Goal: Book appointment/travel/reservation

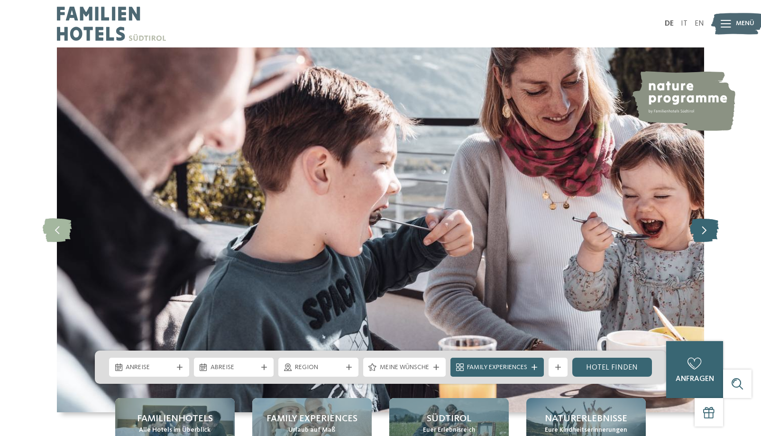
click at [712, 231] on icon at bounding box center [704, 230] width 29 height 24
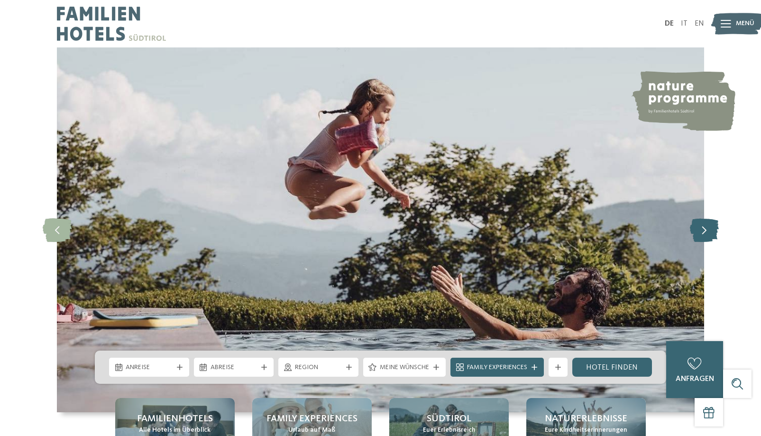
click at [712, 231] on icon at bounding box center [704, 230] width 29 height 24
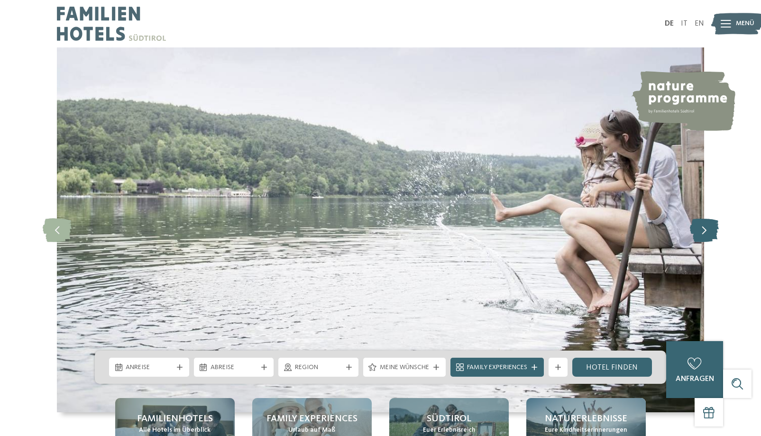
click at [712, 231] on icon at bounding box center [704, 230] width 29 height 24
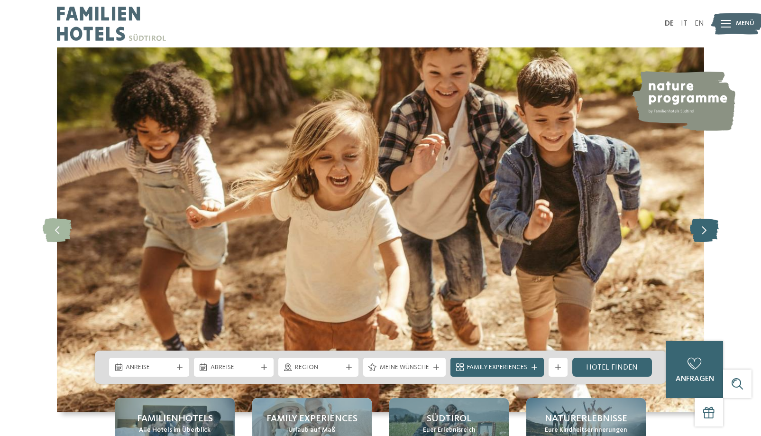
click at [712, 231] on icon at bounding box center [704, 230] width 29 height 24
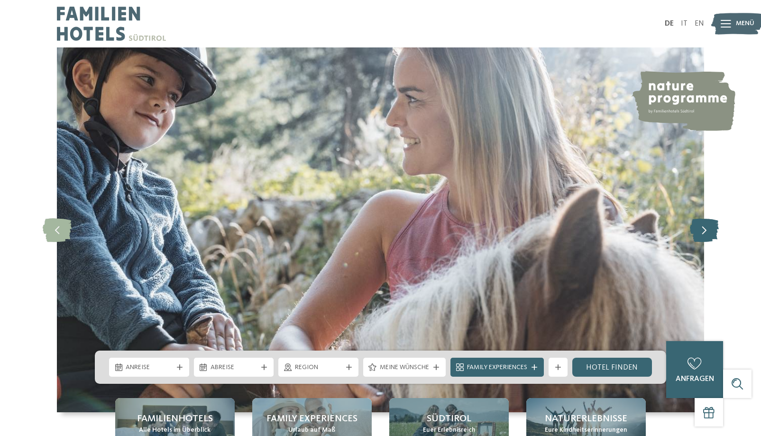
click at [712, 231] on icon at bounding box center [704, 230] width 29 height 24
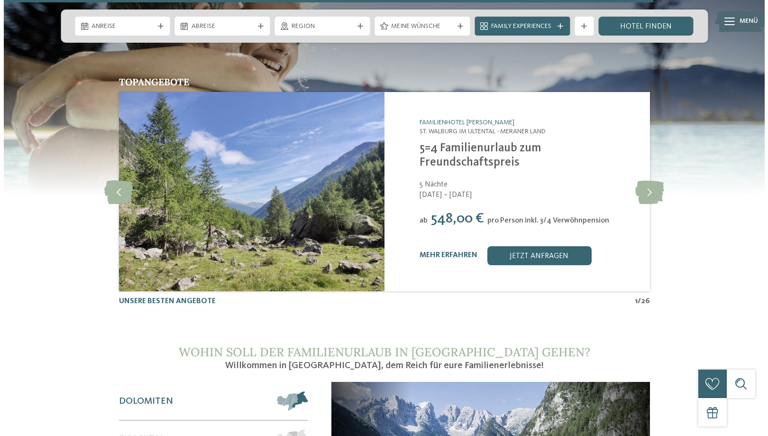
scroll to position [3796, 0]
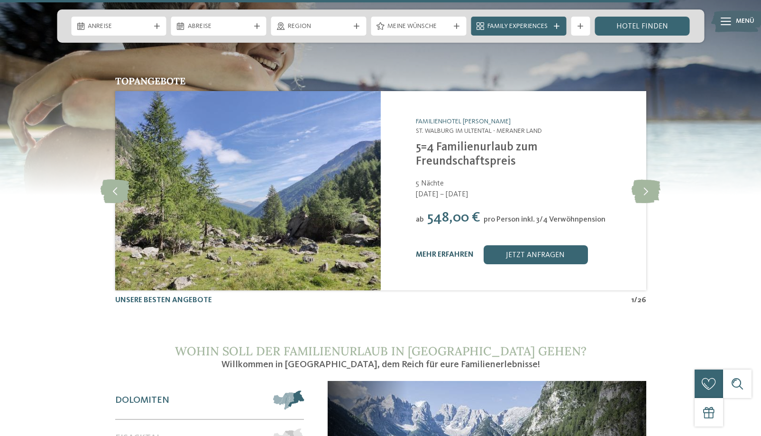
click at [425, 251] on link "mehr erfahren" at bounding box center [445, 255] width 58 height 8
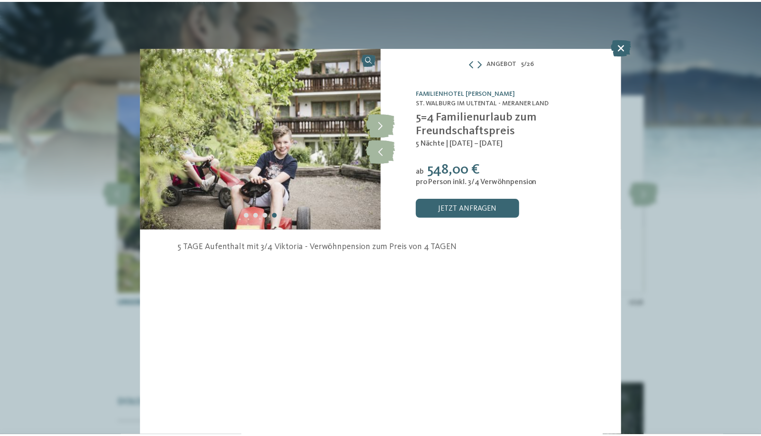
scroll to position [3796, 0]
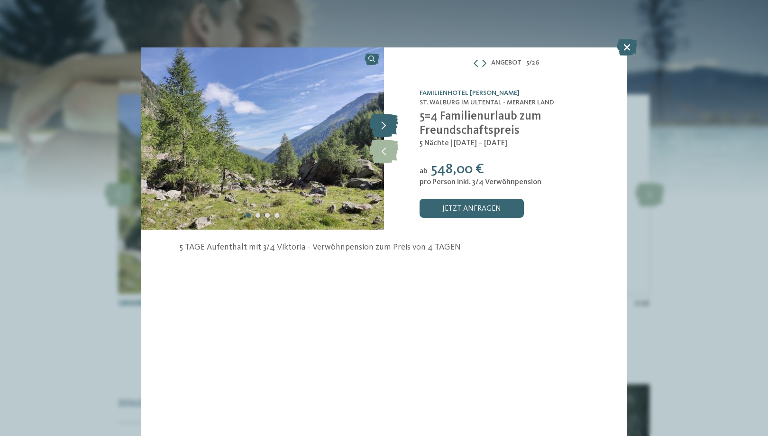
click at [380, 125] on icon at bounding box center [384, 125] width 29 height 24
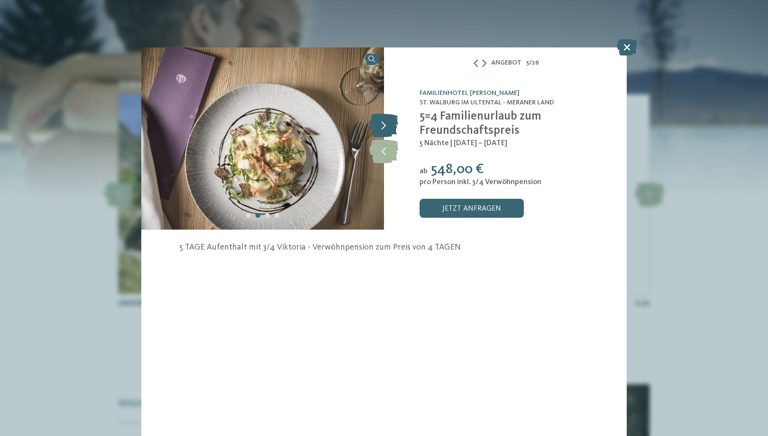
click at [380, 125] on icon at bounding box center [384, 125] width 29 height 24
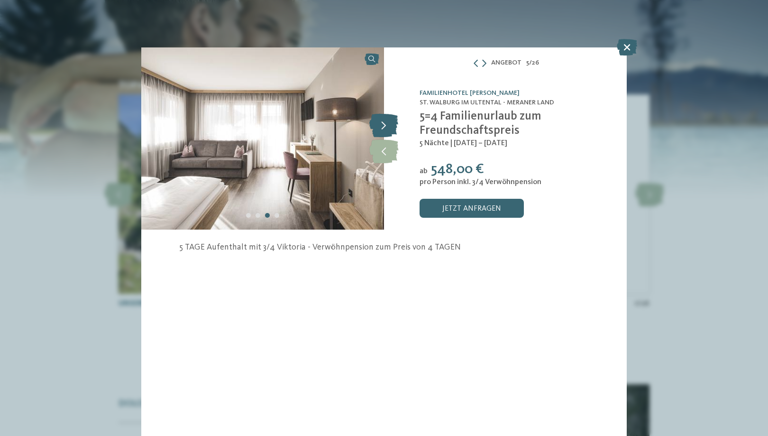
click at [380, 125] on icon at bounding box center [384, 125] width 29 height 24
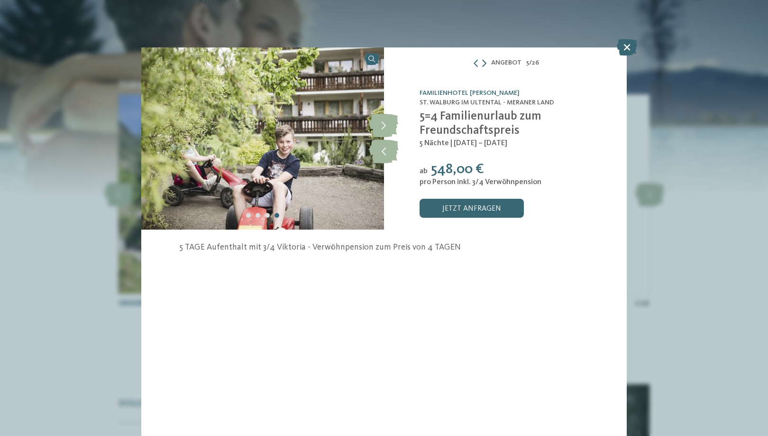
click at [483, 63] on icon at bounding box center [484, 63] width 4 height 8
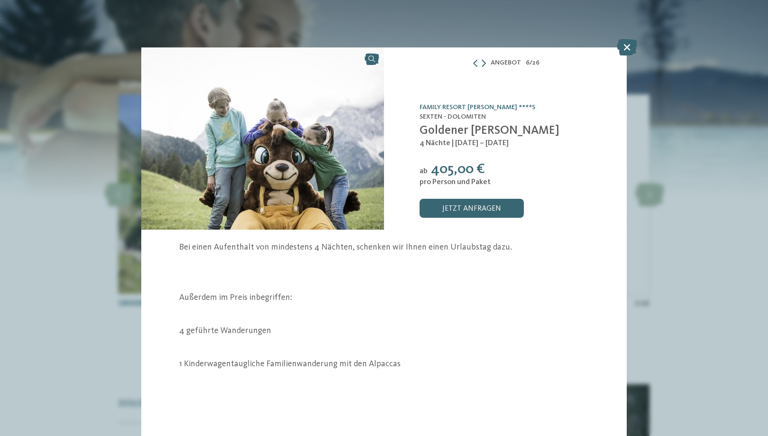
click at [483, 63] on icon at bounding box center [484, 63] width 4 height 8
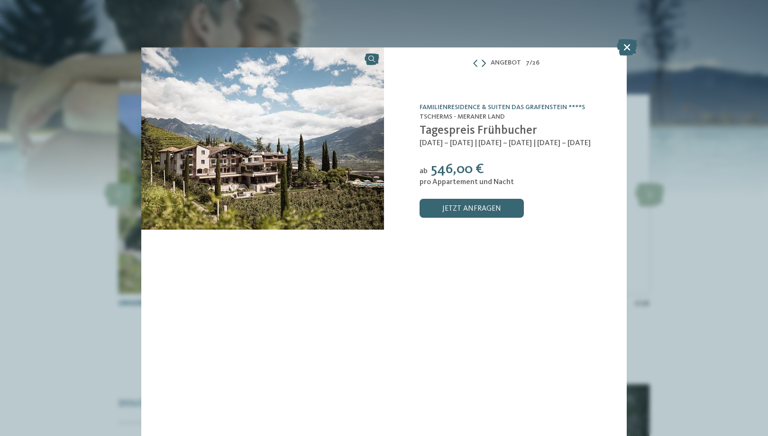
click at [483, 63] on icon at bounding box center [484, 63] width 4 height 8
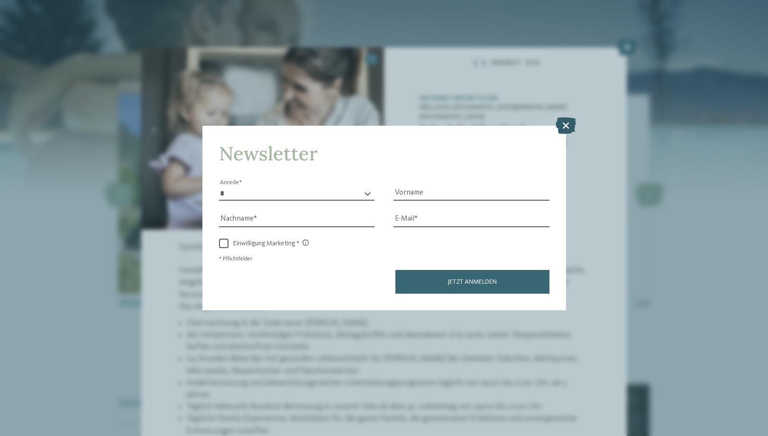
click at [567, 129] on icon at bounding box center [566, 125] width 20 height 17
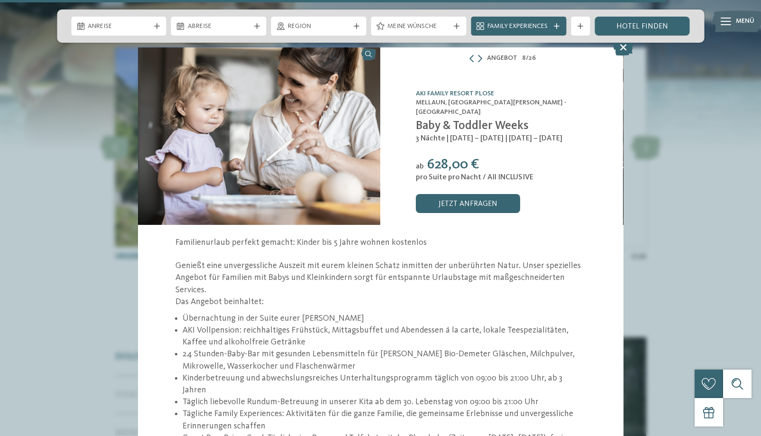
scroll to position [0, 0]
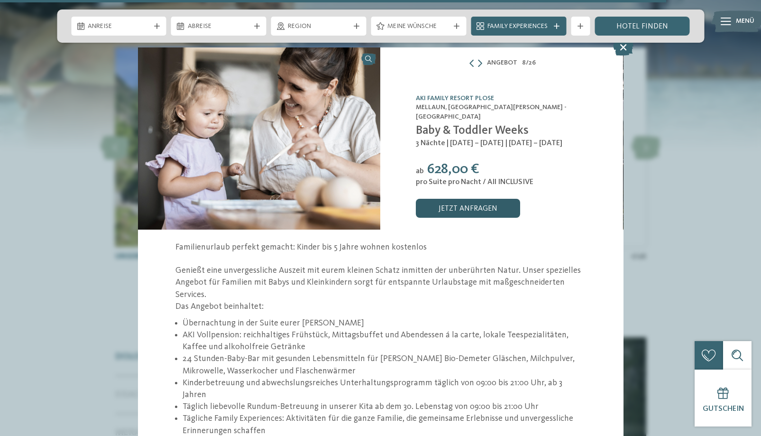
click at [469, 211] on link "jetzt anfragen" at bounding box center [468, 208] width 104 height 19
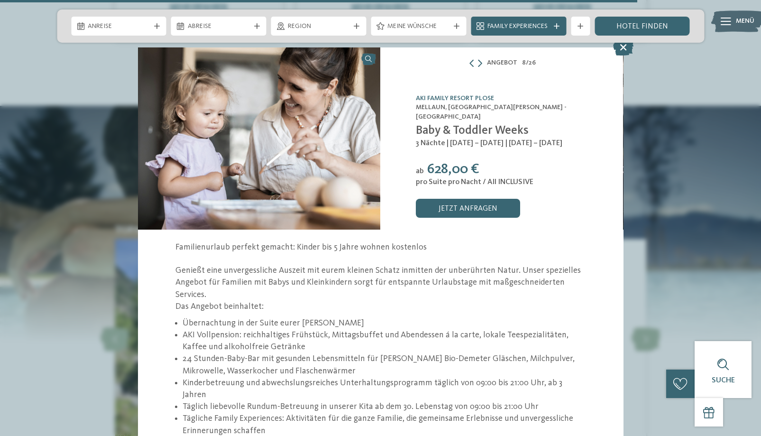
scroll to position [3705, 0]
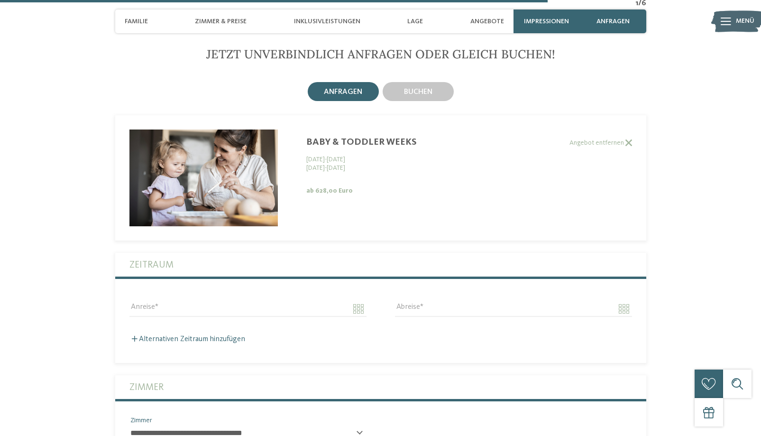
scroll to position [2449, 0]
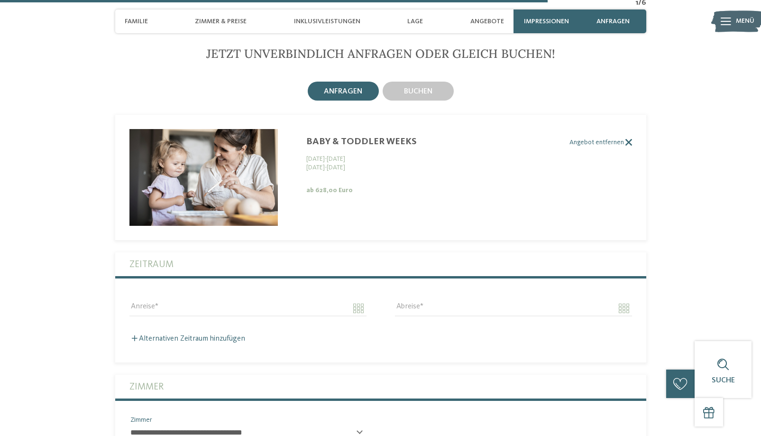
click at [627, 139] on span at bounding box center [628, 142] width 8 height 7
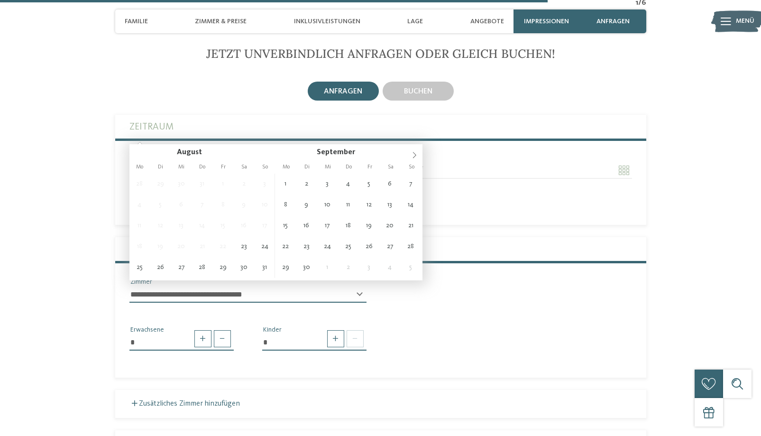
click at [201, 162] on input "Anreise" at bounding box center [248, 170] width 237 height 16
click at [412, 156] on icon at bounding box center [414, 155] width 7 height 7
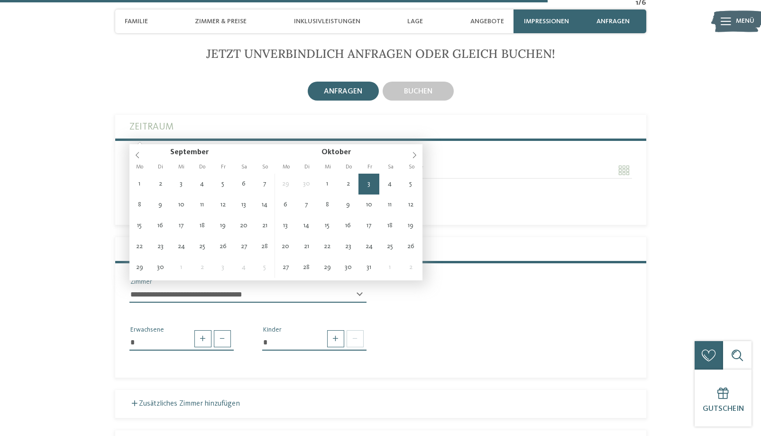
type input "**********"
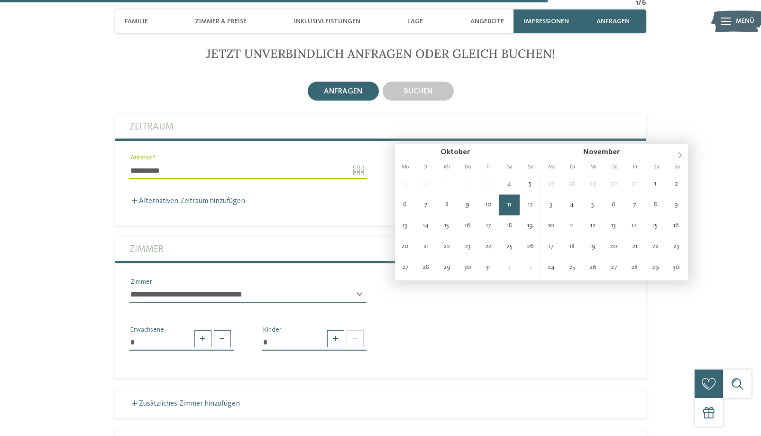
type input "**********"
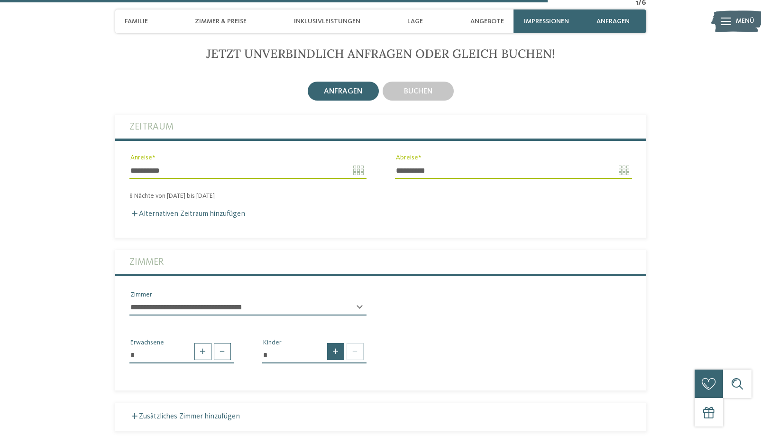
click at [332, 343] on span at bounding box center [335, 351] width 17 height 17
type input "*"
click at [362, 381] on select "* * * * * * * * * * * ** ** ** ** ** ** ** **" at bounding box center [314, 389] width 104 height 16
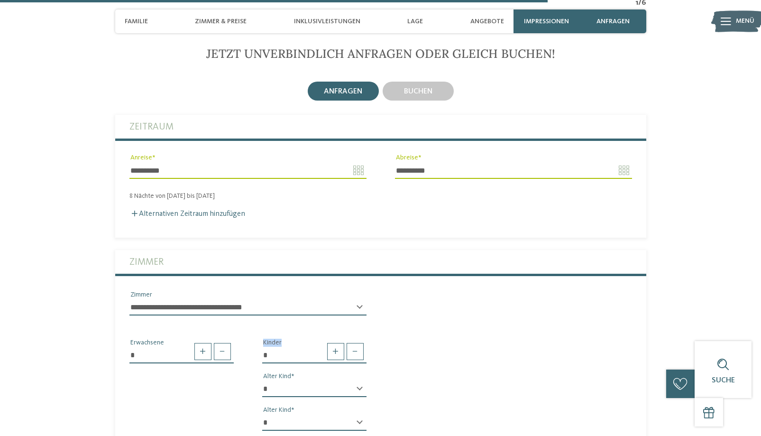
select select "*"
click at [262, 381] on select "* * * * * * * * * * * ** ** ** ** ** ** ** **" at bounding box center [314, 389] width 104 height 16
click at [363, 415] on select "* * * * * * * * * * * ** ** ** ** ** ** ** **" at bounding box center [314, 423] width 104 height 16
select select "*"
click at [262, 415] on select "* * * * * * * * * * * ** ** ** ** ** ** ** **" at bounding box center [314, 423] width 104 height 16
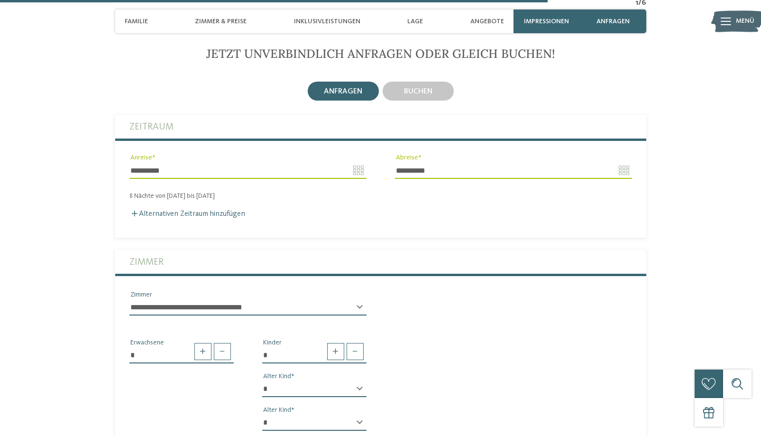
click at [468, 371] on div "* Erwachsene * Kinder * * * * * * * * * * * ** ** ** ** ** ** ** ** Alter Kind …" at bounding box center [380, 381] width 531 height 115
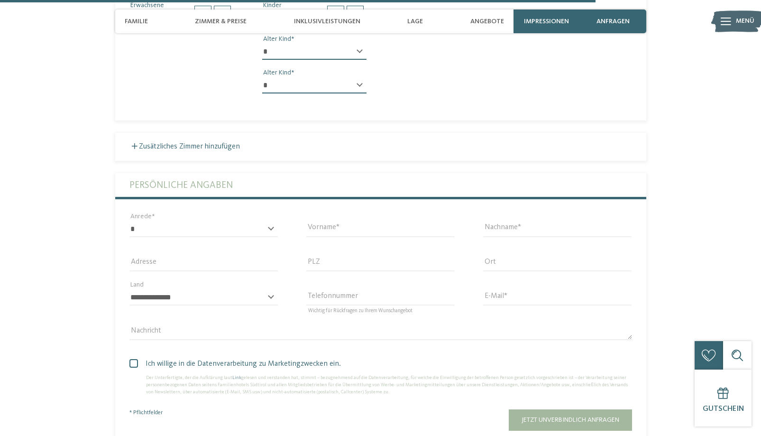
scroll to position [2796, 0]
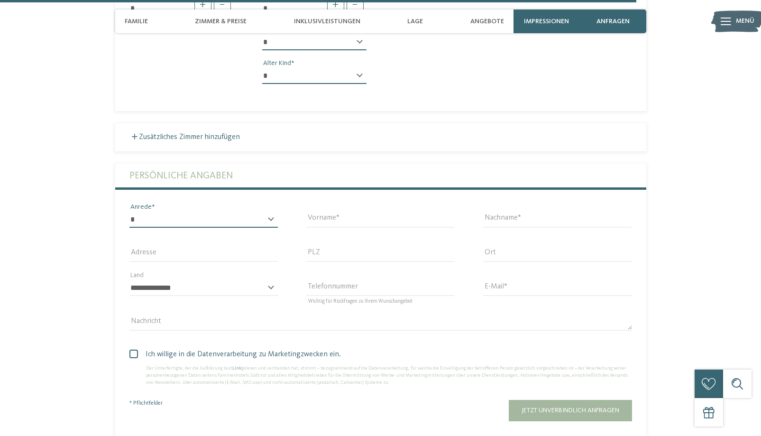
click at [210, 212] on select "* **** **** ******* ******" at bounding box center [204, 220] width 148 height 16
select select "*"
click at [130, 212] on select "* **** **** ******* ******" at bounding box center [204, 220] width 148 height 16
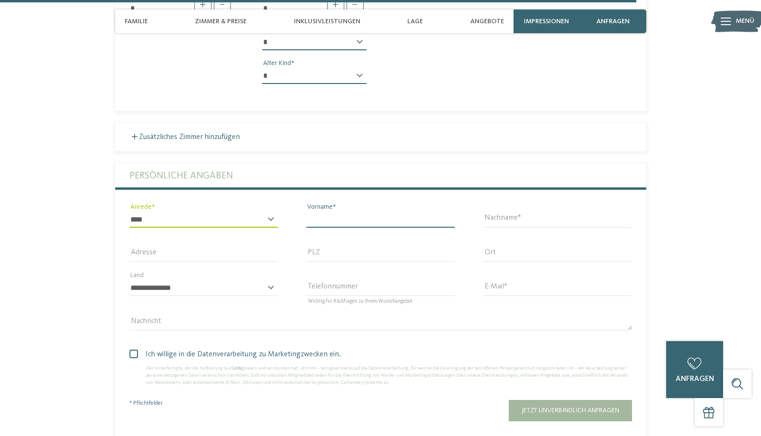
click at [340, 212] on input "Vorname" at bounding box center [380, 220] width 148 height 16
type input "*****"
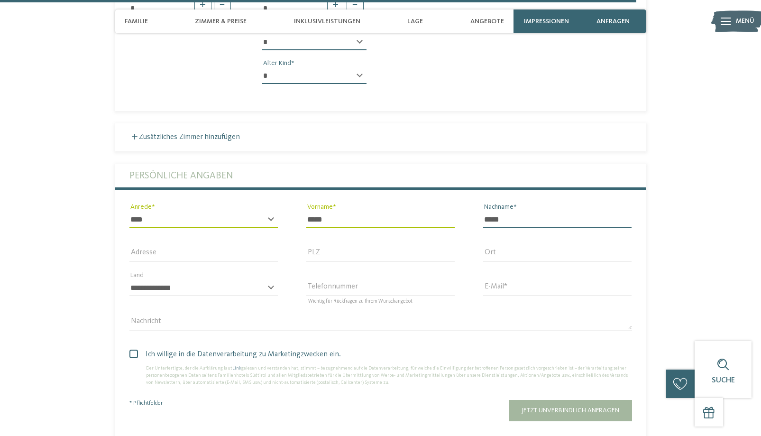
type input "*****"
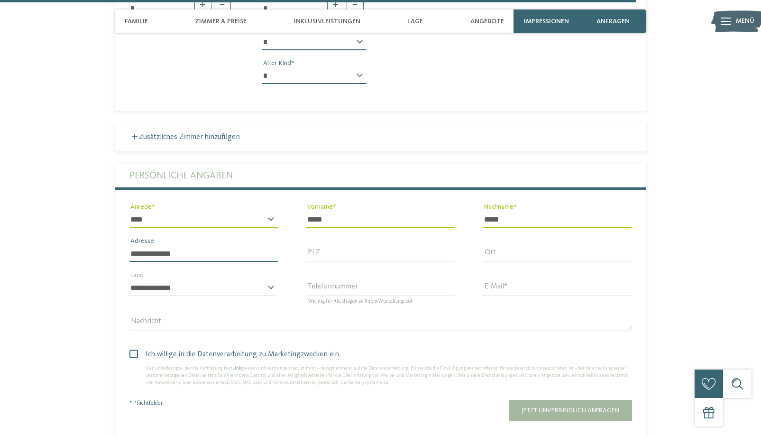
type input "**********"
click at [346, 246] on input "*****" at bounding box center [380, 254] width 148 height 16
type input "*****"
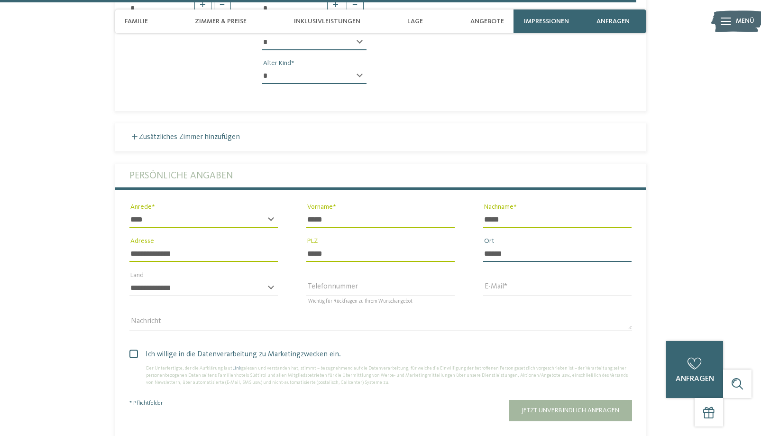
type input "******"
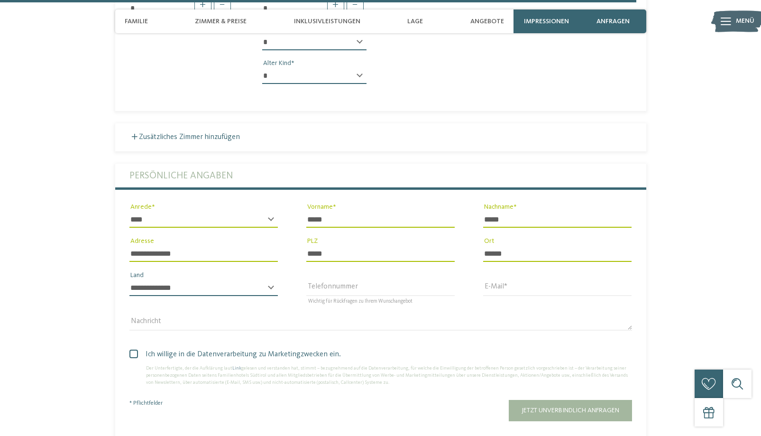
click at [262, 280] on select "**********" at bounding box center [204, 288] width 148 height 16
select select "**"
click at [130, 280] on select "**********" at bounding box center [204, 288] width 148 height 16
type input "*"
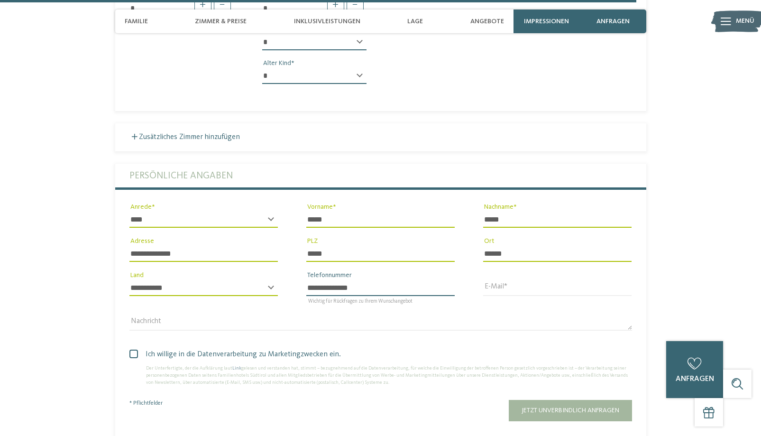
type input "**********"
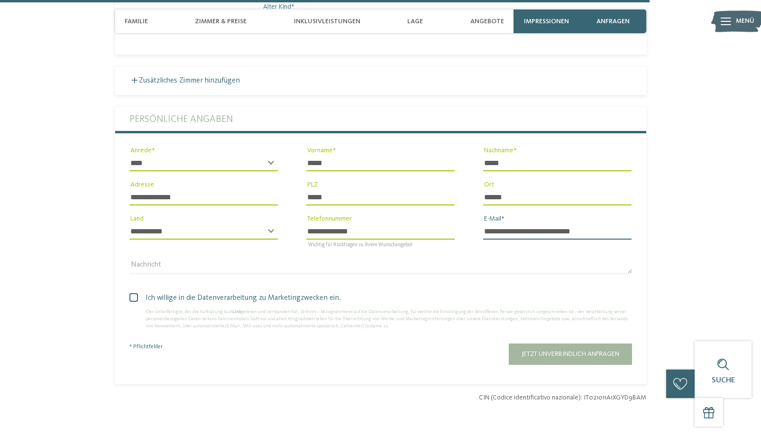
scroll to position [2855, 0]
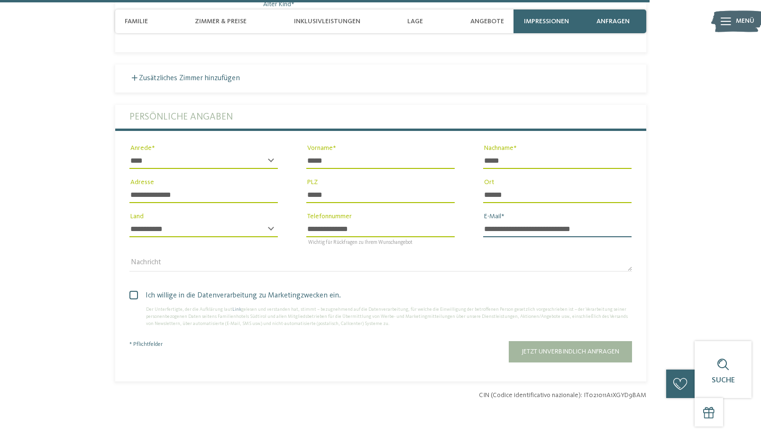
type input "**********"
click at [134, 291] on span at bounding box center [134, 295] width 9 height 9
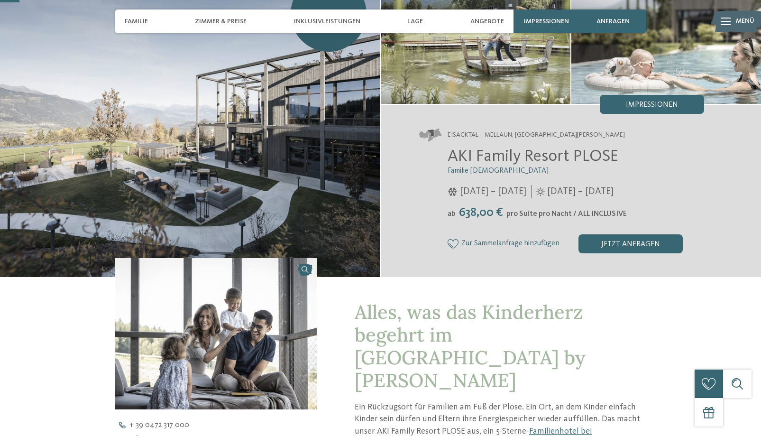
scroll to position [86, 0]
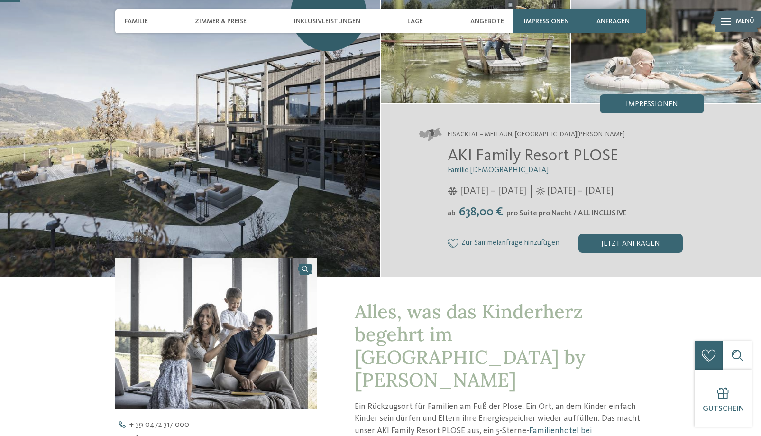
click at [619, 157] on h2 "AKI Family Resort PLOSE" at bounding box center [576, 156] width 257 height 20
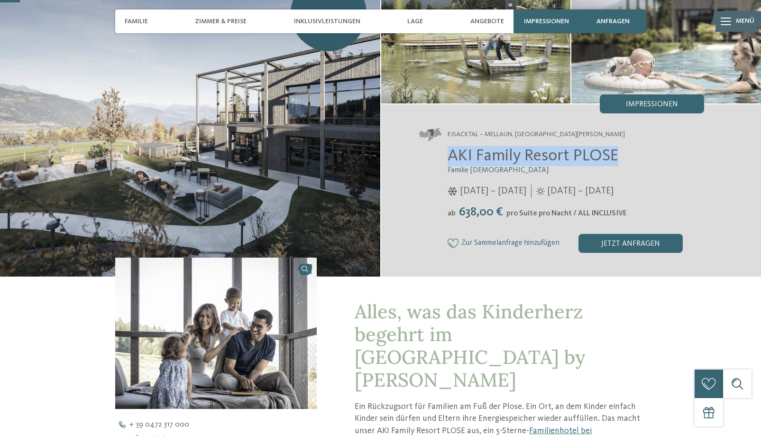
drag, startPoint x: 616, startPoint y: 159, endPoint x: 449, endPoint y: 160, distance: 167.0
click at [449, 160] on span "AKI Family Resort PLOSE" at bounding box center [533, 156] width 171 height 17
copy span "AKI Family Resort PLOSE"
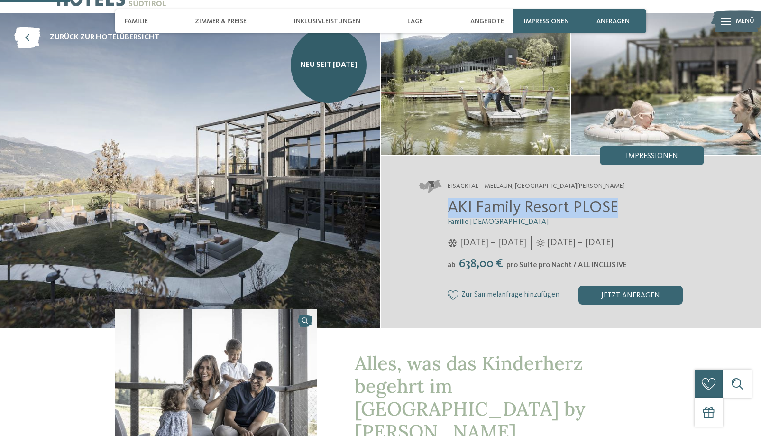
scroll to position [0, 0]
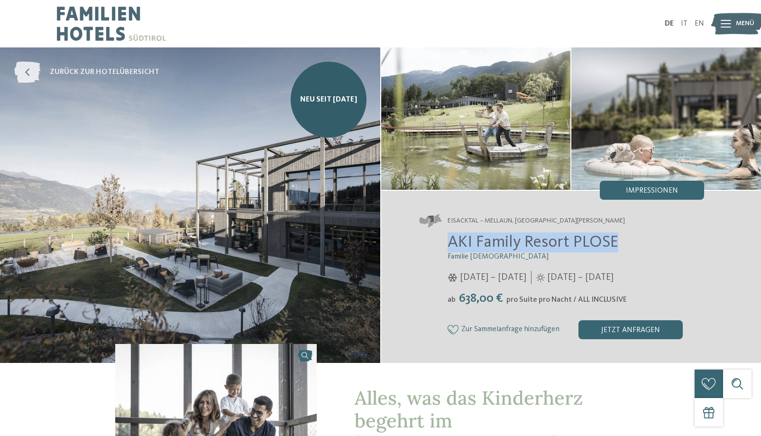
click at [83, 73] on span "zurück zur Hotelübersicht" at bounding box center [105, 72] width 110 height 10
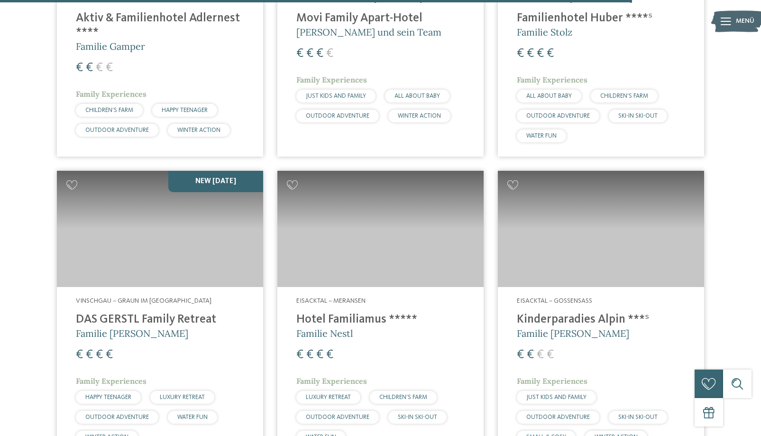
scroll to position [2644, 0]
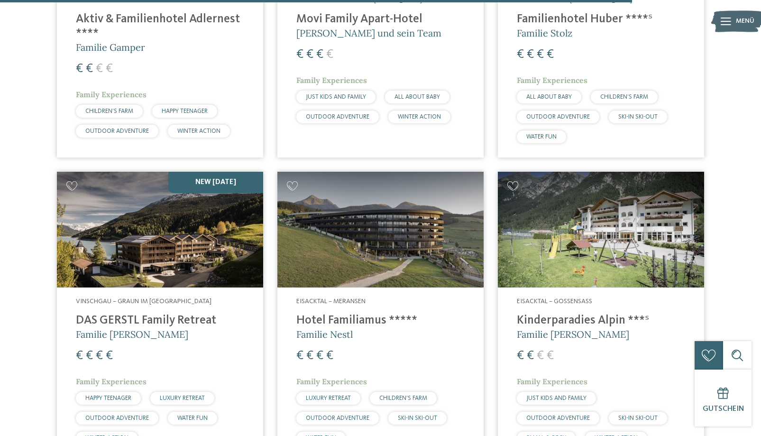
click at [570, 314] on h4 "Kinderparadies Alpin ***ˢ" at bounding box center [601, 321] width 168 height 14
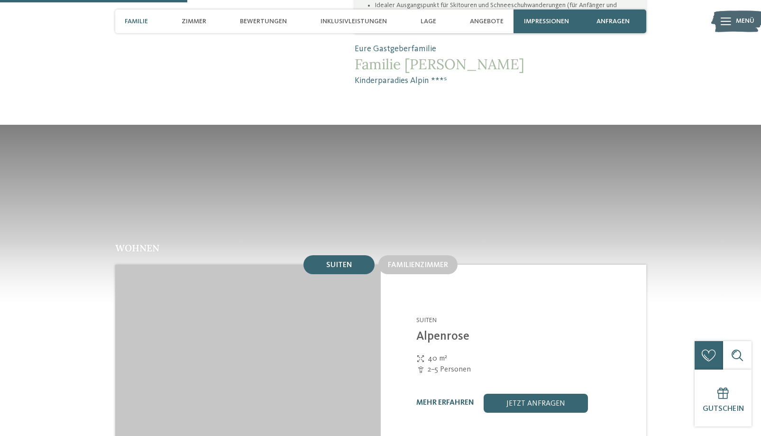
scroll to position [767, 0]
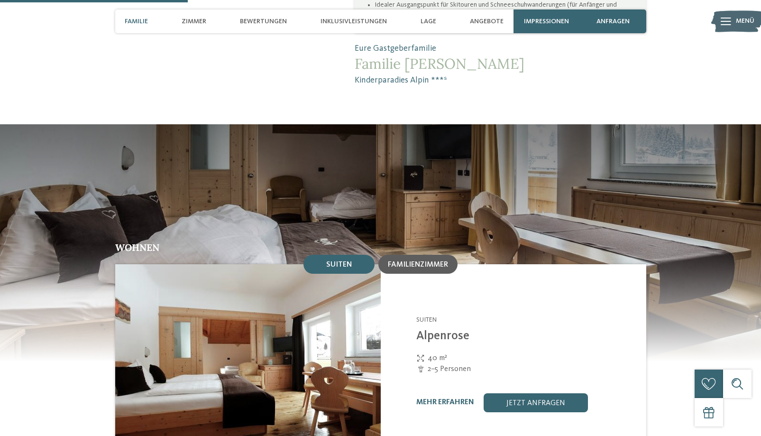
click at [452, 255] on div "Familienzimmer" at bounding box center [418, 264] width 79 height 19
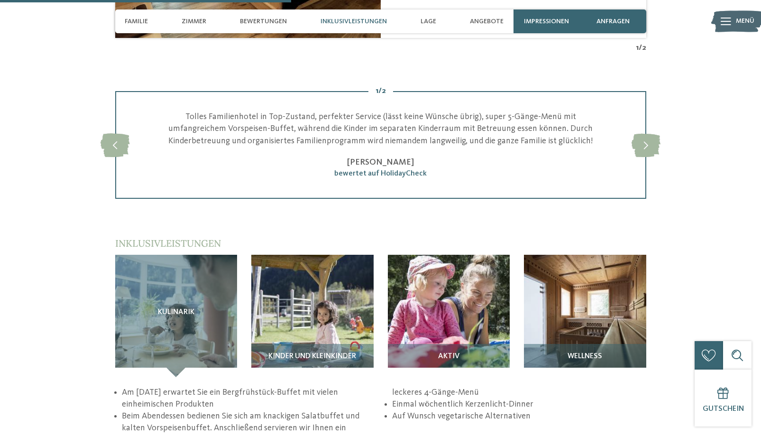
scroll to position [1193, 0]
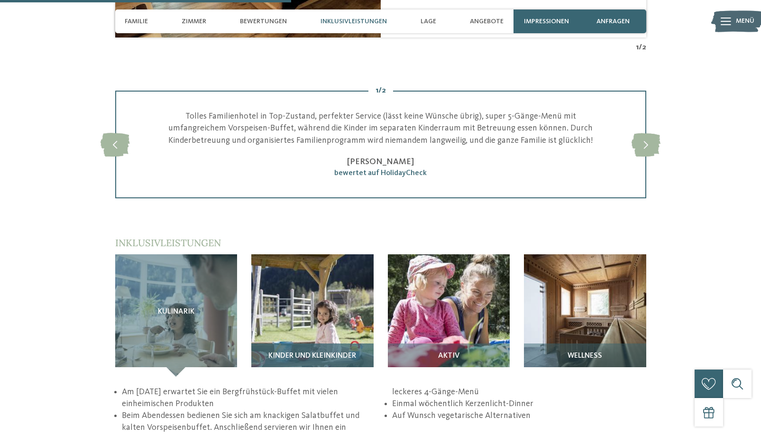
click at [334, 288] on img at bounding box center [312, 315] width 122 height 122
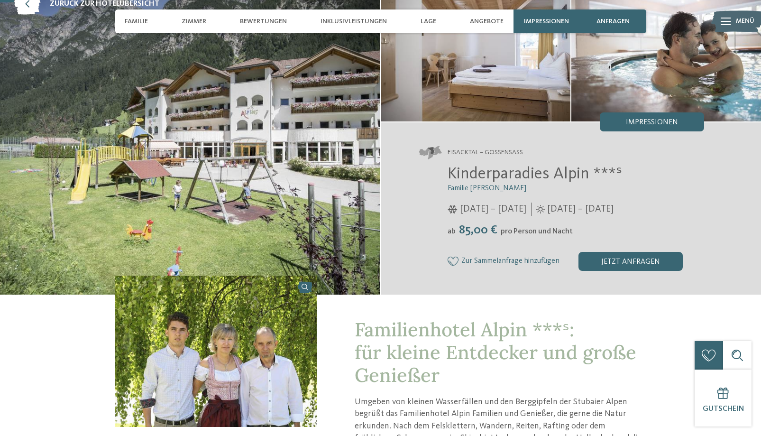
scroll to position [83, 0]
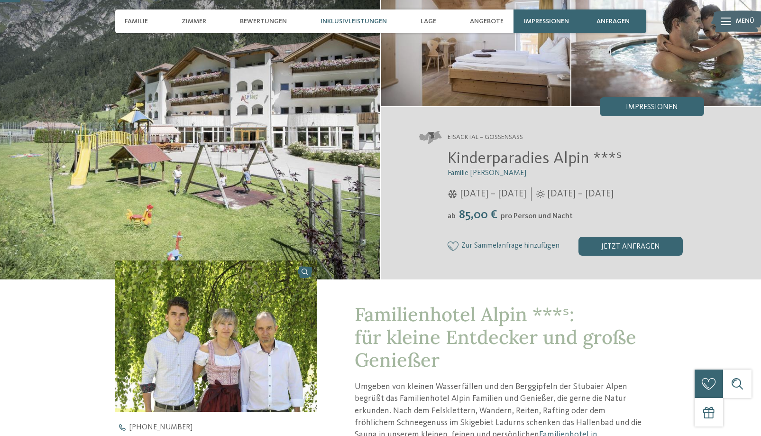
click at [354, 19] on span "Inklusivleistungen" at bounding box center [354, 22] width 66 height 8
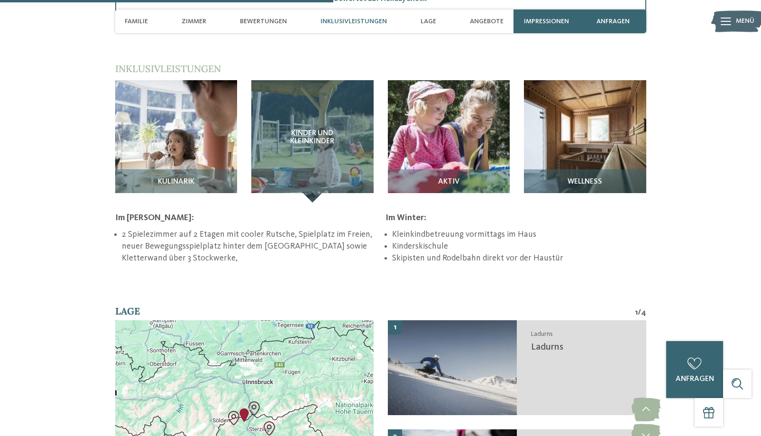
scroll to position [1367, 0]
click at [438, 19] on div "Lage" at bounding box center [428, 21] width 25 height 24
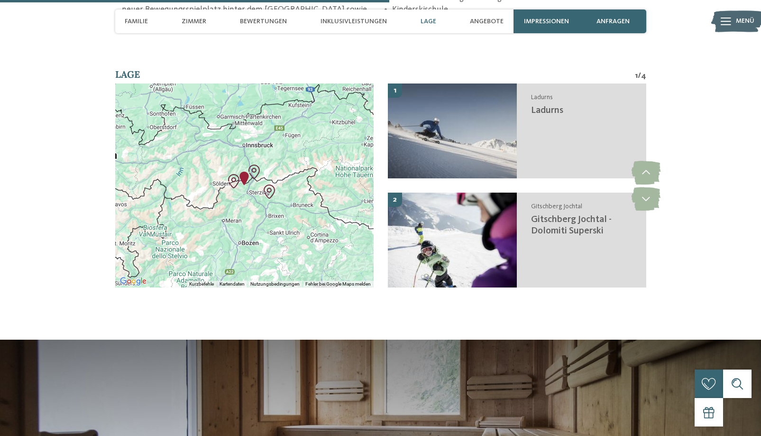
scroll to position [1610, 0]
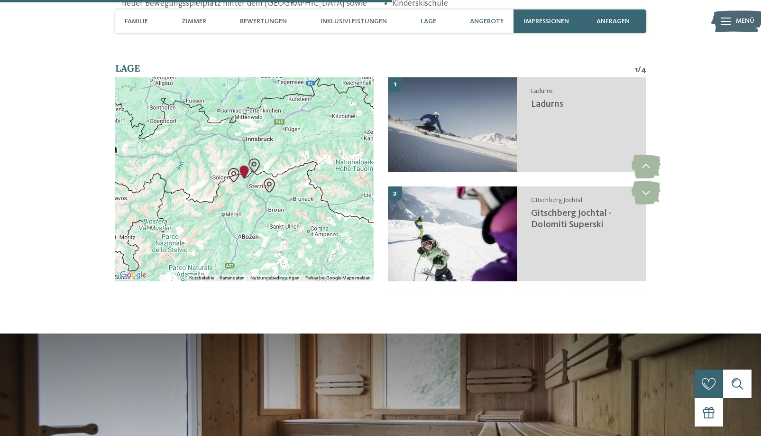
click at [489, 25] on span "Angebote" at bounding box center [487, 22] width 34 height 8
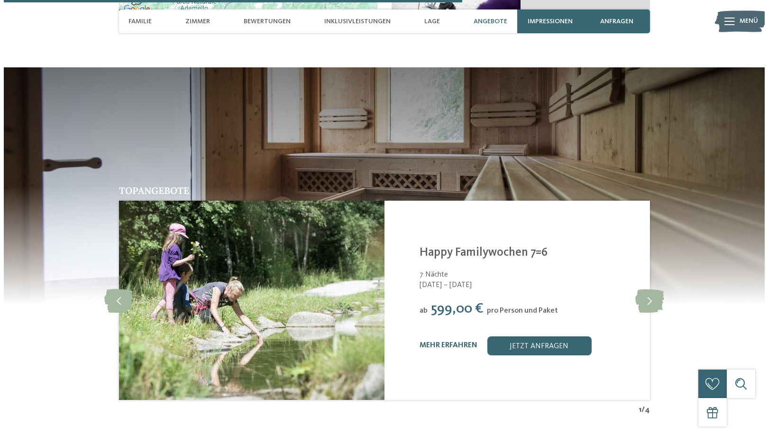
scroll to position [1882, 0]
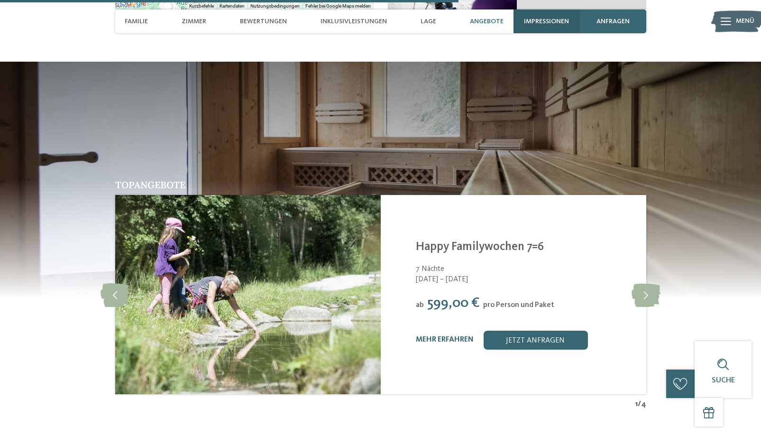
click at [552, 27] on div "Impressionen" at bounding box center [547, 21] width 66 height 24
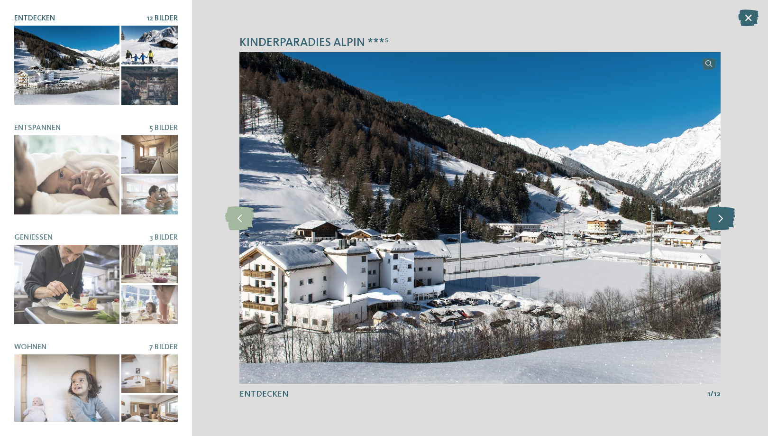
click at [719, 216] on icon at bounding box center [721, 218] width 29 height 24
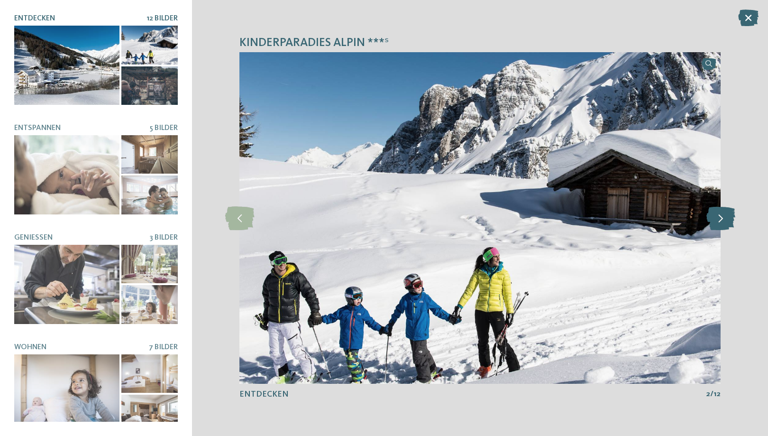
click at [719, 216] on icon at bounding box center [721, 218] width 29 height 24
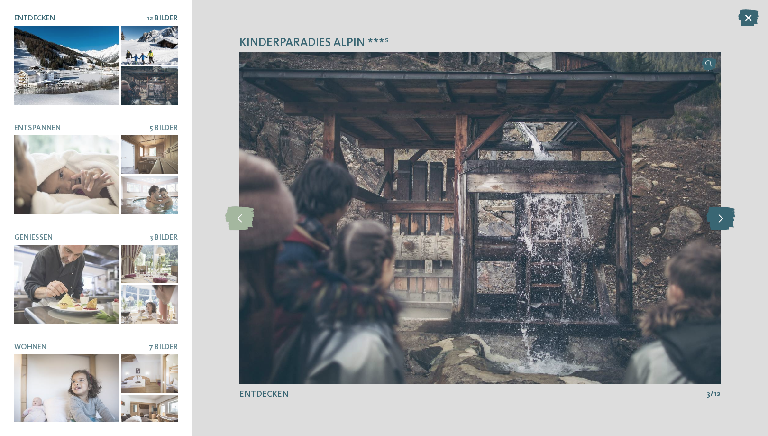
click at [719, 216] on icon at bounding box center [721, 218] width 29 height 24
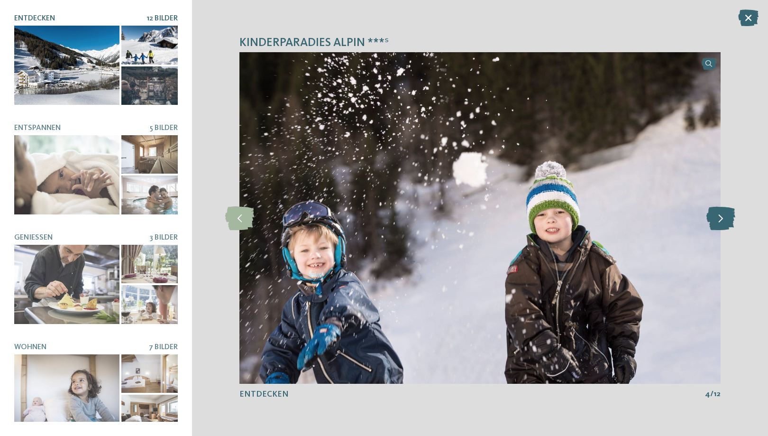
click at [719, 216] on icon at bounding box center [721, 218] width 29 height 24
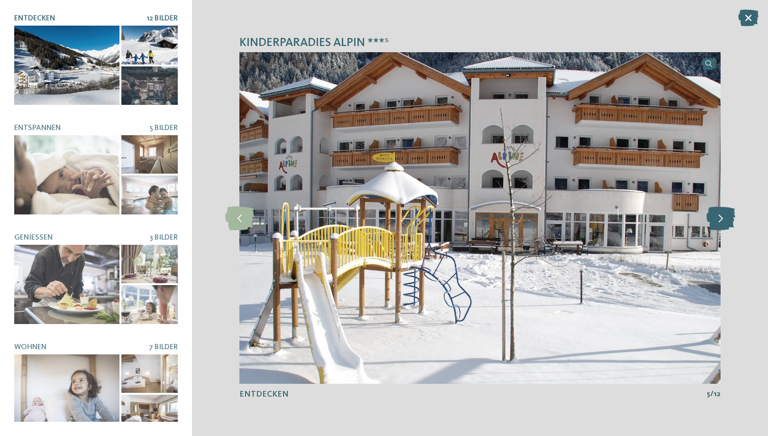
click at [719, 216] on icon at bounding box center [721, 218] width 29 height 24
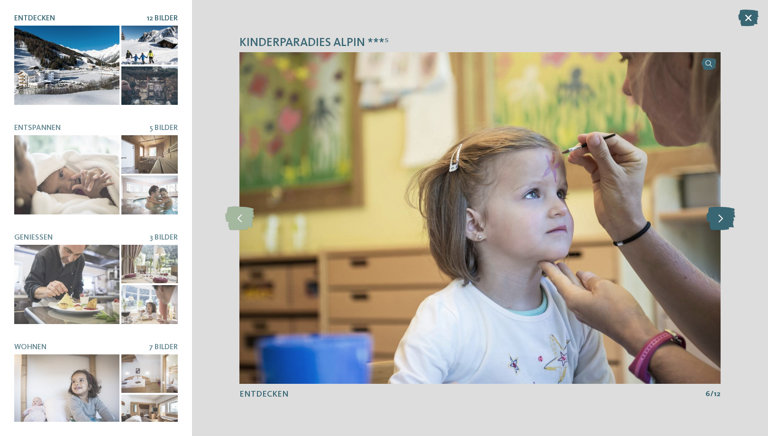
click at [719, 216] on icon at bounding box center [721, 218] width 29 height 24
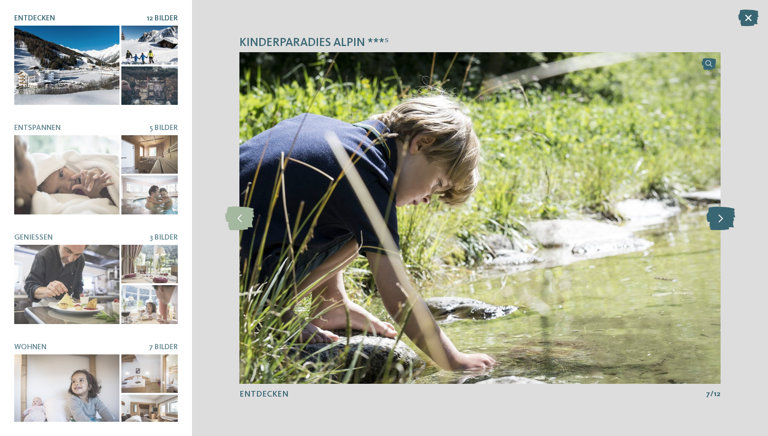
click at [719, 216] on icon at bounding box center [721, 218] width 29 height 24
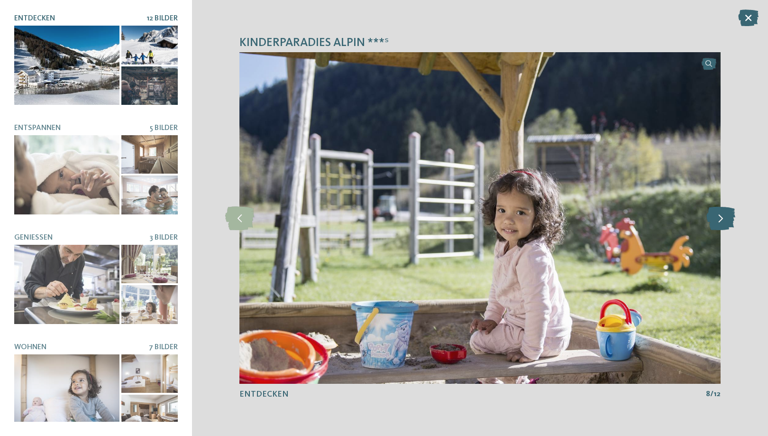
click at [719, 216] on icon at bounding box center [721, 218] width 29 height 24
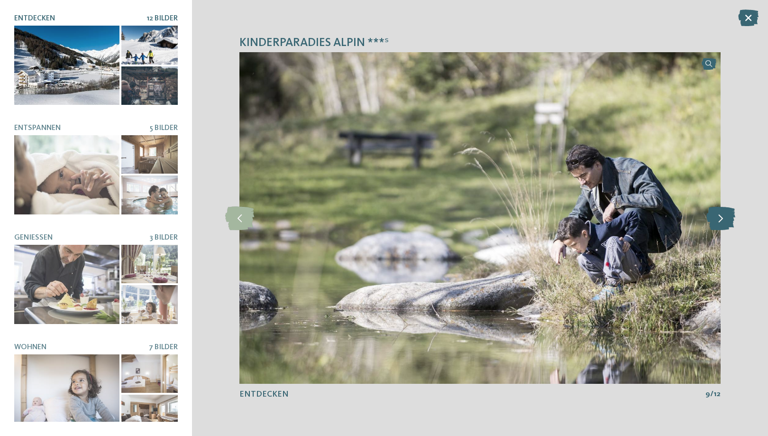
click at [719, 216] on icon at bounding box center [721, 218] width 29 height 24
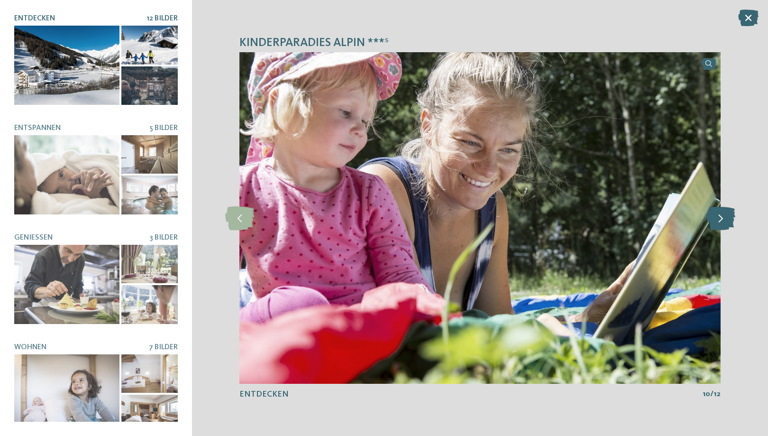
click at [719, 216] on icon at bounding box center [721, 218] width 29 height 24
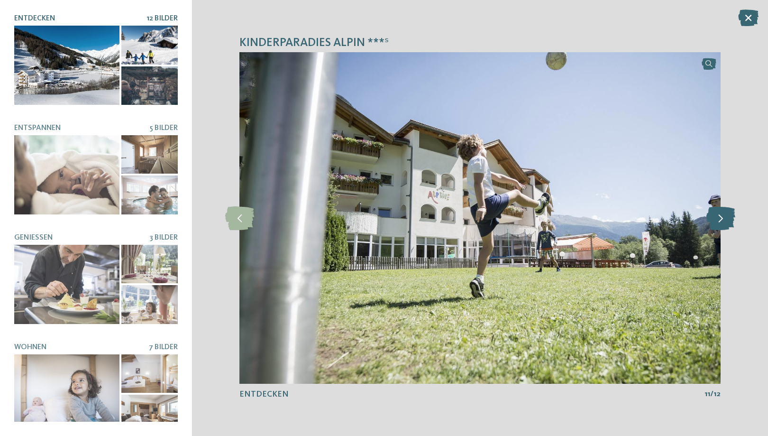
click at [719, 216] on icon at bounding box center [721, 218] width 29 height 24
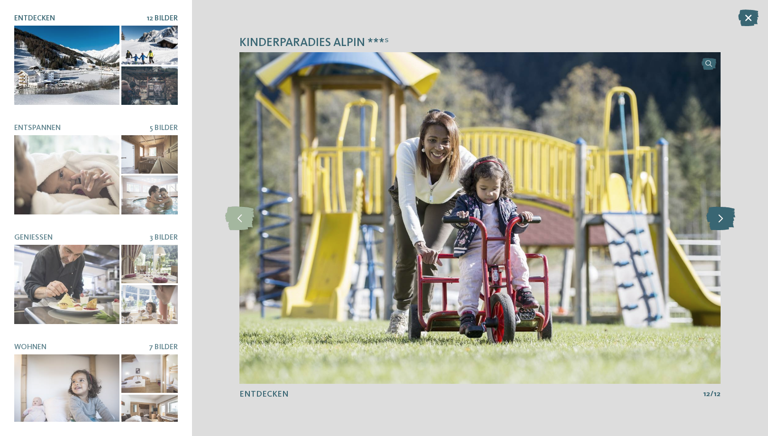
click at [719, 216] on icon at bounding box center [721, 218] width 29 height 24
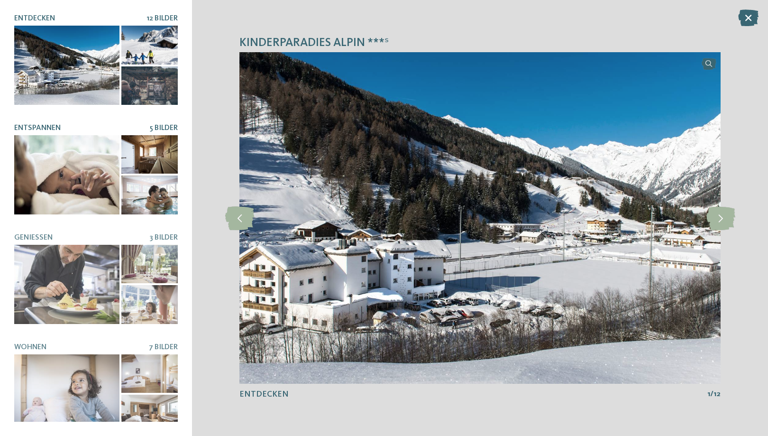
click at [86, 188] on div at bounding box center [66, 174] width 105 height 79
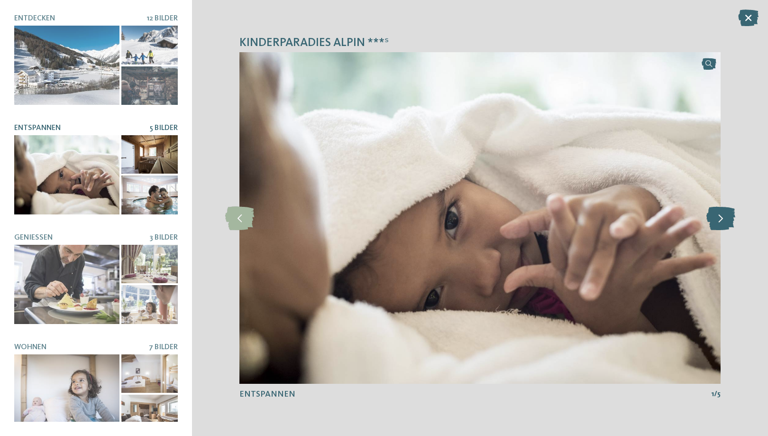
click at [723, 215] on icon at bounding box center [721, 218] width 29 height 24
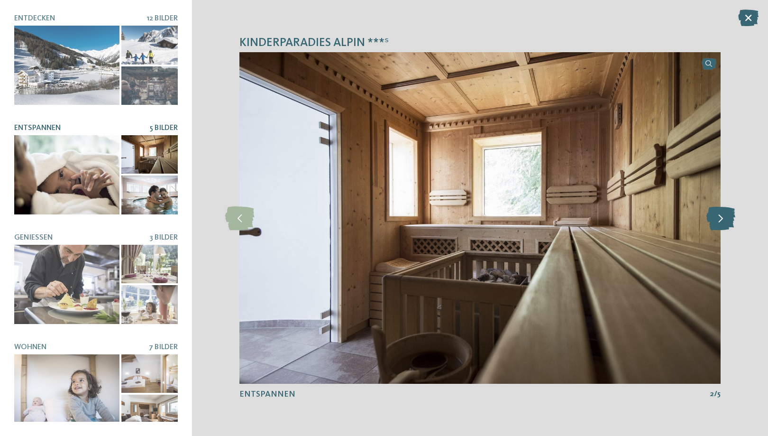
click at [723, 215] on icon at bounding box center [721, 218] width 29 height 24
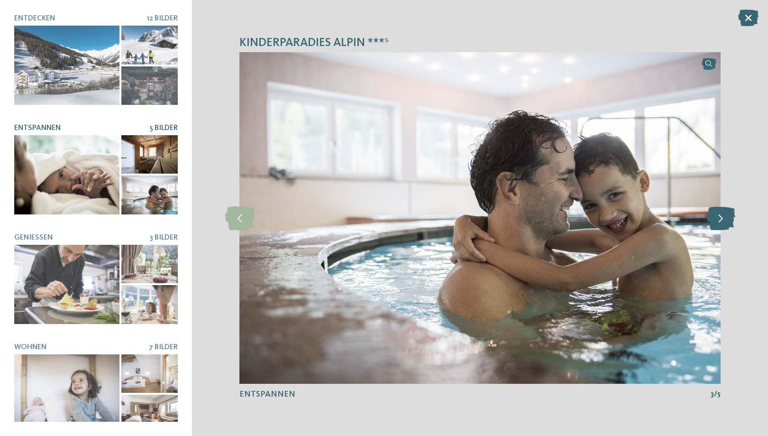
click at [723, 215] on icon at bounding box center [721, 218] width 29 height 24
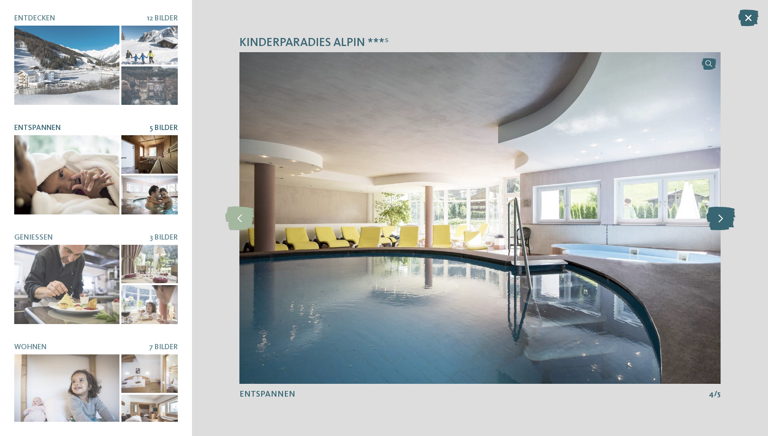
click at [723, 215] on icon at bounding box center [721, 218] width 29 height 24
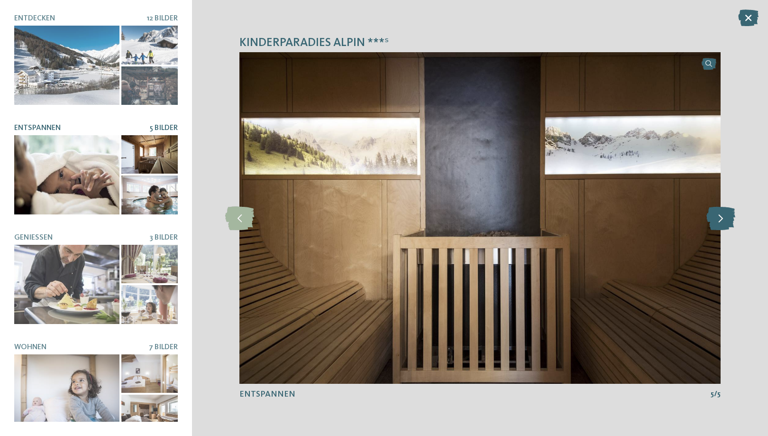
click at [723, 215] on icon at bounding box center [721, 218] width 29 height 24
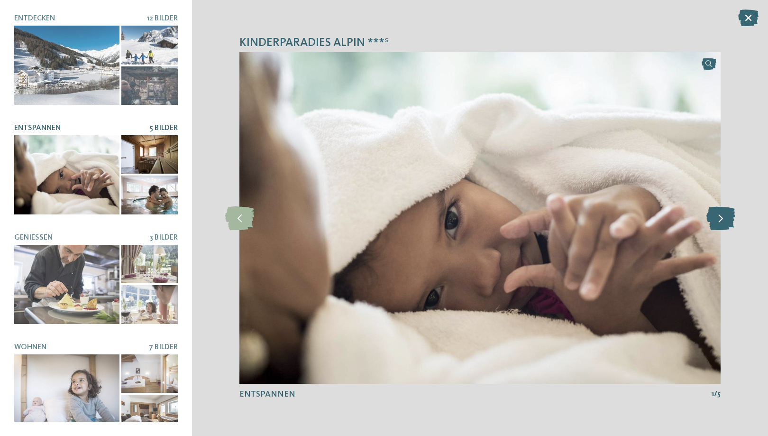
click at [723, 215] on icon at bounding box center [721, 218] width 29 height 24
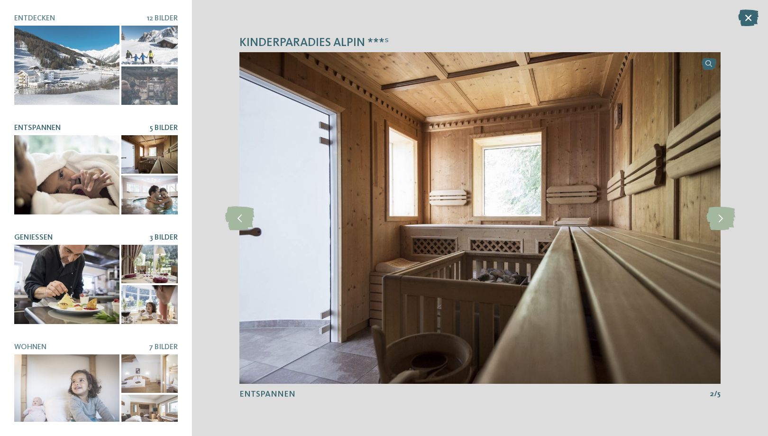
click at [112, 313] on div at bounding box center [66, 284] width 105 height 79
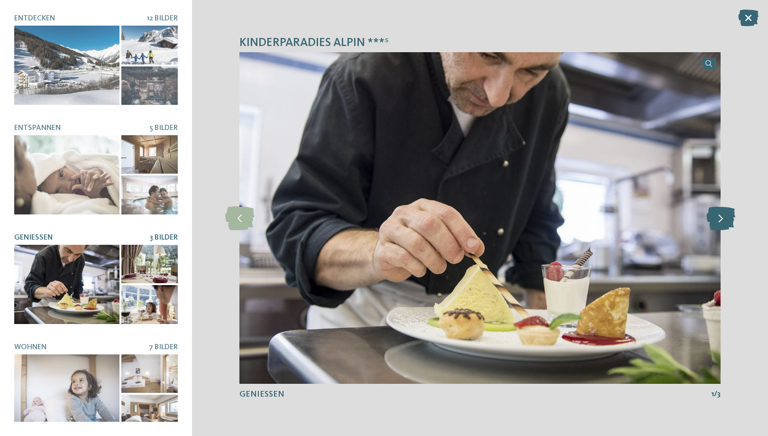
click at [720, 226] on icon at bounding box center [721, 218] width 29 height 24
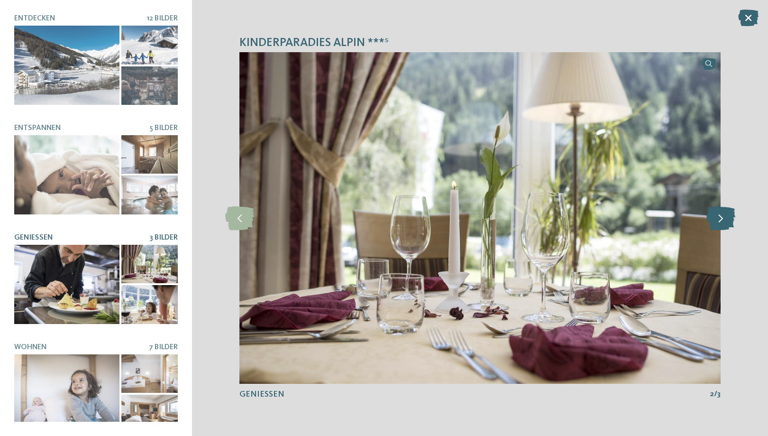
click at [720, 226] on icon at bounding box center [721, 218] width 29 height 24
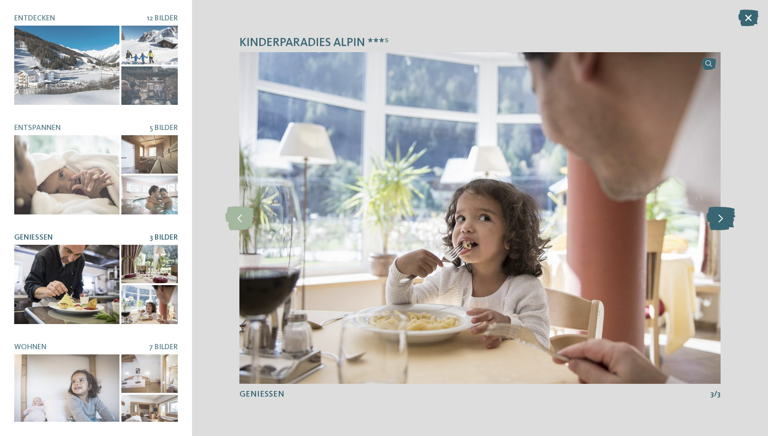
click at [720, 226] on icon at bounding box center [721, 218] width 29 height 24
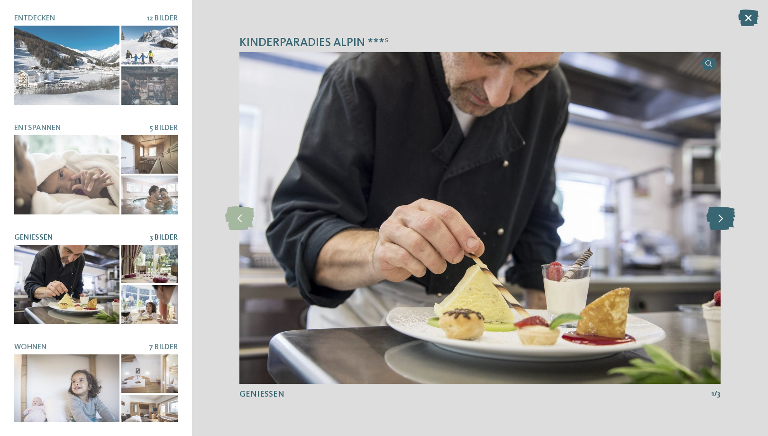
click at [720, 226] on icon at bounding box center [721, 218] width 29 height 24
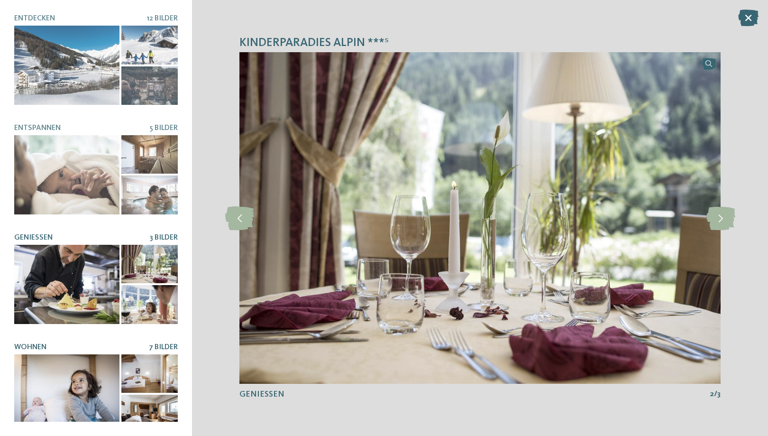
click at [88, 346] on article "Wohnen 7 Bilder" at bounding box center [96, 388] width 164 height 91
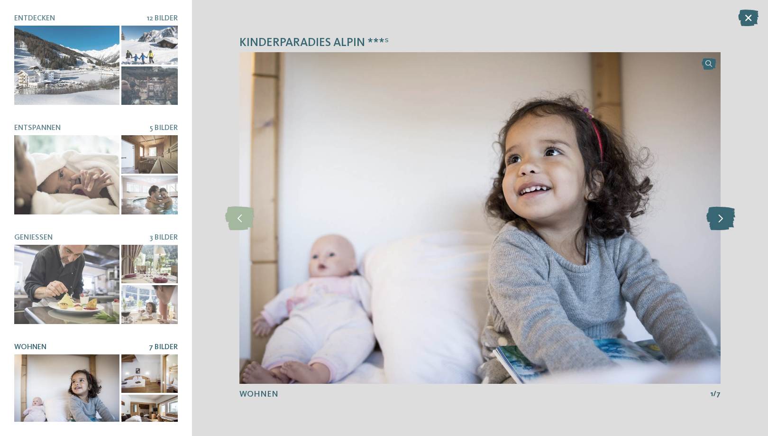
click at [722, 223] on icon at bounding box center [721, 218] width 29 height 24
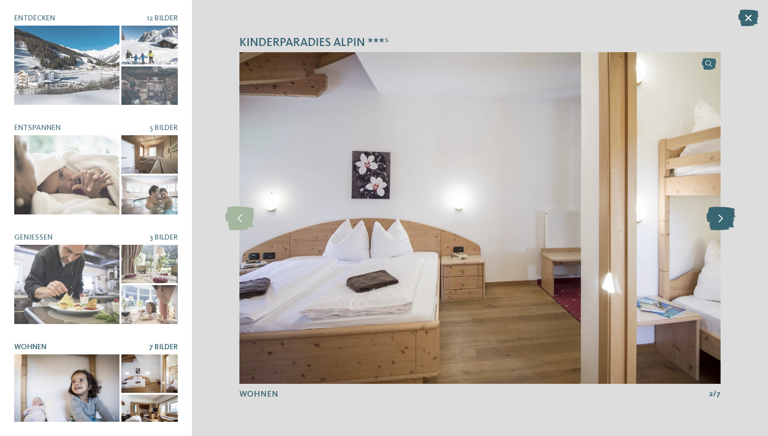
click at [722, 223] on icon at bounding box center [721, 218] width 29 height 24
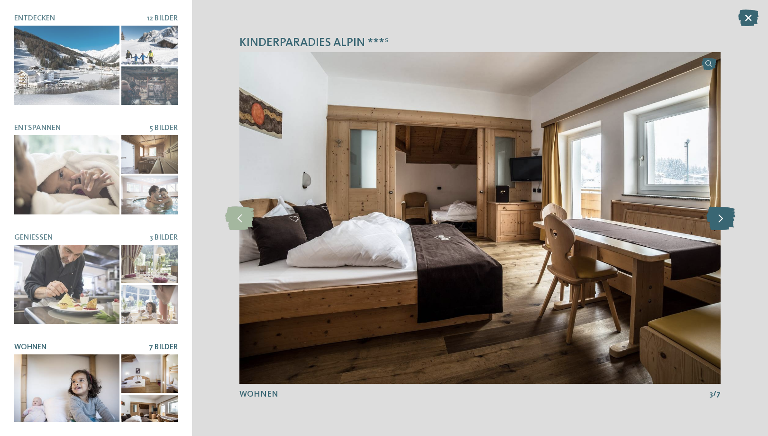
click at [722, 223] on icon at bounding box center [721, 218] width 29 height 24
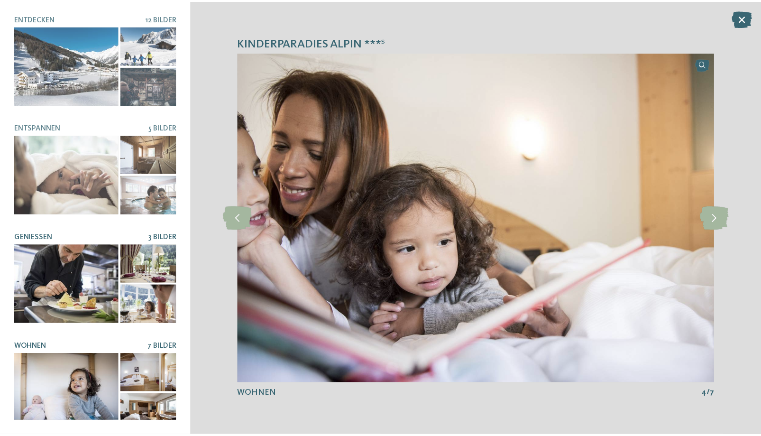
scroll to position [2, 0]
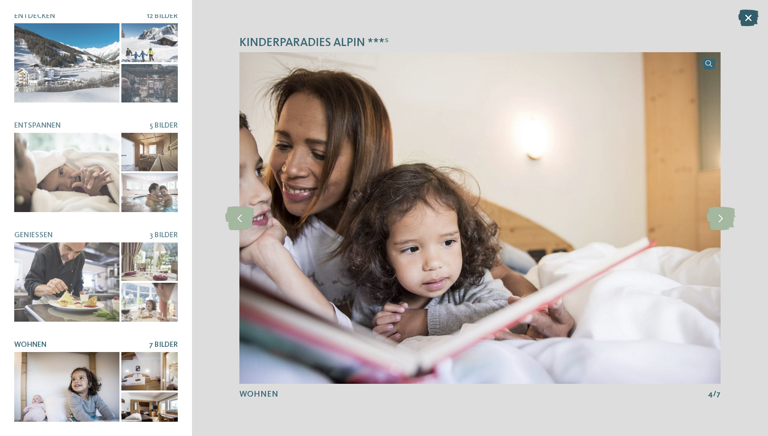
click at [744, 18] on icon at bounding box center [749, 17] width 20 height 17
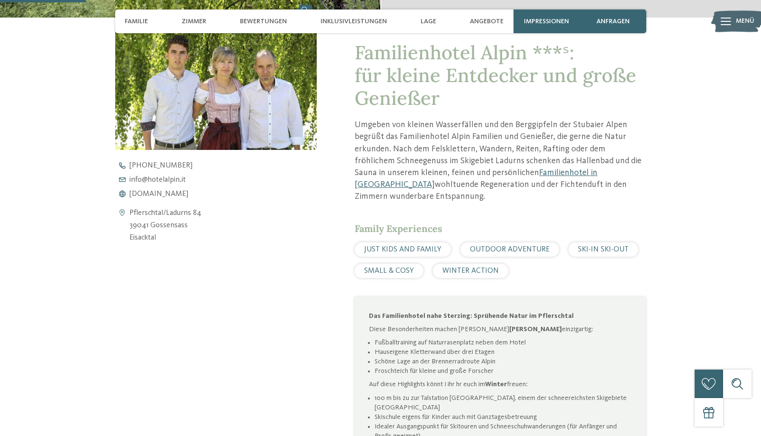
scroll to position [352, 0]
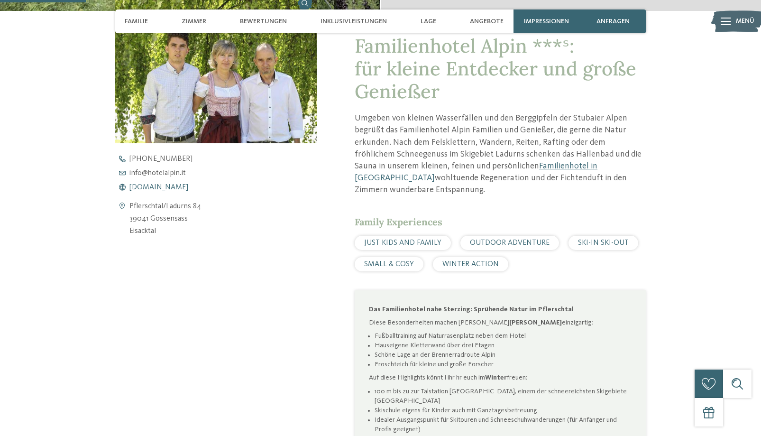
click at [149, 185] on span "www.hotelalpin.it" at bounding box center [159, 188] width 59 height 8
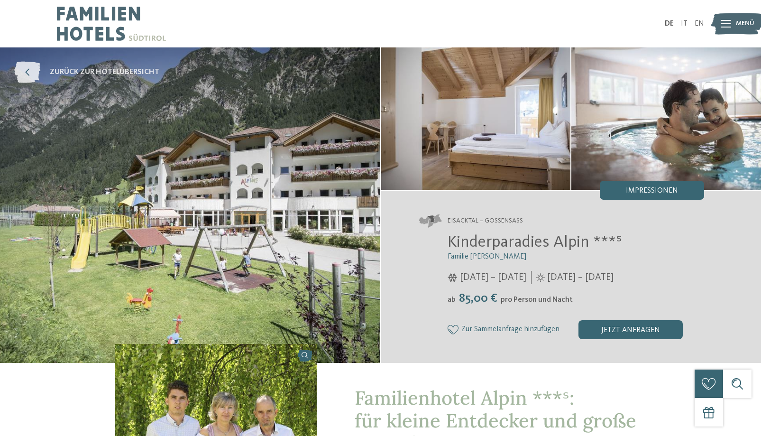
click at [28, 74] on icon at bounding box center [27, 72] width 26 height 21
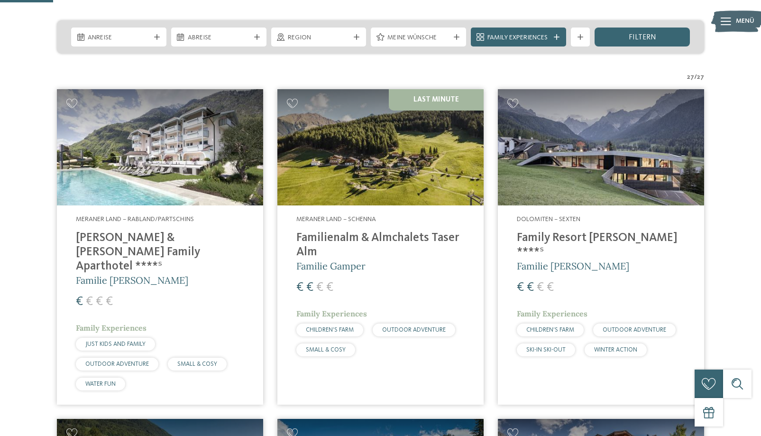
scroll to position [224, 0]
click at [380, 240] on h4 "Familienalm & Almchalets Taser Alm" at bounding box center [380, 245] width 168 height 28
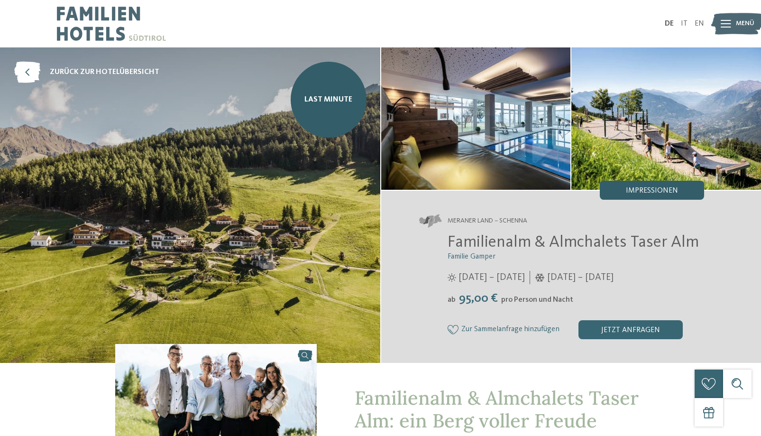
click at [641, 186] on div "Impressionen" at bounding box center [652, 190] width 104 height 19
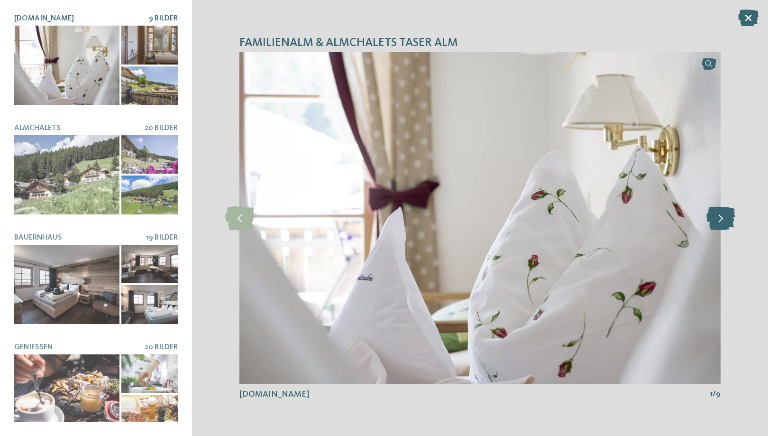
click at [729, 218] on icon at bounding box center [721, 218] width 29 height 24
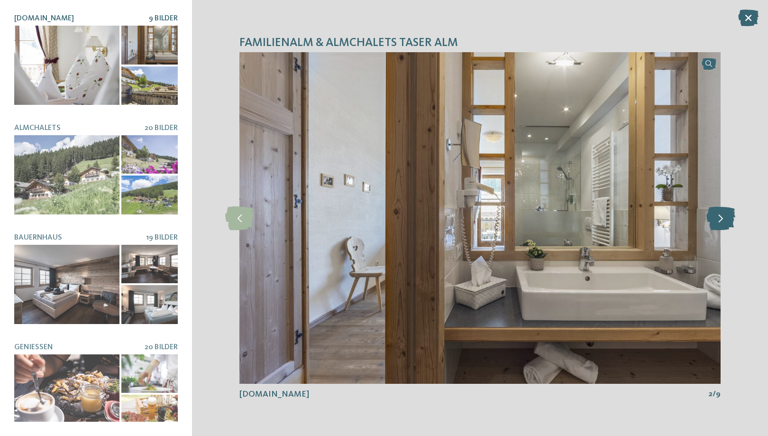
click at [729, 218] on icon at bounding box center [721, 218] width 29 height 24
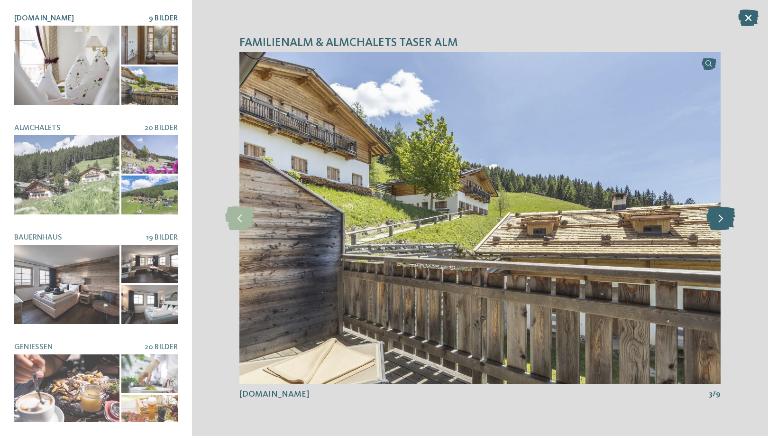
click at [729, 218] on icon at bounding box center [721, 218] width 29 height 24
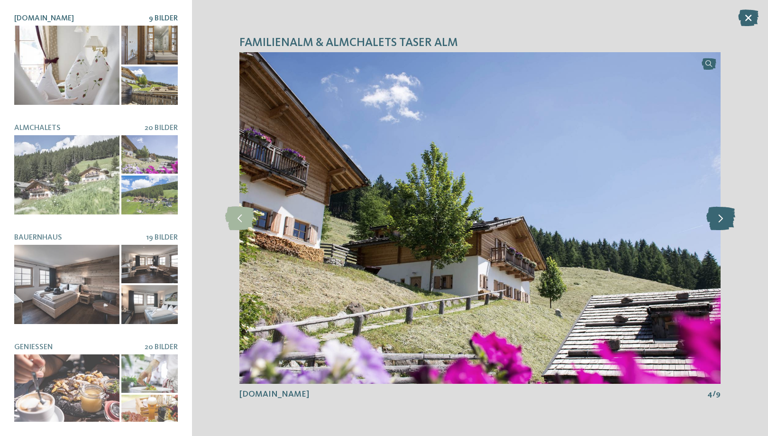
click at [729, 218] on icon at bounding box center [721, 218] width 29 height 24
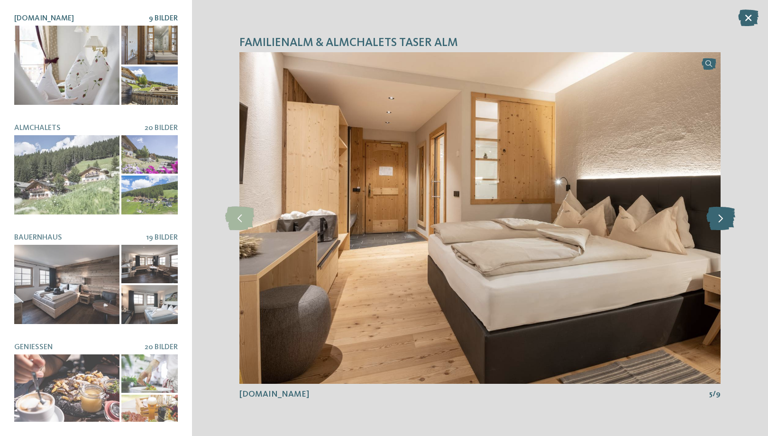
click at [729, 218] on icon at bounding box center [721, 218] width 29 height 24
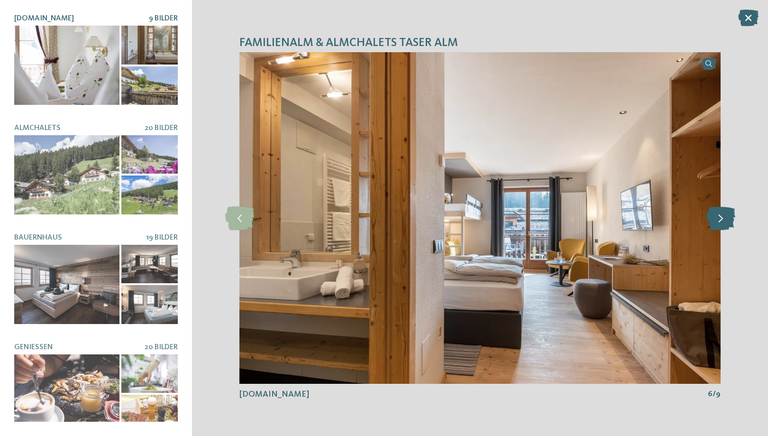
click at [729, 218] on icon at bounding box center [721, 218] width 29 height 24
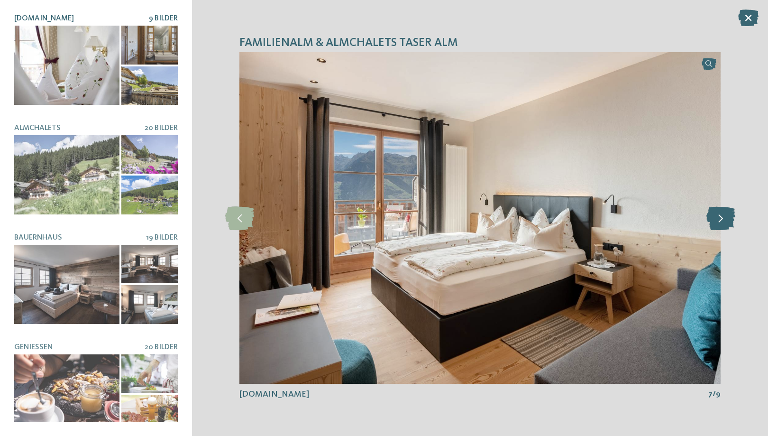
click at [729, 218] on icon at bounding box center [721, 218] width 29 height 24
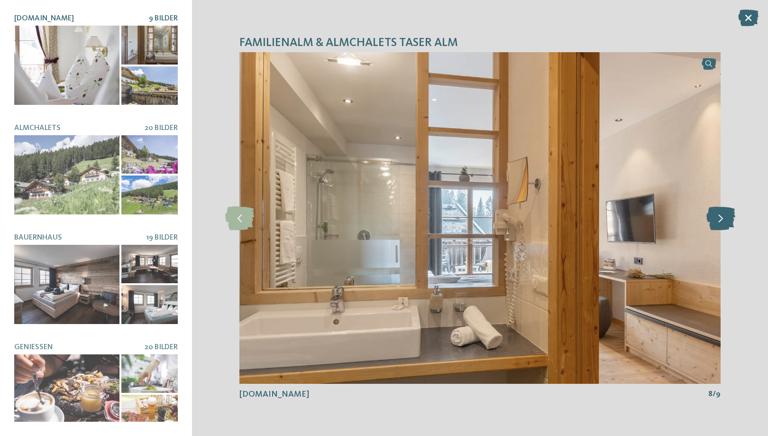
click at [729, 218] on icon at bounding box center [721, 218] width 29 height 24
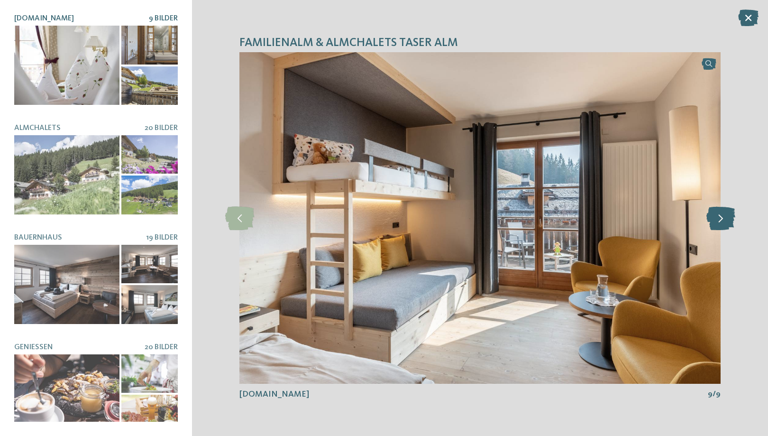
click at [729, 218] on icon at bounding box center [721, 218] width 29 height 24
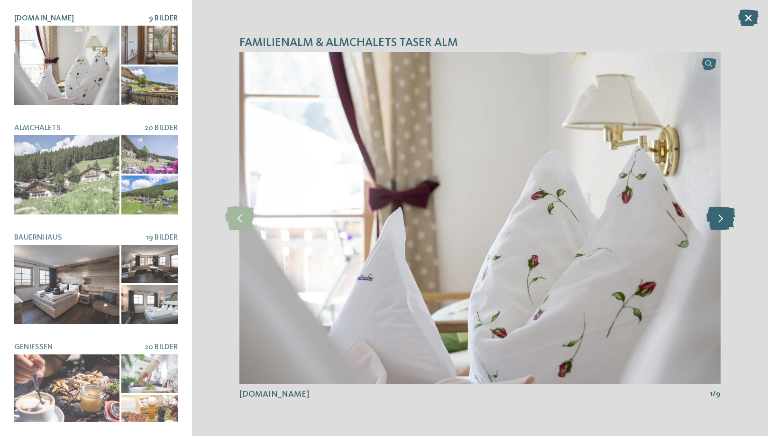
click at [729, 218] on icon at bounding box center [721, 218] width 29 height 24
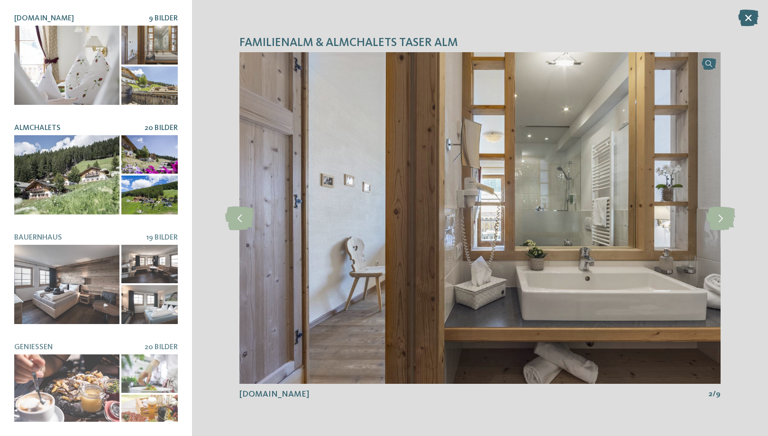
click at [117, 152] on div at bounding box center [96, 174] width 164 height 79
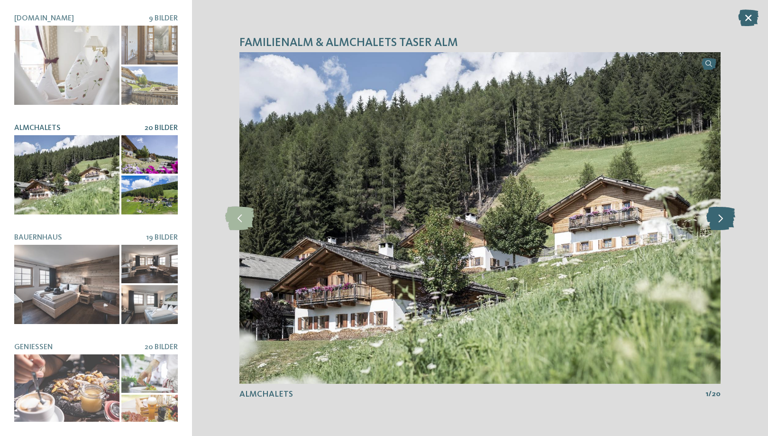
click at [722, 218] on icon at bounding box center [721, 218] width 29 height 24
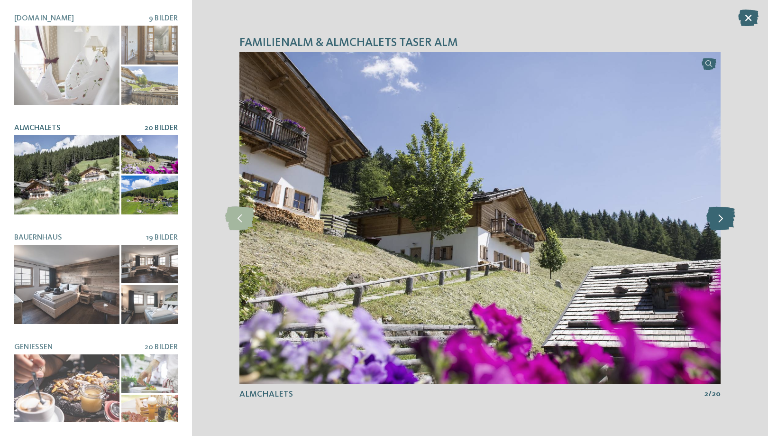
click at [722, 218] on icon at bounding box center [721, 218] width 29 height 24
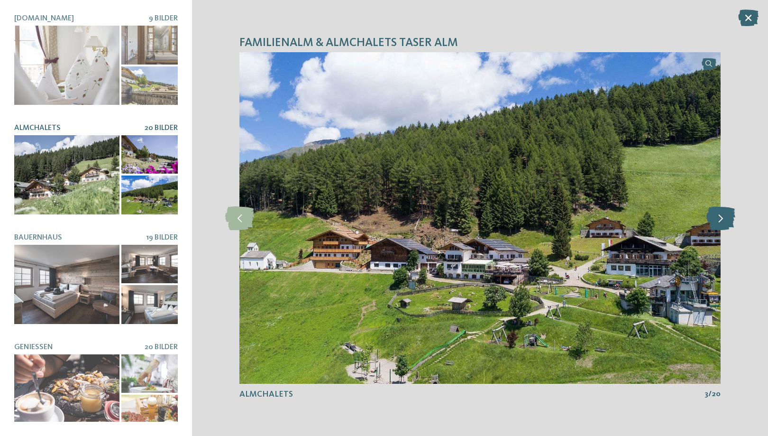
click at [722, 218] on icon at bounding box center [721, 218] width 29 height 24
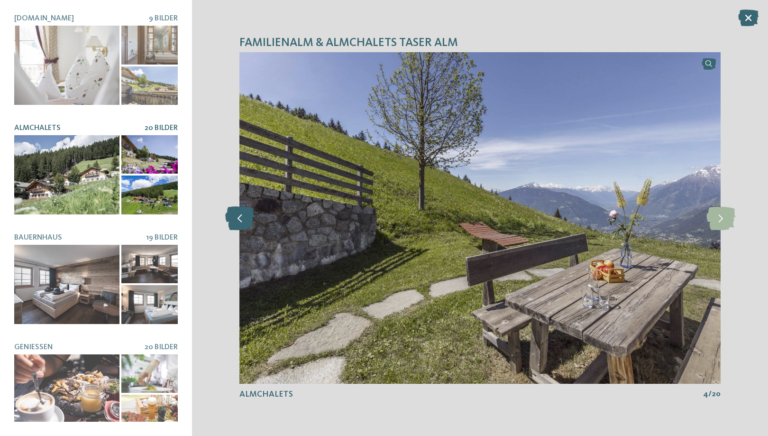
click at [250, 219] on icon at bounding box center [239, 218] width 29 height 24
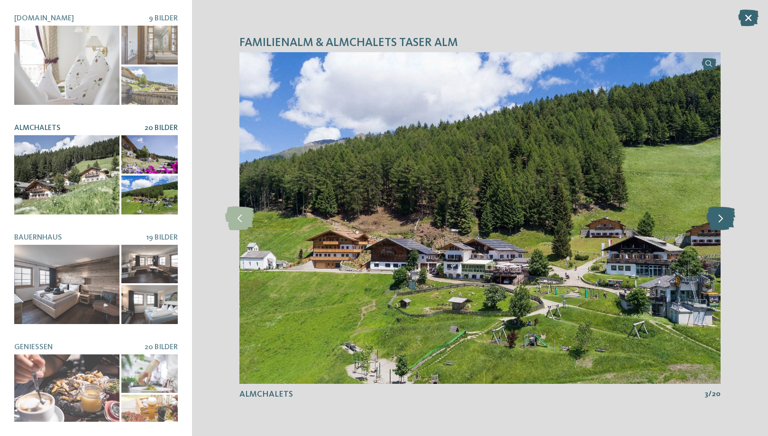
click at [722, 217] on icon at bounding box center [721, 218] width 29 height 24
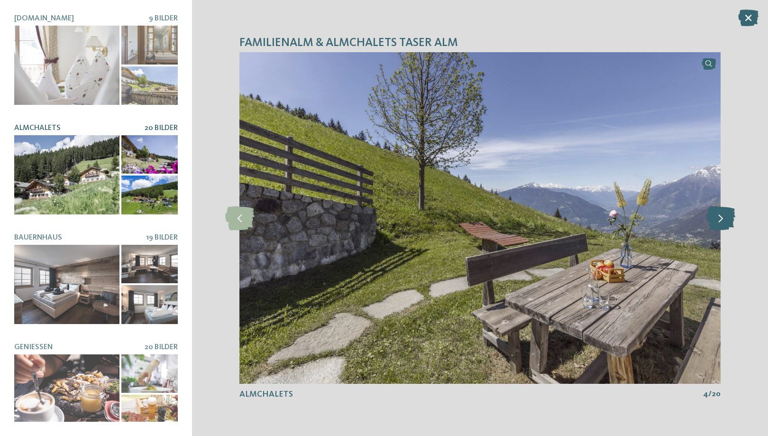
click at [722, 217] on icon at bounding box center [721, 218] width 29 height 24
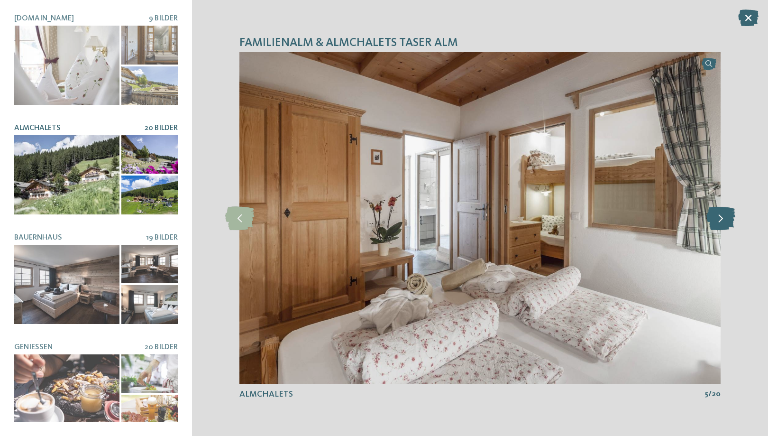
click at [722, 217] on icon at bounding box center [721, 218] width 29 height 24
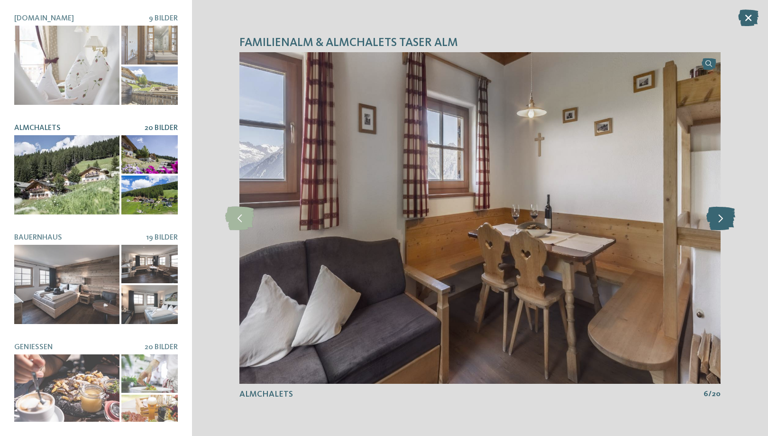
click at [722, 217] on icon at bounding box center [721, 218] width 29 height 24
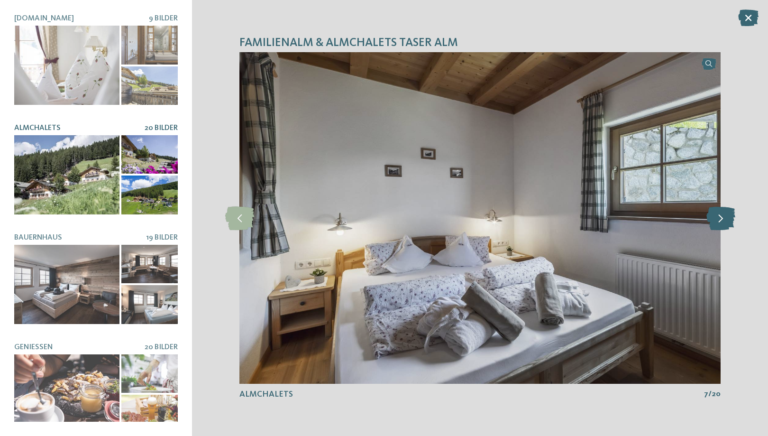
click at [722, 217] on icon at bounding box center [721, 218] width 29 height 24
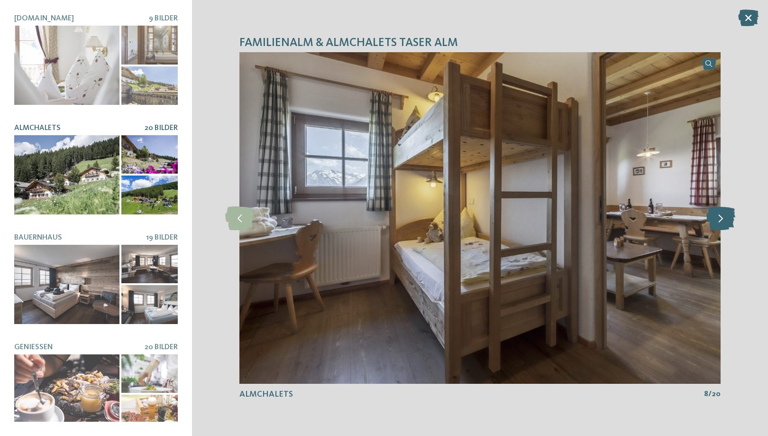
click at [722, 217] on icon at bounding box center [721, 218] width 29 height 24
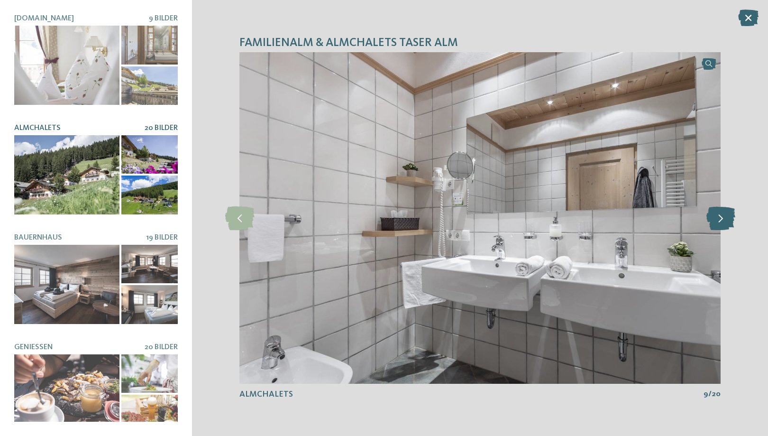
click at [722, 217] on icon at bounding box center [721, 218] width 29 height 24
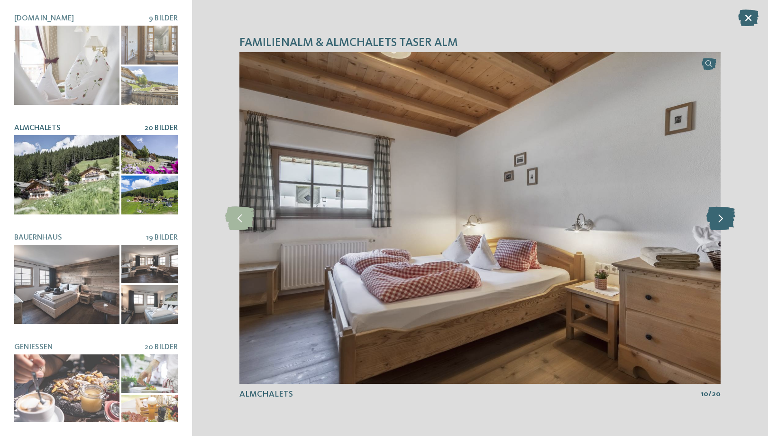
click at [722, 217] on icon at bounding box center [721, 218] width 29 height 24
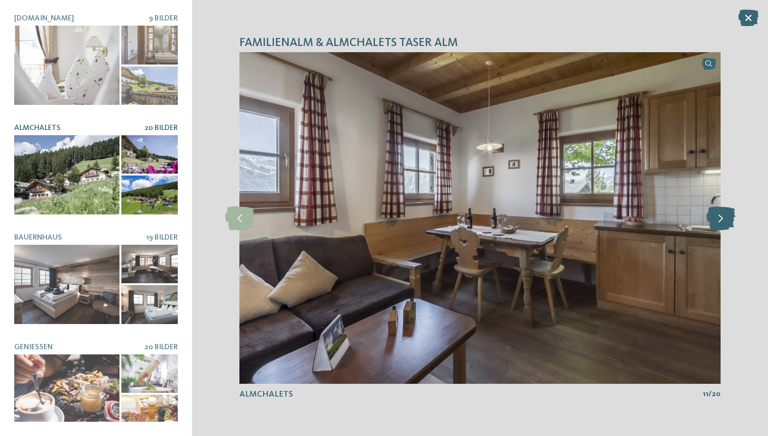
click at [722, 217] on icon at bounding box center [721, 218] width 29 height 24
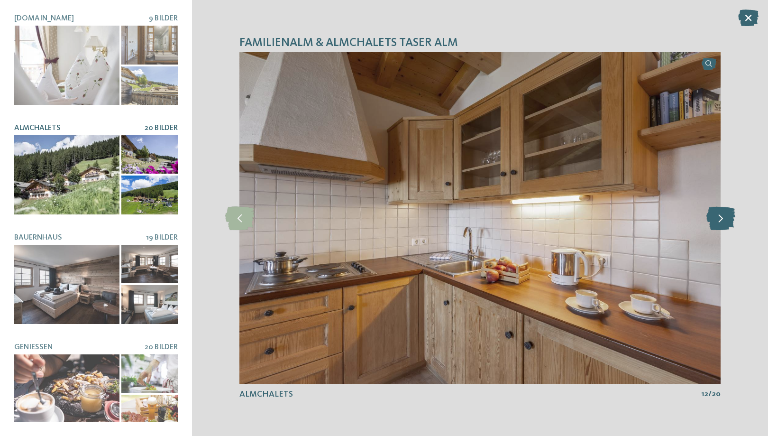
click at [722, 217] on icon at bounding box center [721, 218] width 29 height 24
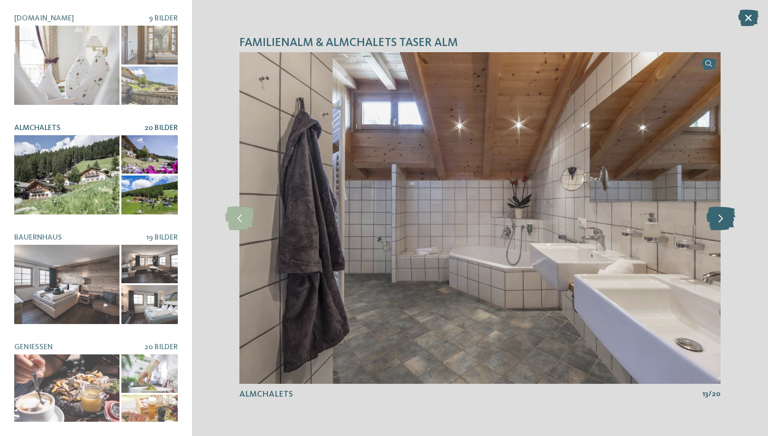
click at [722, 217] on icon at bounding box center [721, 218] width 29 height 24
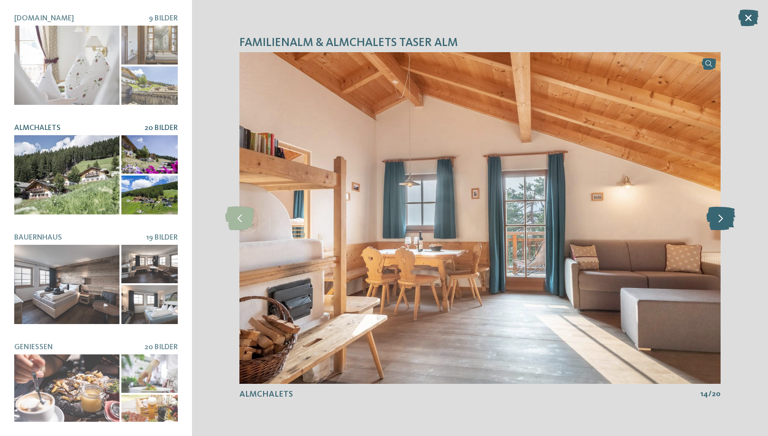
click at [722, 217] on icon at bounding box center [721, 218] width 29 height 24
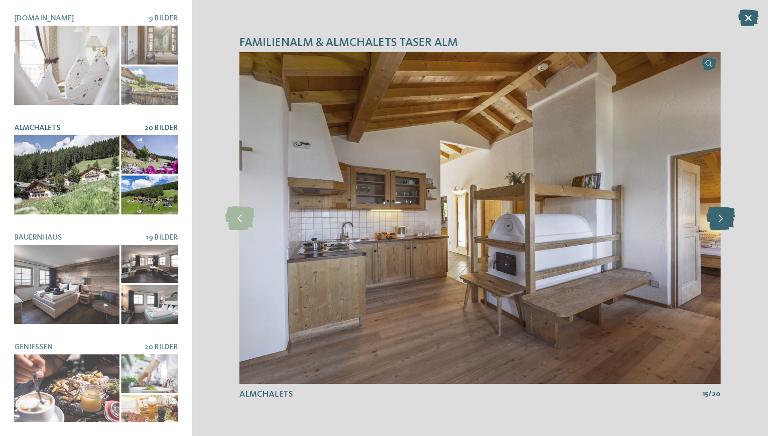
click at [722, 217] on icon at bounding box center [721, 218] width 29 height 24
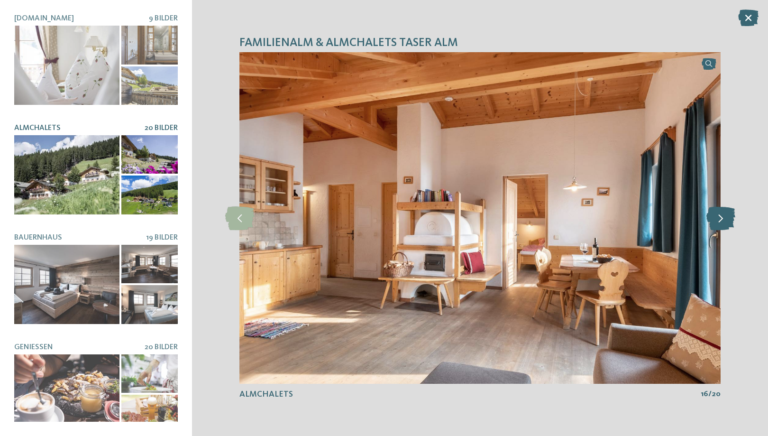
click at [722, 217] on icon at bounding box center [721, 218] width 29 height 24
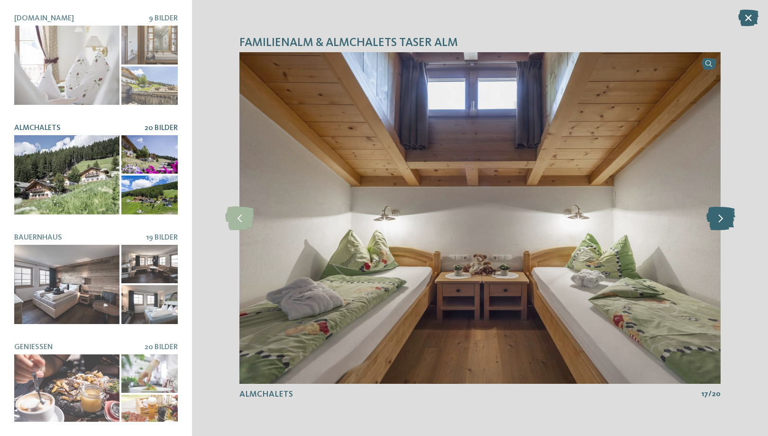
click at [722, 217] on icon at bounding box center [721, 218] width 29 height 24
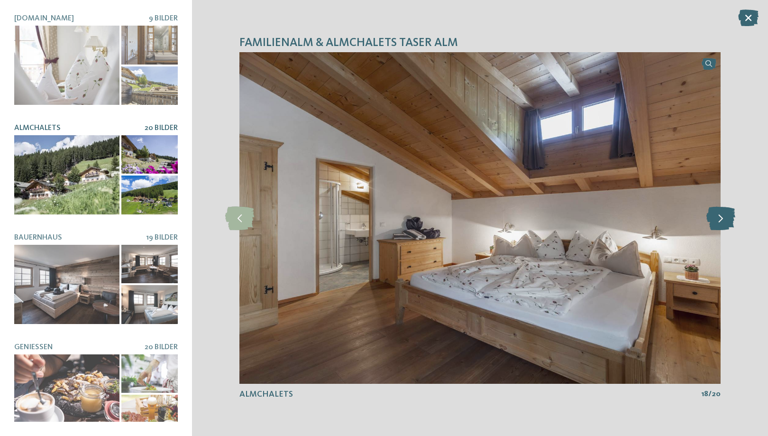
click at [722, 217] on icon at bounding box center [721, 218] width 29 height 24
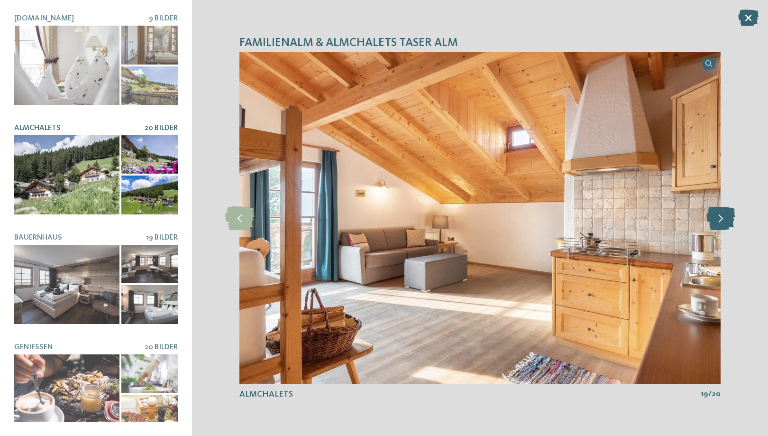
click at [722, 217] on icon at bounding box center [721, 218] width 29 height 24
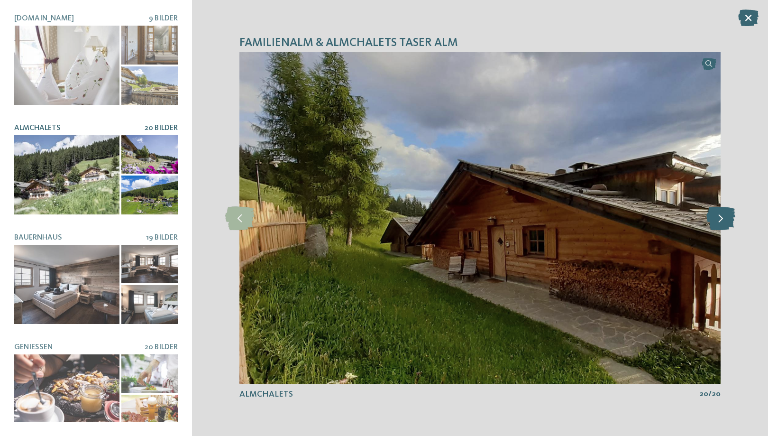
click at [722, 217] on icon at bounding box center [721, 218] width 29 height 24
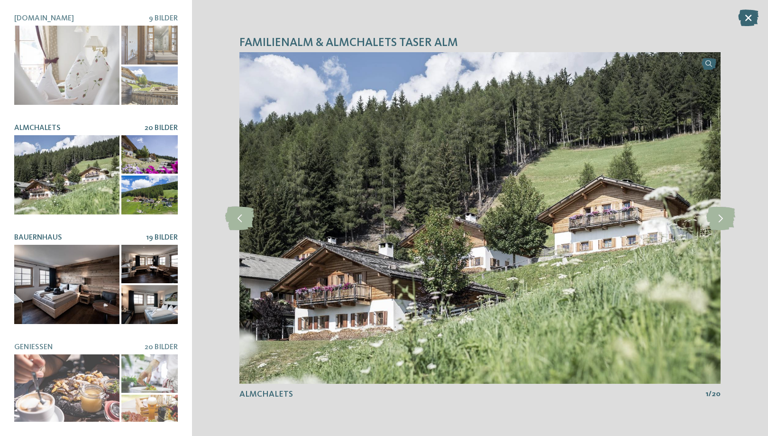
click at [80, 285] on div at bounding box center [66, 284] width 105 height 79
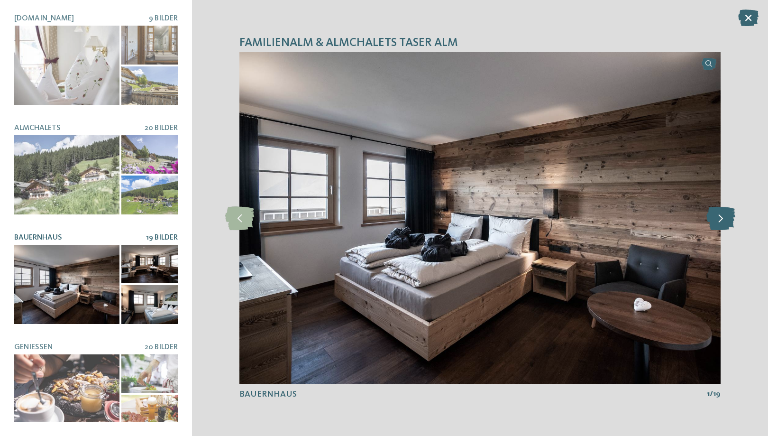
click at [723, 219] on icon at bounding box center [721, 218] width 29 height 24
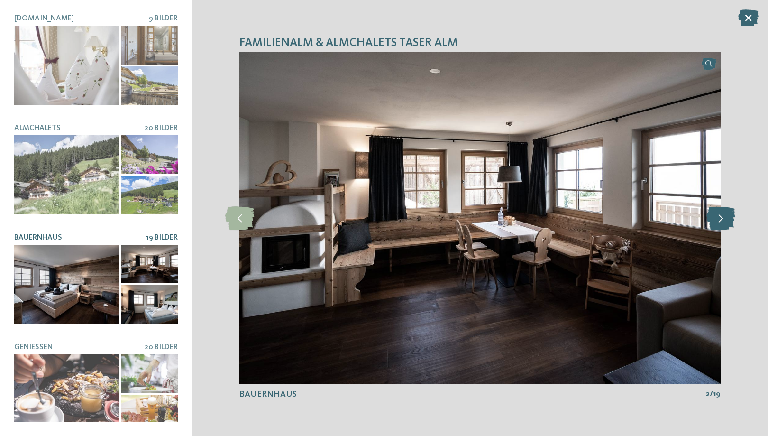
click at [723, 219] on icon at bounding box center [721, 218] width 29 height 24
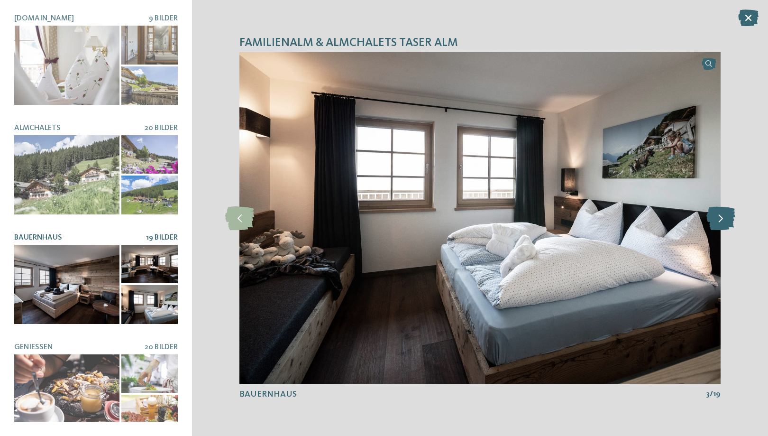
click at [723, 219] on icon at bounding box center [721, 218] width 29 height 24
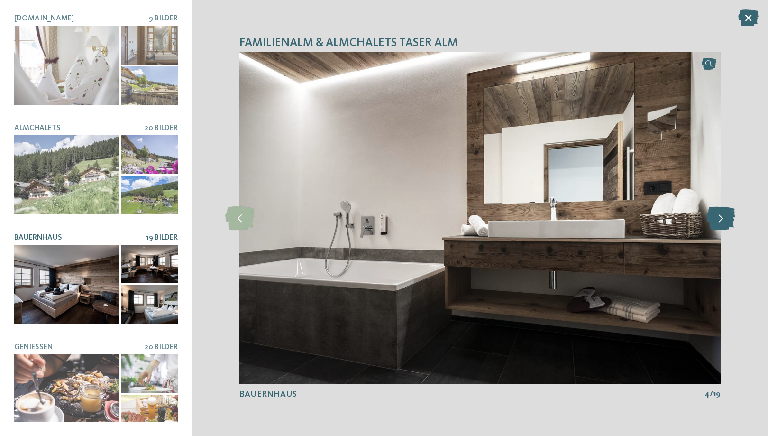
click at [723, 219] on icon at bounding box center [721, 218] width 29 height 24
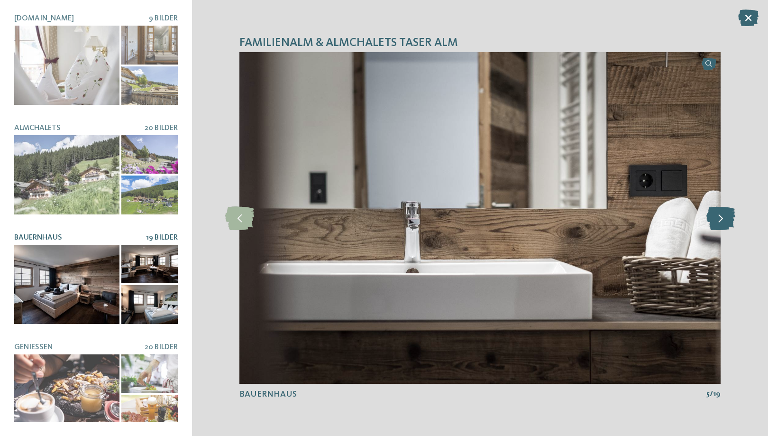
click at [723, 219] on icon at bounding box center [721, 218] width 29 height 24
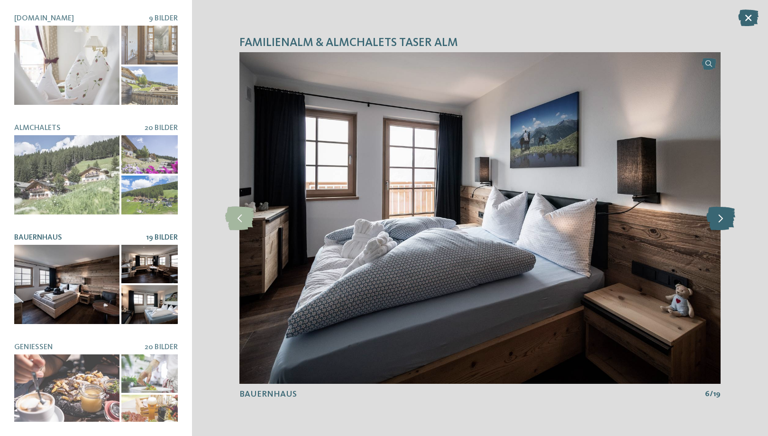
click at [723, 219] on icon at bounding box center [721, 218] width 29 height 24
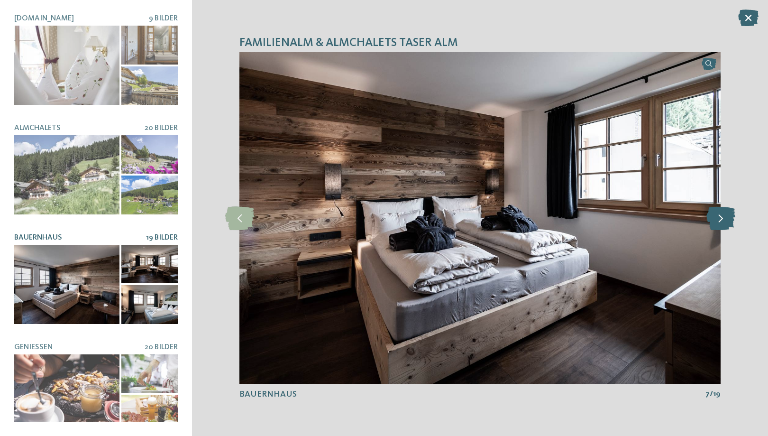
click at [723, 219] on icon at bounding box center [721, 218] width 29 height 24
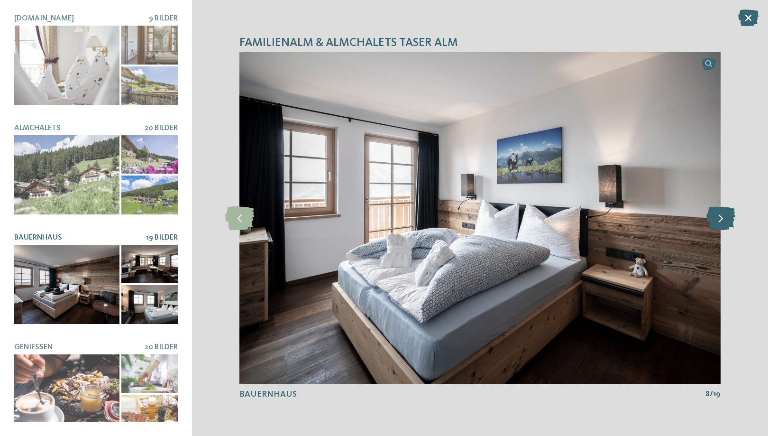
click at [723, 219] on icon at bounding box center [721, 218] width 29 height 24
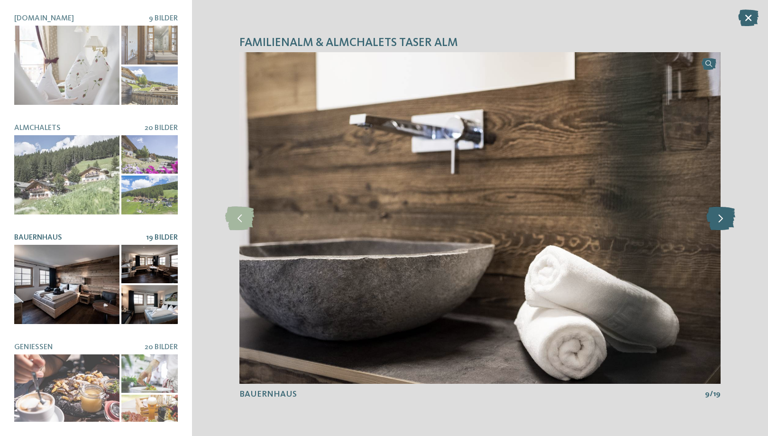
click at [723, 219] on icon at bounding box center [721, 218] width 29 height 24
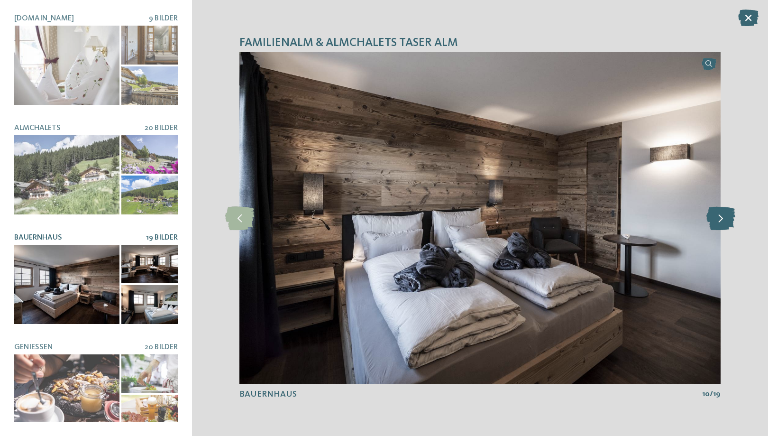
click at [723, 219] on icon at bounding box center [721, 218] width 29 height 24
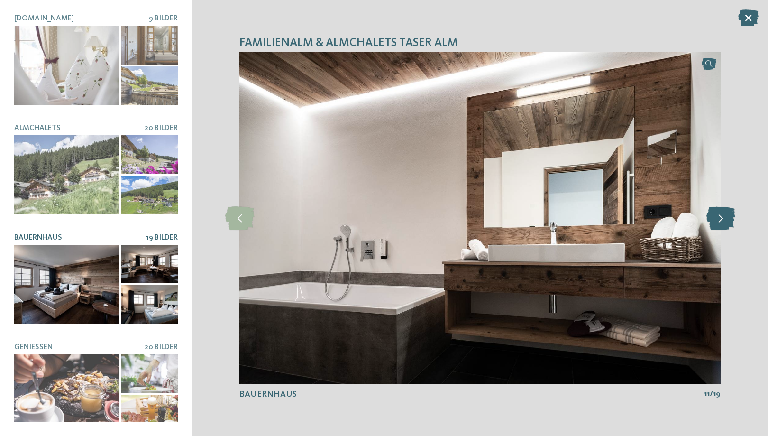
click at [723, 219] on icon at bounding box center [721, 218] width 29 height 24
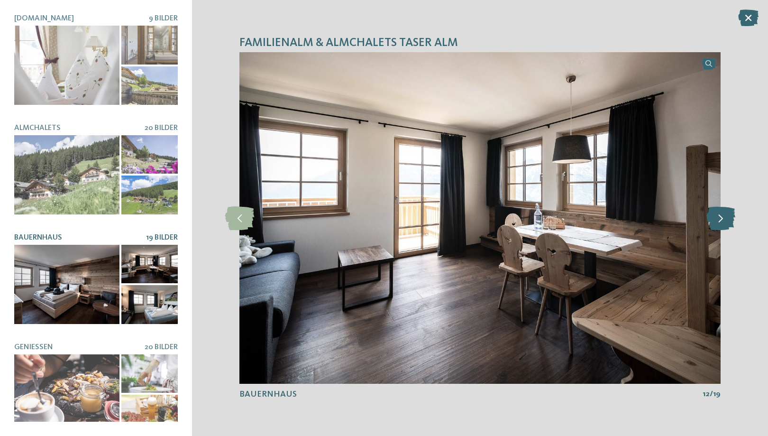
click at [723, 219] on icon at bounding box center [721, 218] width 29 height 24
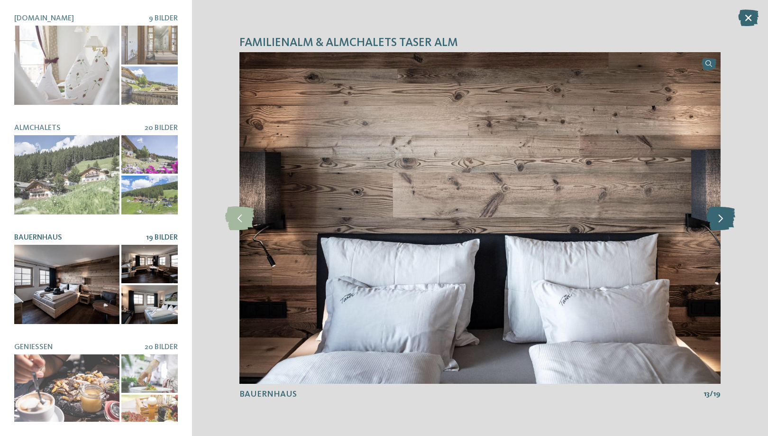
click at [723, 219] on icon at bounding box center [721, 218] width 29 height 24
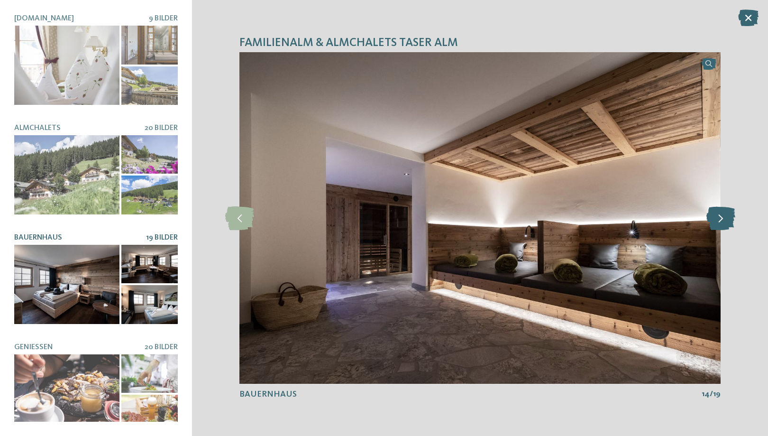
click at [723, 219] on icon at bounding box center [721, 218] width 29 height 24
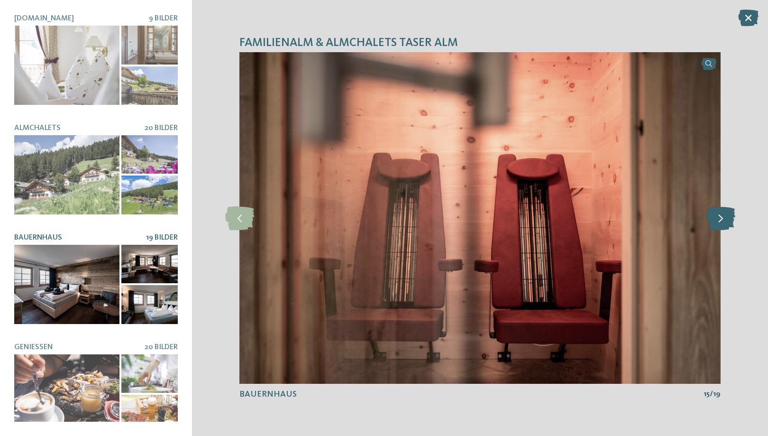
click at [723, 219] on icon at bounding box center [721, 218] width 29 height 24
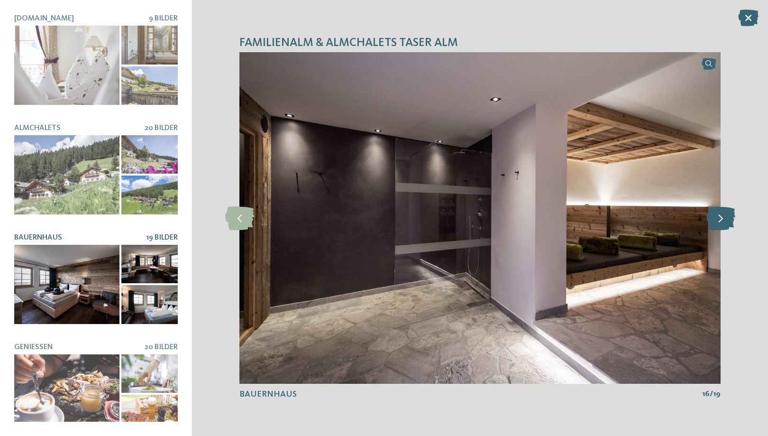
click at [723, 219] on icon at bounding box center [721, 218] width 29 height 24
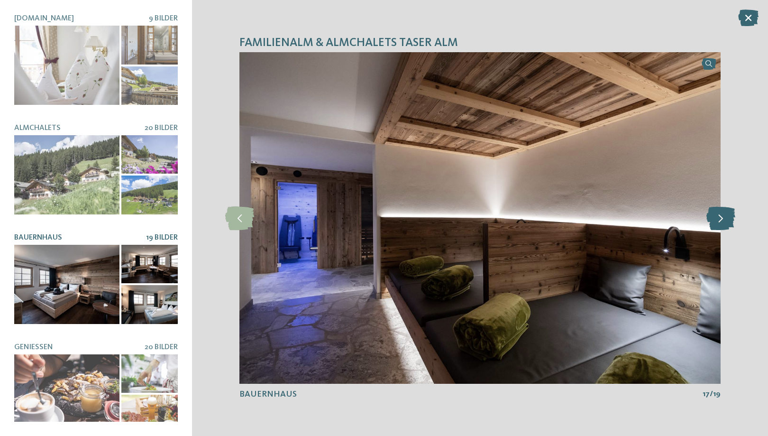
click at [723, 219] on icon at bounding box center [721, 218] width 29 height 24
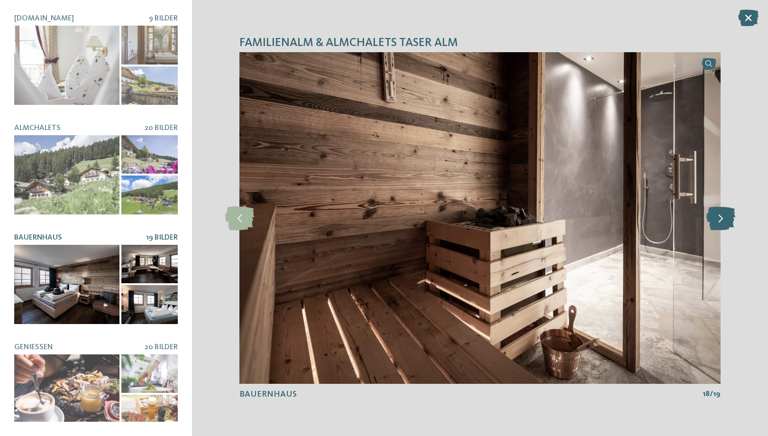
click at [723, 219] on icon at bounding box center [721, 218] width 29 height 24
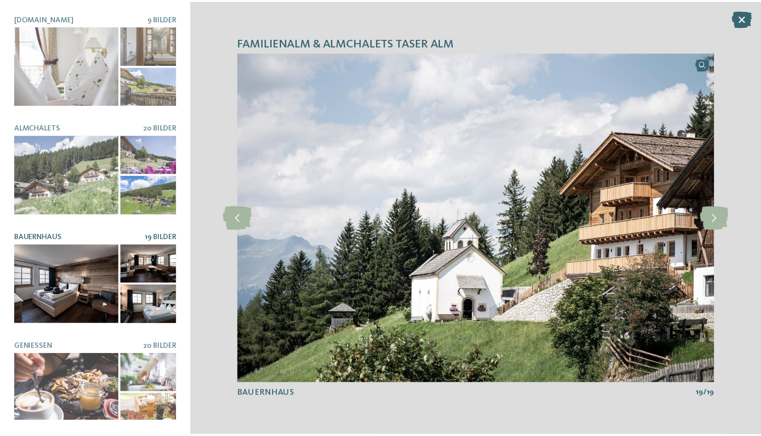
scroll to position [217, 0]
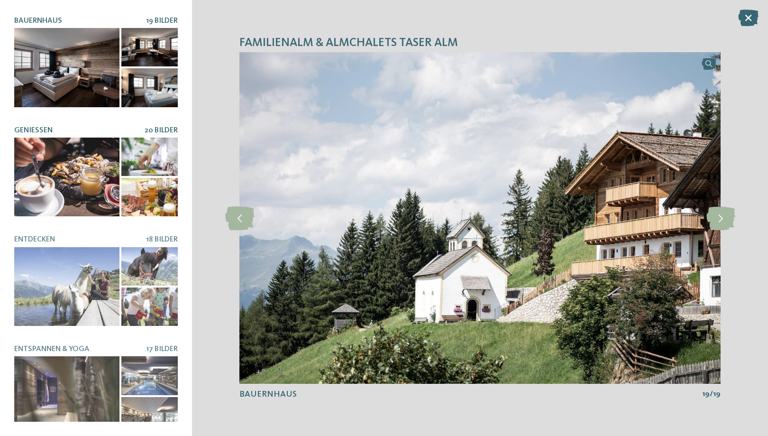
click at [93, 195] on div at bounding box center [66, 177] width 105 height 79
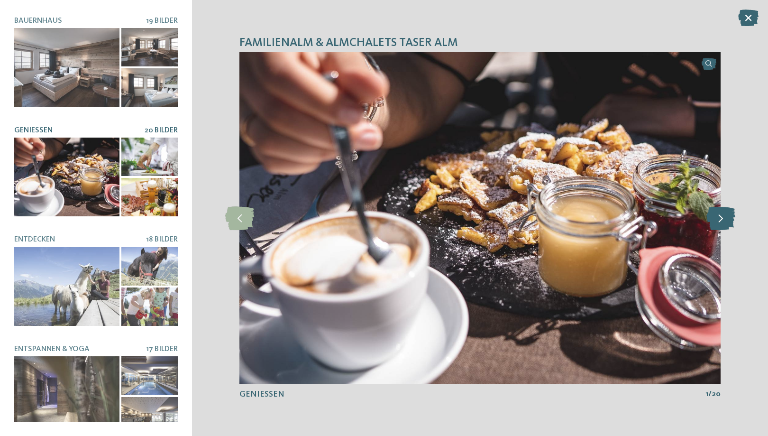
click at [725, 218] on icon at bounding box center [721, 218] width 29 height 24
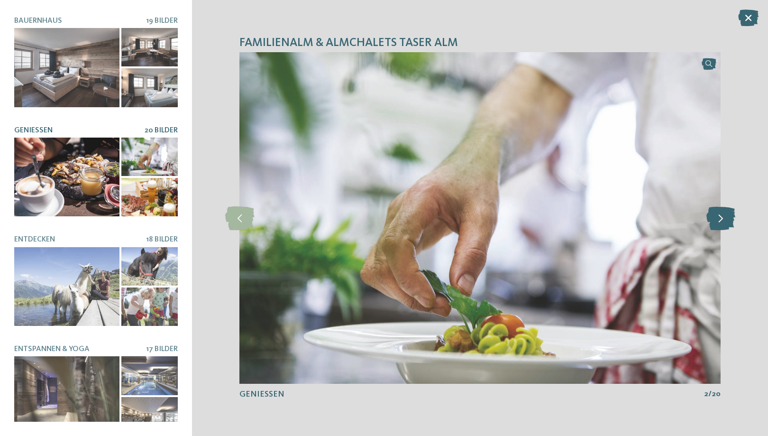
click at [725, 218] on icon at bounding box center [721, 218] width 29 height 24
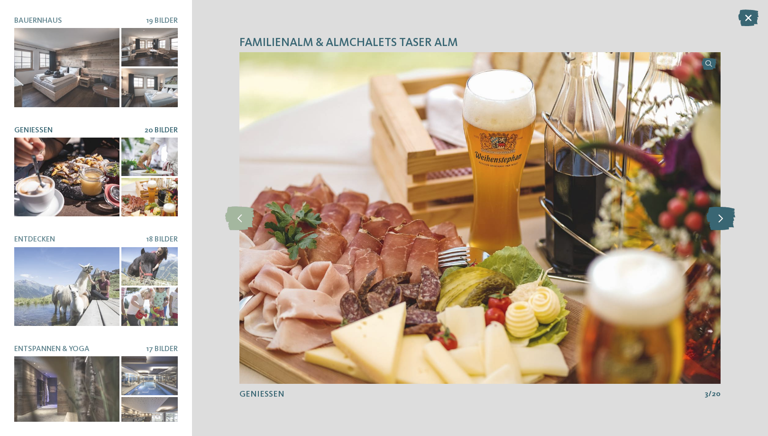
click at [725, 218] on icon at bounding box center [721, 218] width 29 height 24
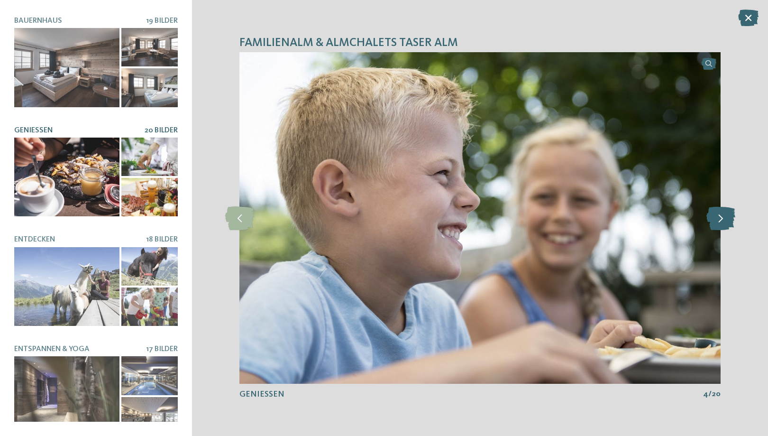
click at [725, 218] on icon at bounding box center [721, 218] width 29 height 24
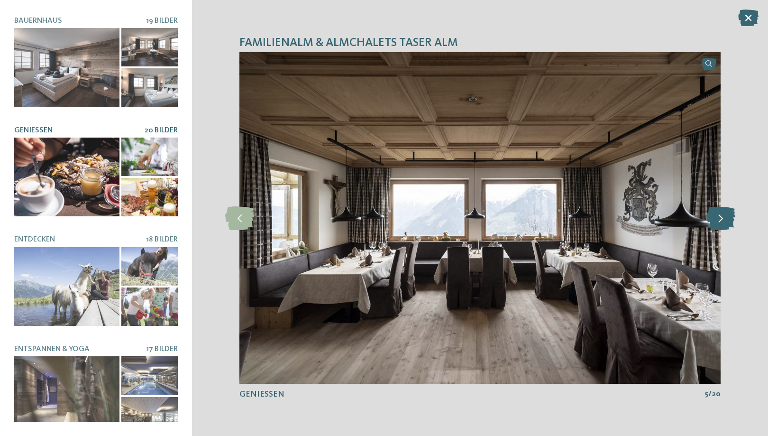
click at [725, 218] on icon at bounding box center [721, 218] width 29 height 24
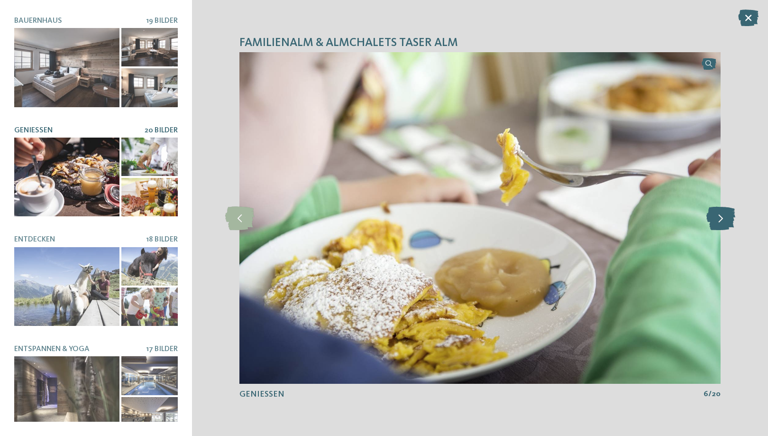
click at [725, 218] on icon at bounding box center [721, 218] width 29 height 24
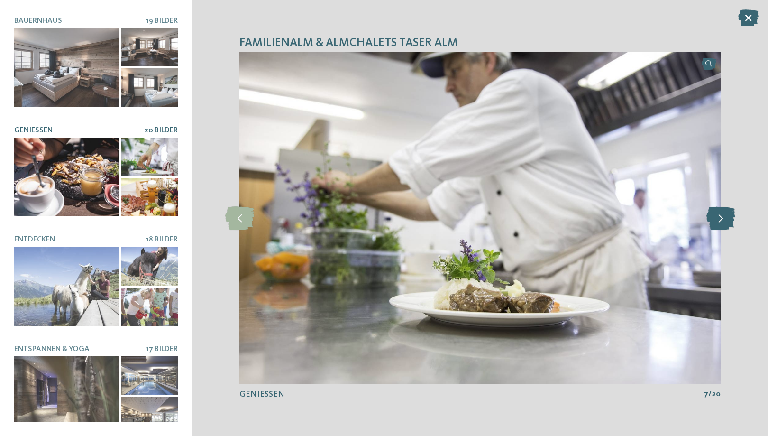
click at [725, 218] on icon at bounding box center [721, 218] width 29 height 24
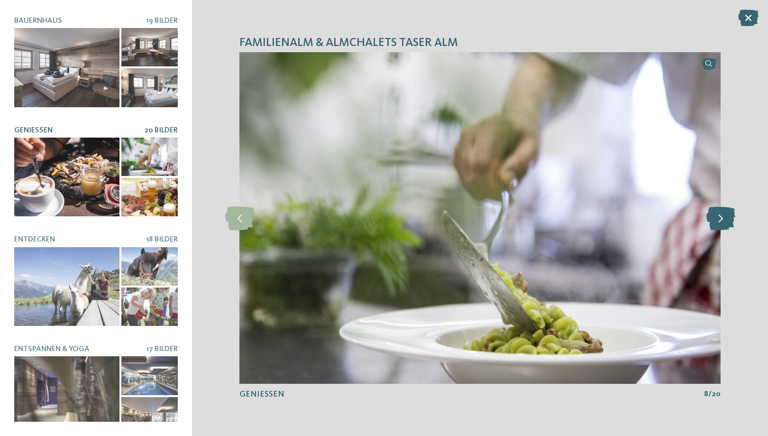
click at [725, 218] on icon at bounding box center [721, 218] width 29 height 24
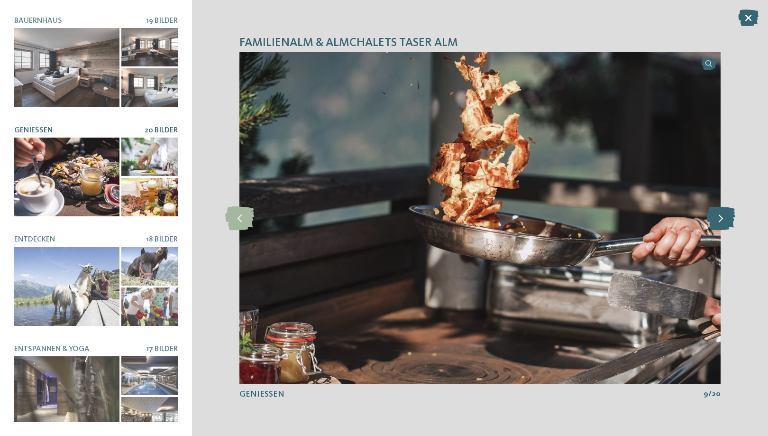
click at [725, 218] on icon at bounding box center [721, 218] width 29 height 24
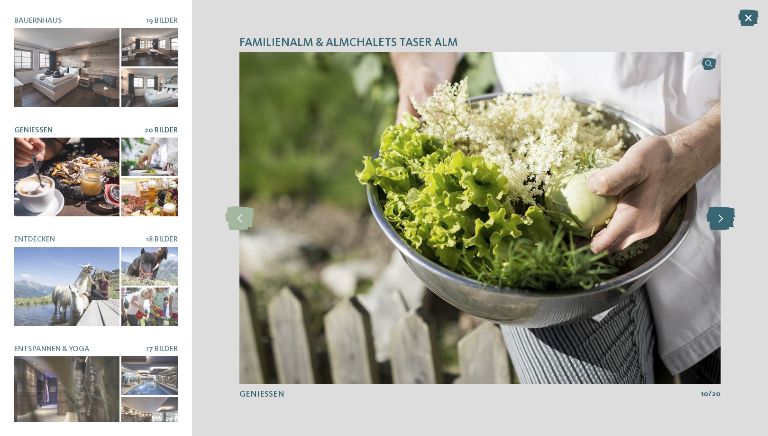
click at [725, 218] on icon at bounding box center [721, 218] width 29 height 24
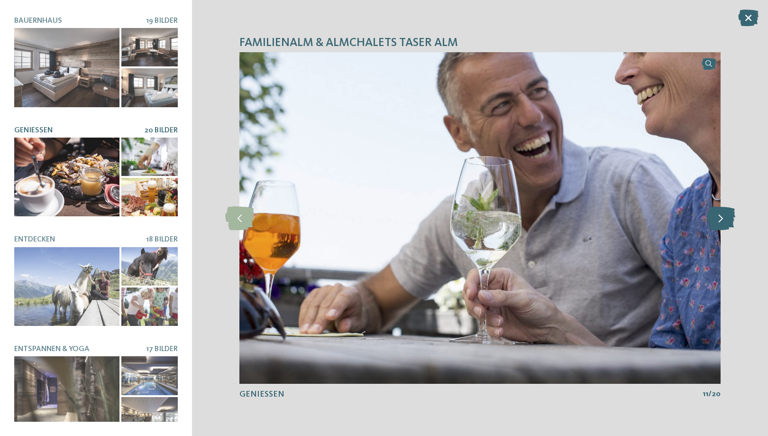
click at [725, 218] on icon at bounding box center [721, 218] width 29 height 24
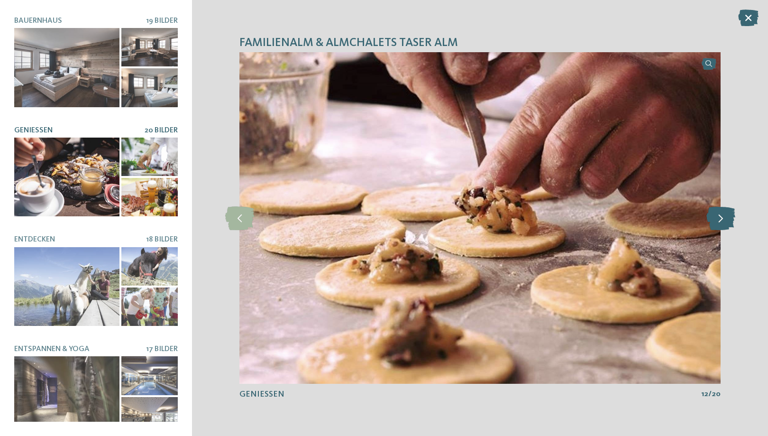
click at [725, 218] on icon at bounding box center [721, 218] width 29 height 24
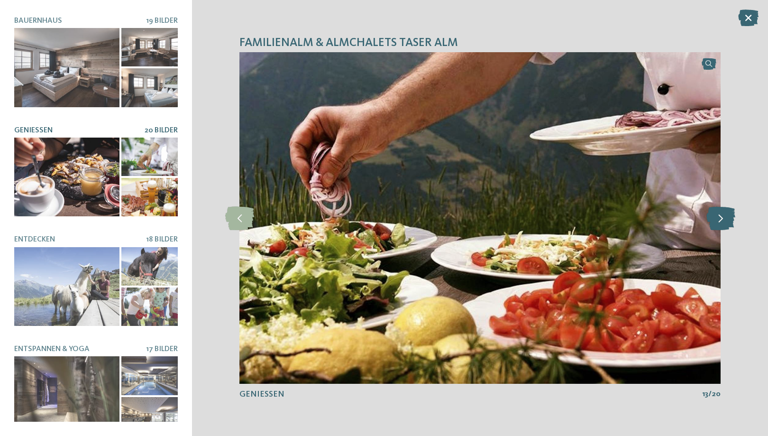
click at [725, 218] on icon at bounding box center [721, 218] width 29 height 24
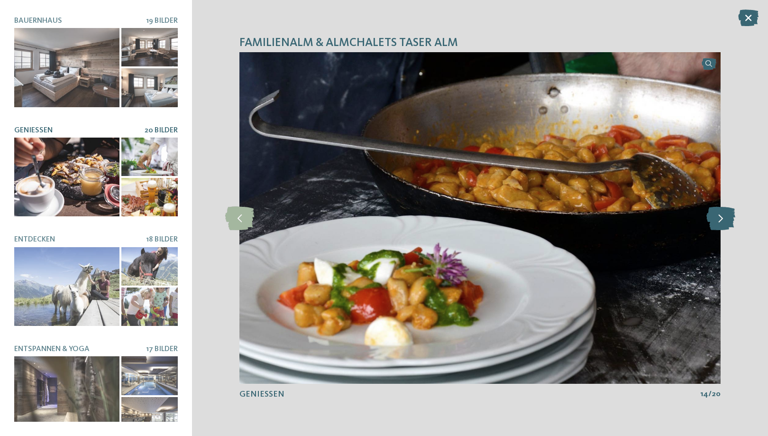
click at [725, 218] on icon at bounding box center [721, 218] width 29 height 24
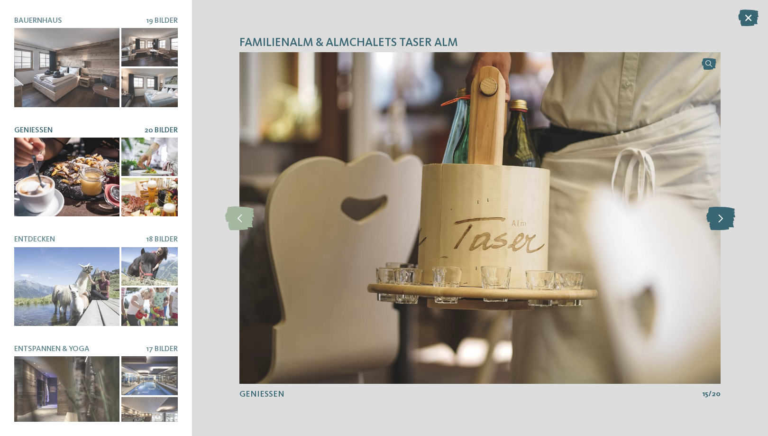
click at [725, 218] on icon at bounding box center [721, 218] width 29 height 24
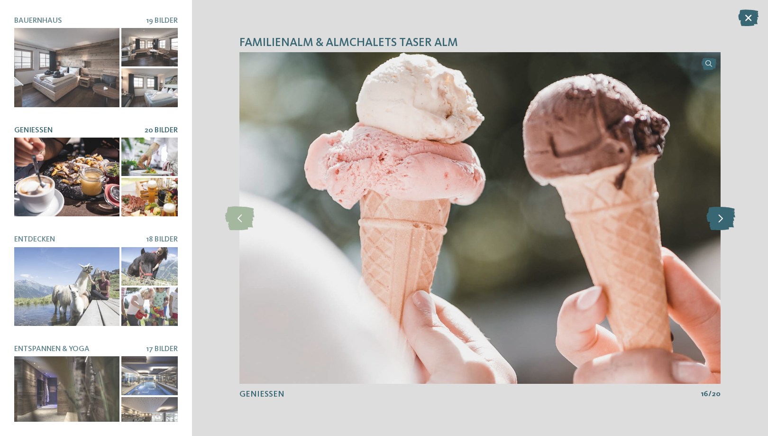
click at [725, 218] on icon at bounding box center [721, 218] width 29 height 24
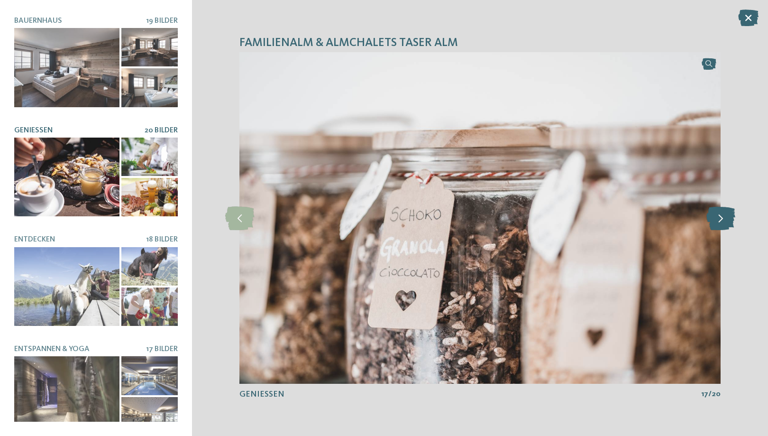
click at [725, 218] on icon at bounding box center [721, 218] width 29 height 24
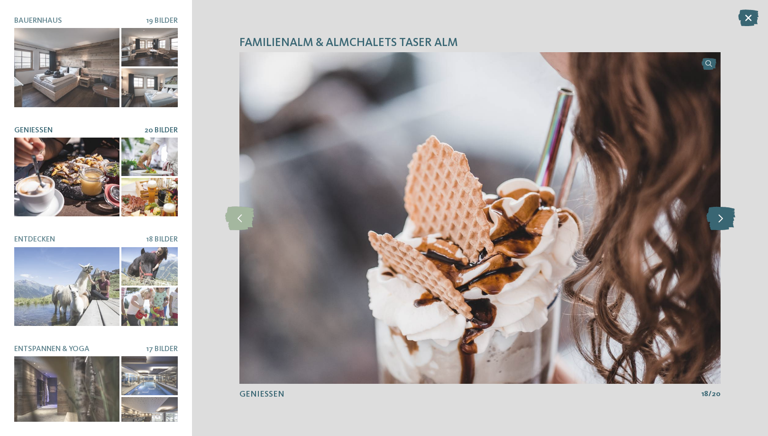
click at [725, 218] on icon at bounding box center [721, 218] width 29 height 24
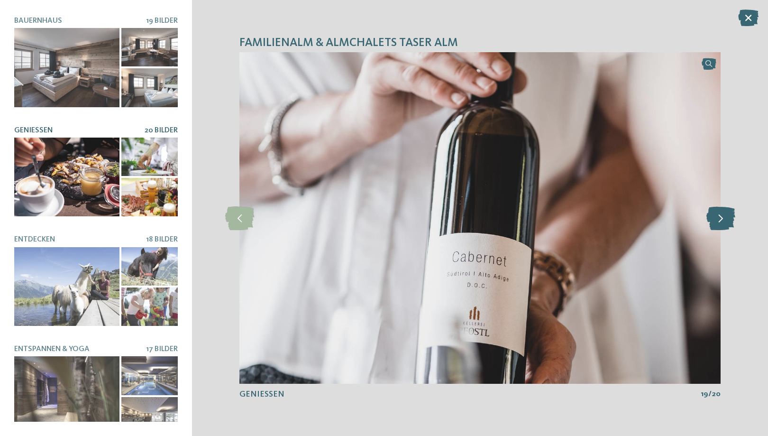
click at [725, 218] on icon at bounding box center [721, 218] width 29 height 24
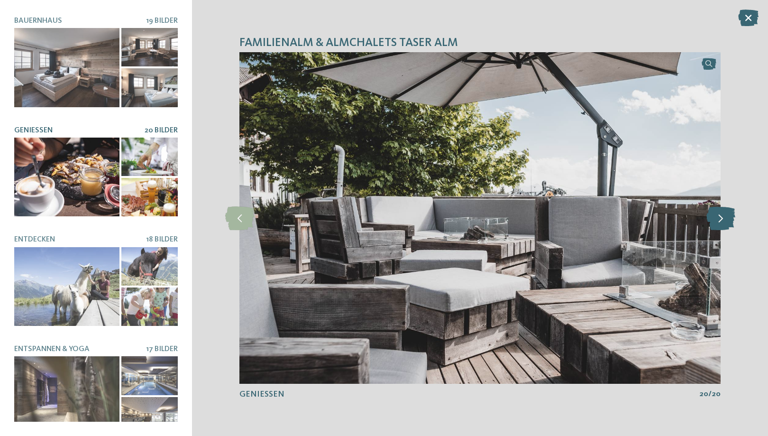
click at [725, 218] on icon at bounding box center [721, 218] width 29 height 24
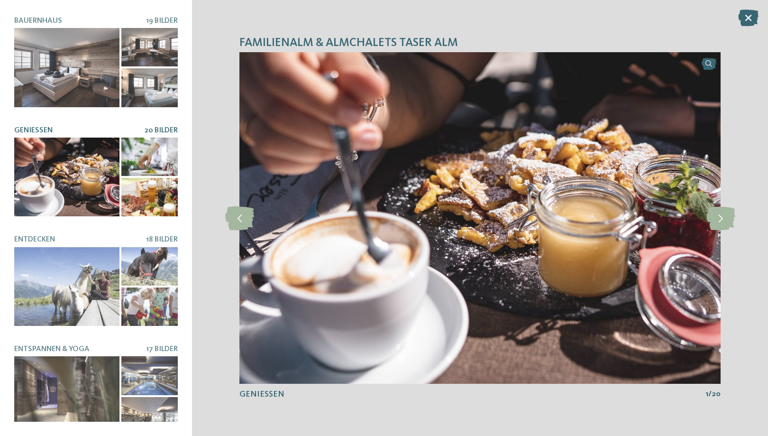
click at [86, 318] on div "Alm.Hotel 9 Bilder Almchalets 20 Bilder" at bounding box center [96, 217] width 164 height 407
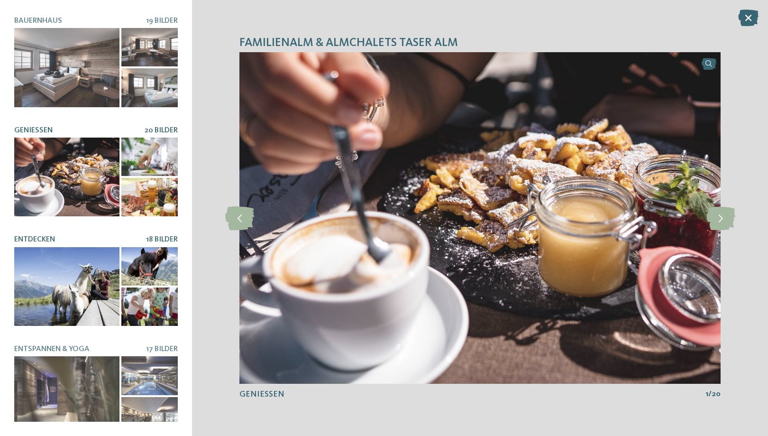
click at [77, 301] on div at bounding box center [66, 286] width 105 height 79
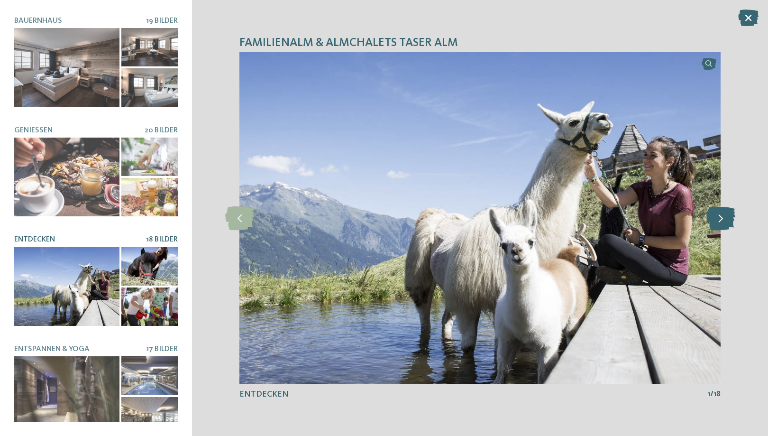
click at [722, 209] on icon at bounding box center [721, 218] width 29 height 24
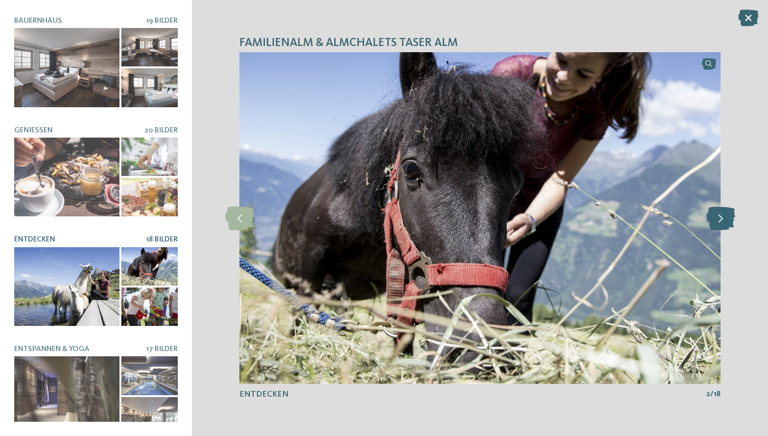
click at [722, 209] on icon at bounding box center [721, 218] width 29 height 24
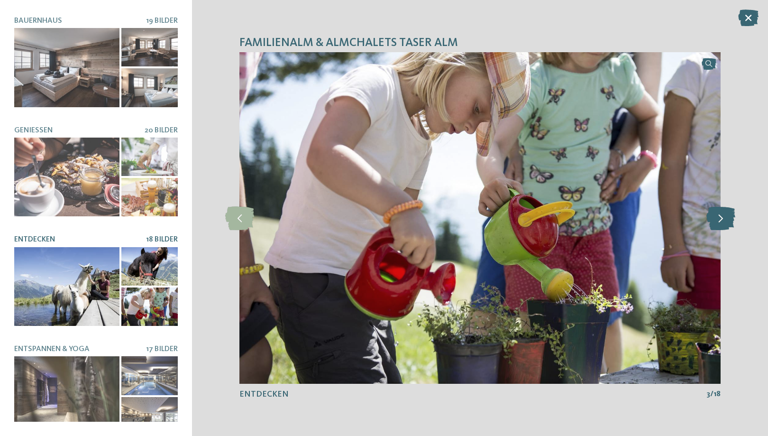
click at [722, 209] on icon at bounding box center [721, 218] width 29 height 24
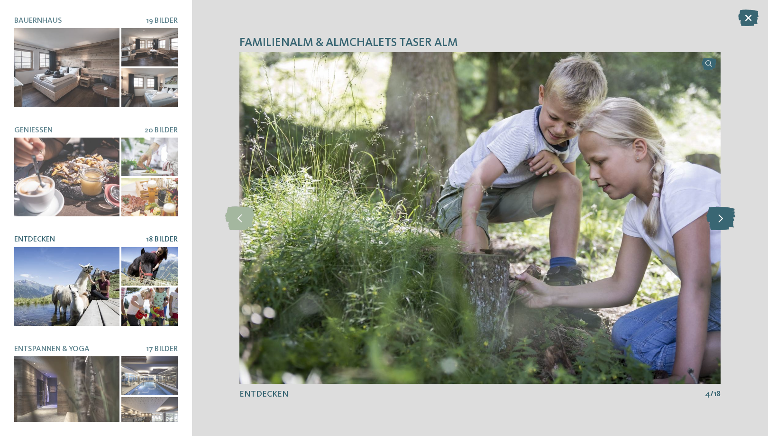
click at [722, 209] on icon at bounding box center [721, 218] width 29 height 24
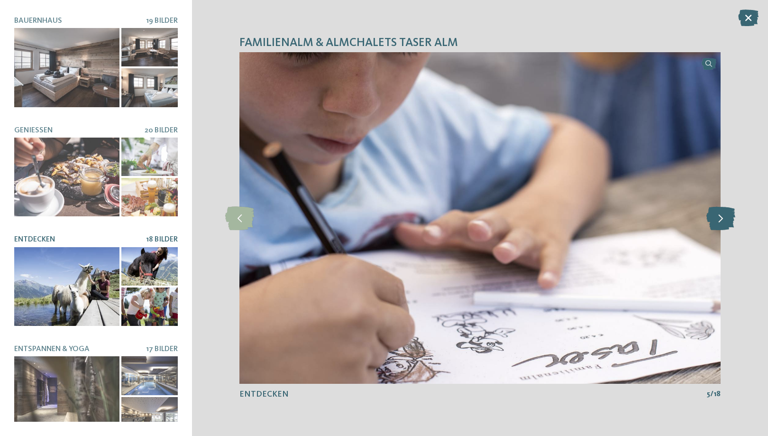
click at [722, 209] on icon at bounding box center [721, 218] width 29 height 24
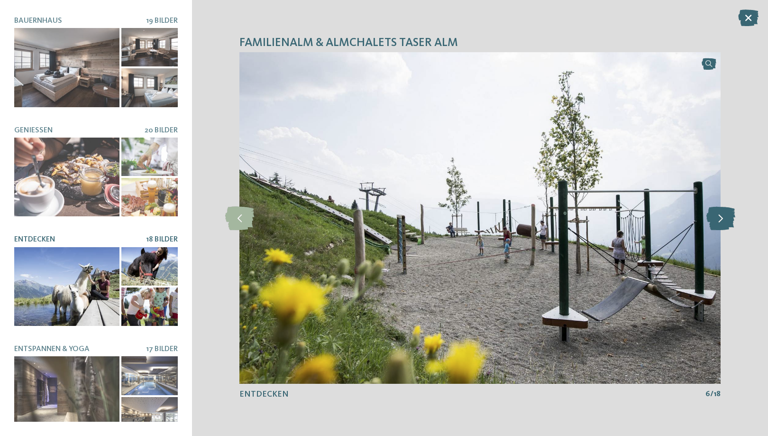
click at [722, 209] on icon at bounding box center [721, 218] width 29 height 24
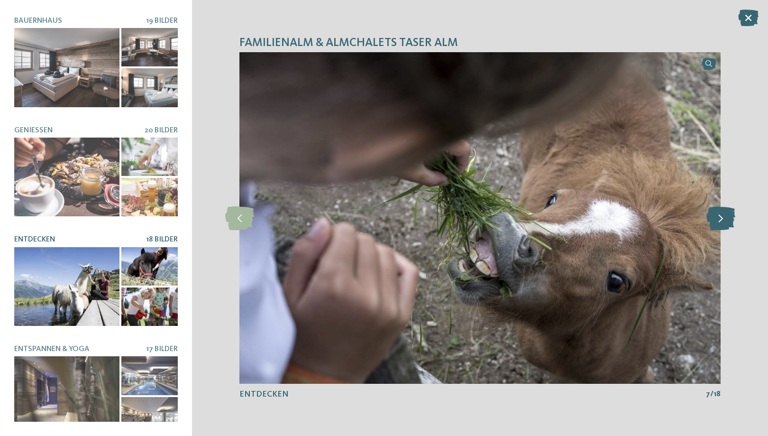
click at [722, 209] on icon at bounding box center [721, 218] width 29 height 24
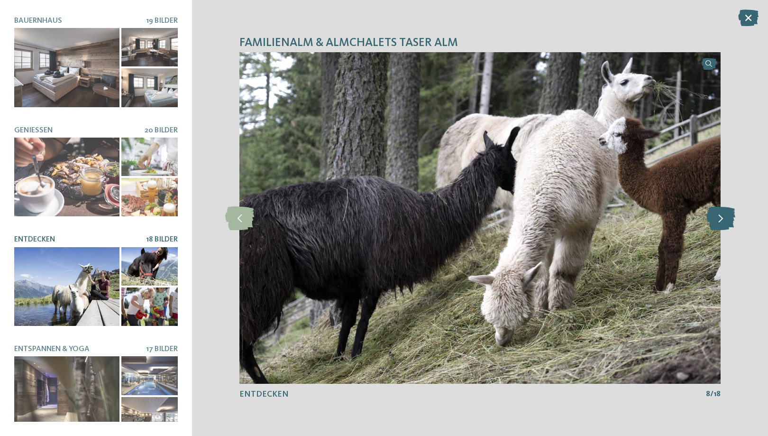
click at [722, 209] on icon at bounding box center [721, 218] width 29 height 24
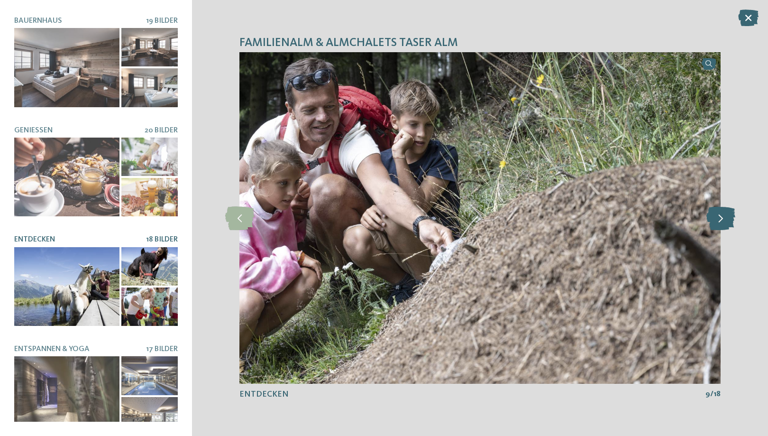
click at [722, 209] on icon at bounding box center [721, 218] width 29 height 24
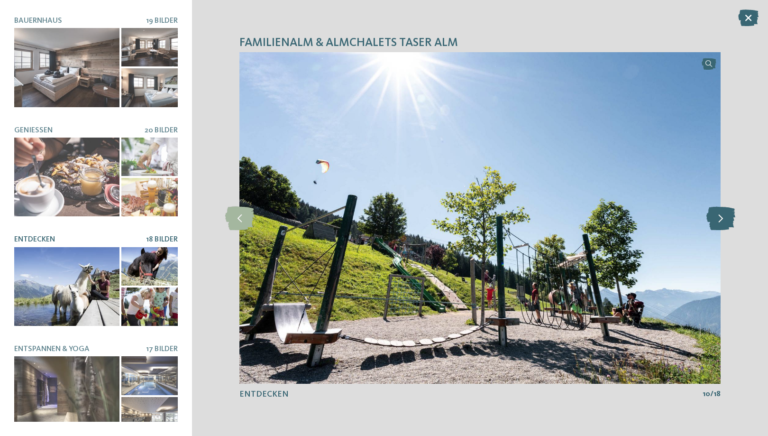
click at [722, 209] on icon at bounding box center [721, 218] width 29 height 24
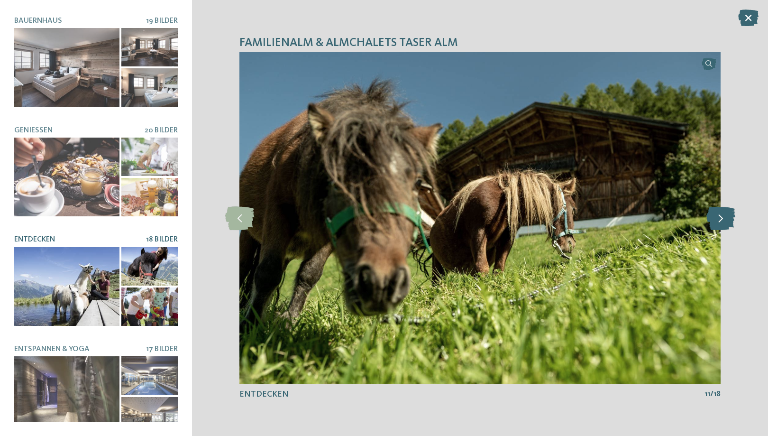
click at [722, 209] on icon at bounding box center [721, 218] width 29 height 24
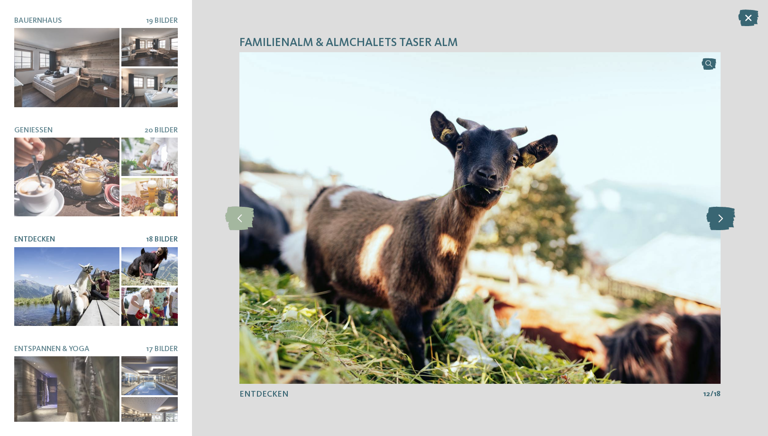
click at [722, 209] on icon at bounding box center [721, 218] width 29 height 24
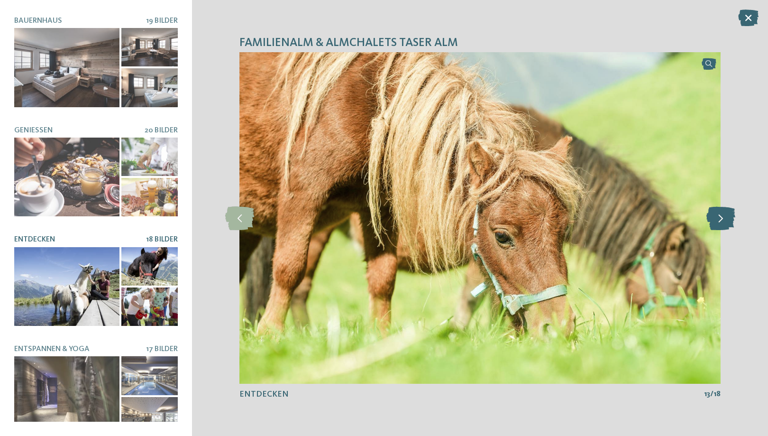
click at [722, 209] on icon at bounding box center [721, 218] width 29 height 24
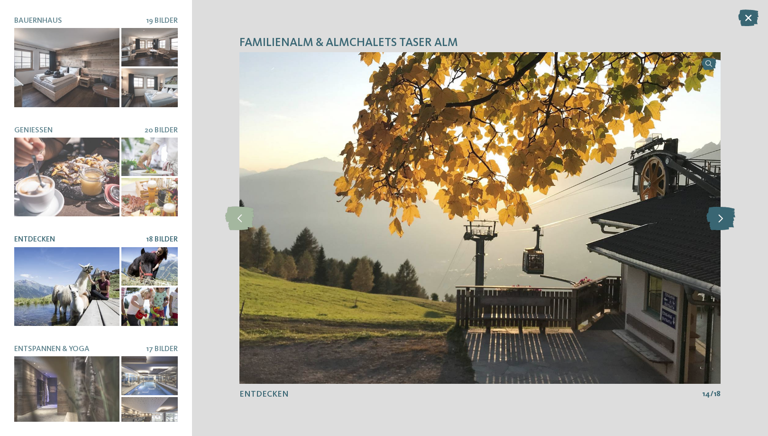
click at [722, 209] on icon at bounding box center [721, 218] width 29 height 24
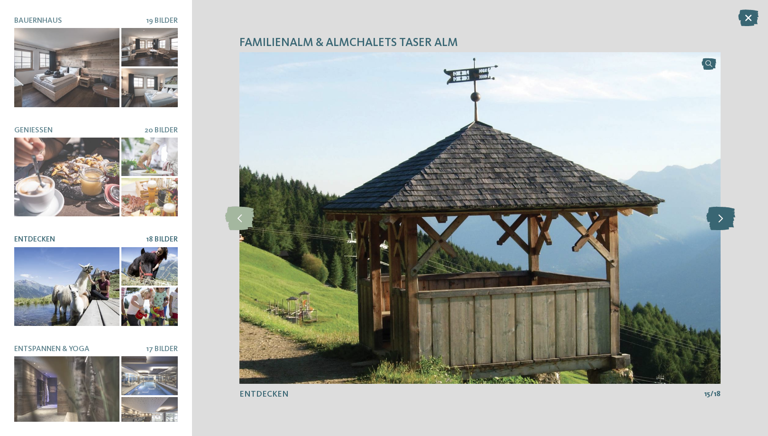
click at [722, 209] on icon at bounding box center [721, 218] width 29 height 24
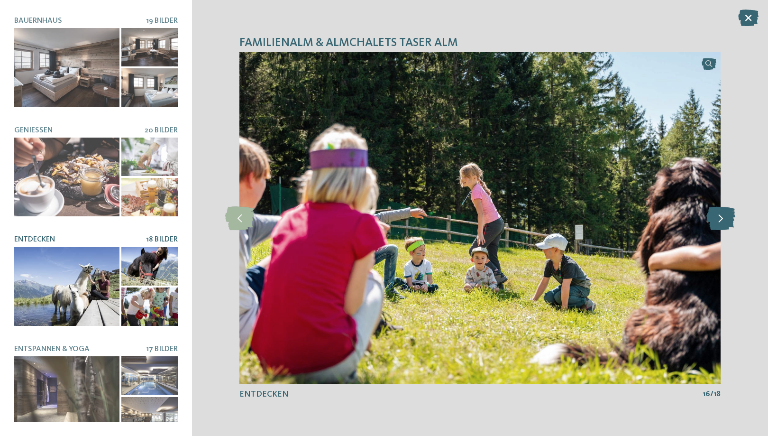
click at [722, 209] on icon at bounding box center [721, 218] width 29 height 24
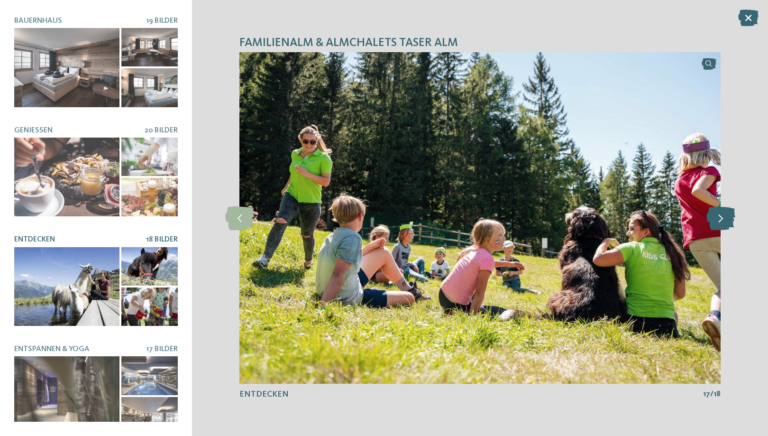
click at [722, 209] on icon at bounding box center [721, 218] width 29 height 24
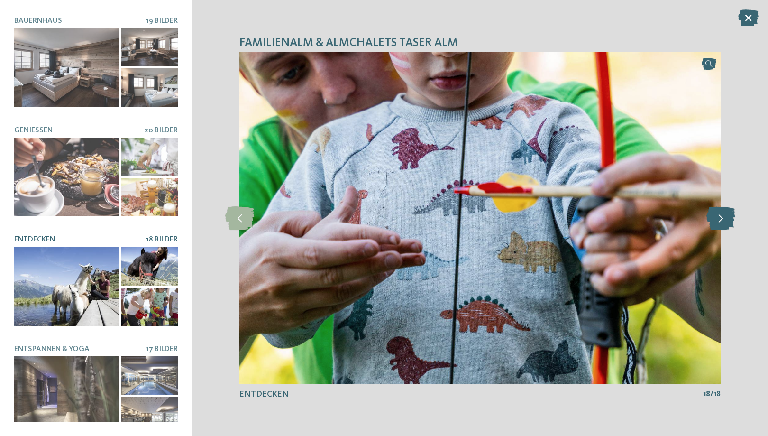
click at [722, 209] on icon at bounding box center [721, 218] width 29 height 24
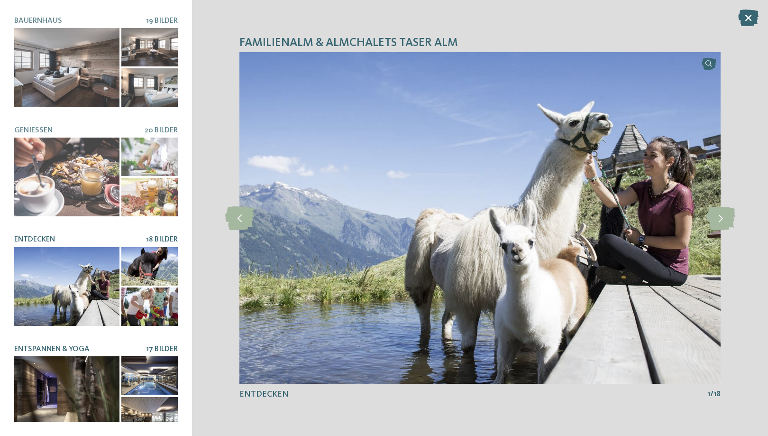
click at [96, 374] on div at bounding box center [66, 395] width 105 height 79
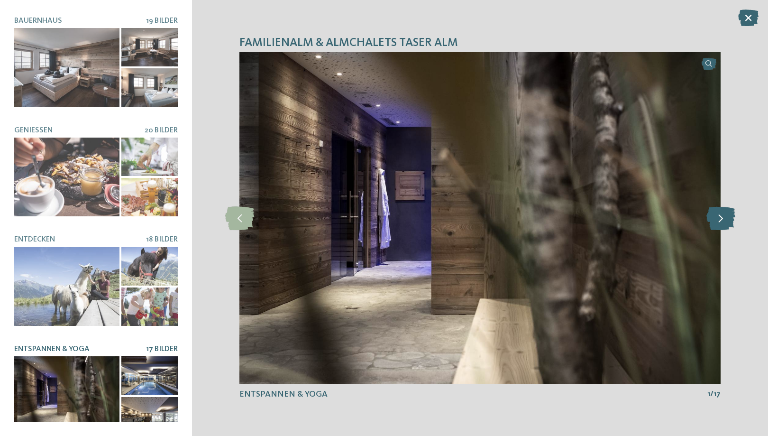
click at [722, 222] on icon at bounding box center [721, 218] width 29 height 24
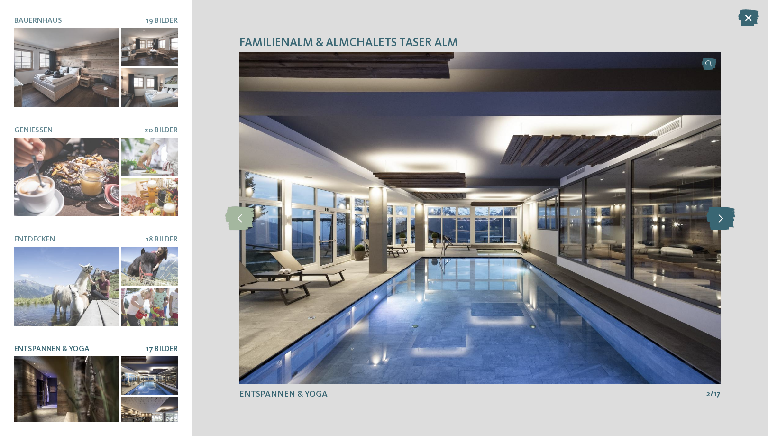
click at [722, 222] on icon at bounding box center [721, 218] width 29 height 24
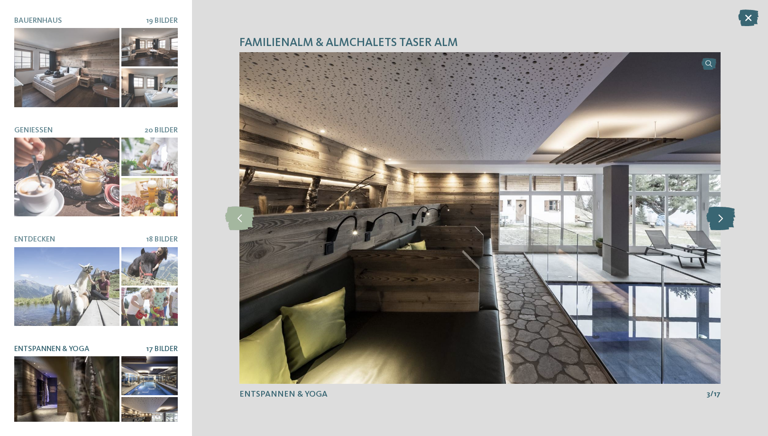
click at [722, 222] on icon at bounding box center [721, 218] width 29 height 24
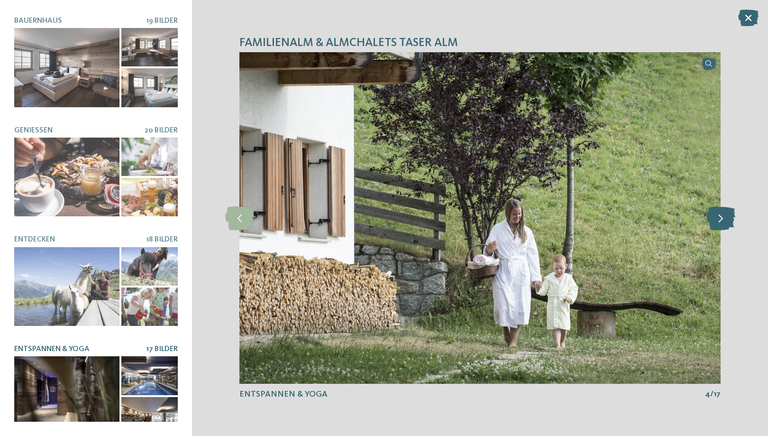
click at [722, 222] on icon at bounding box center [721, 218] width 29 height 24
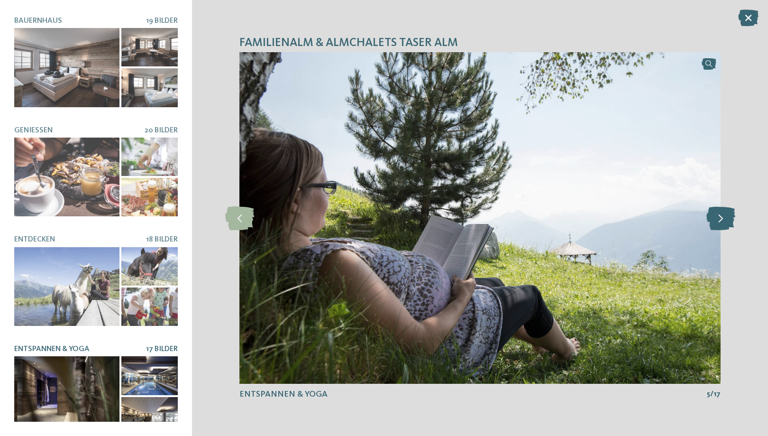
click at [722, 222] on icon at bounding box center [721, 218] width 29 height 24
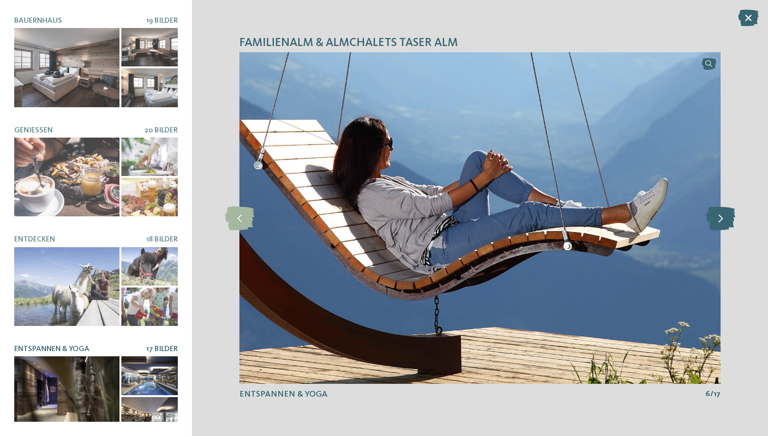
click at [722, 222] on icon at bounding box center [721, 218] width 29 height 24
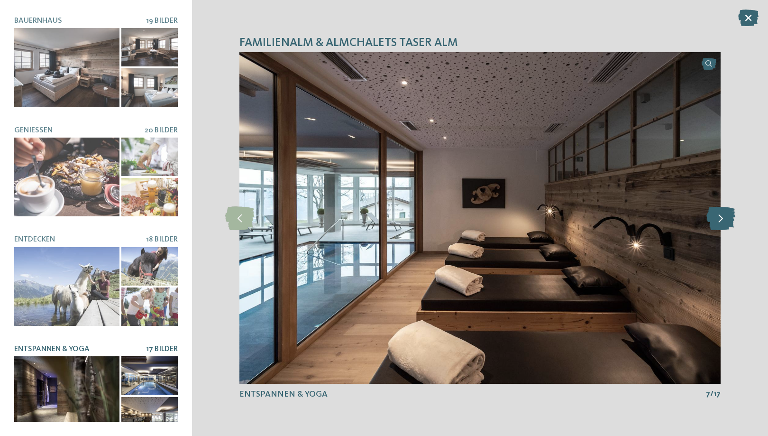
click at [722, 222] on icon at bounding box center [721, 218] width 29 height 24
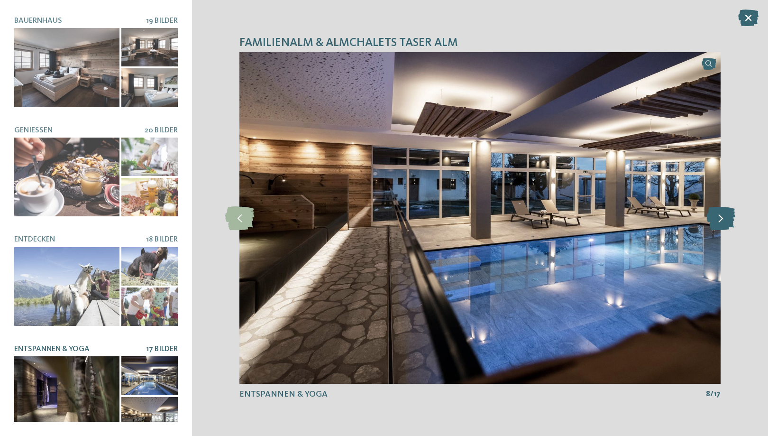
click at [722, 222] on icon at bounding box center [721, 218] width 29 height 24
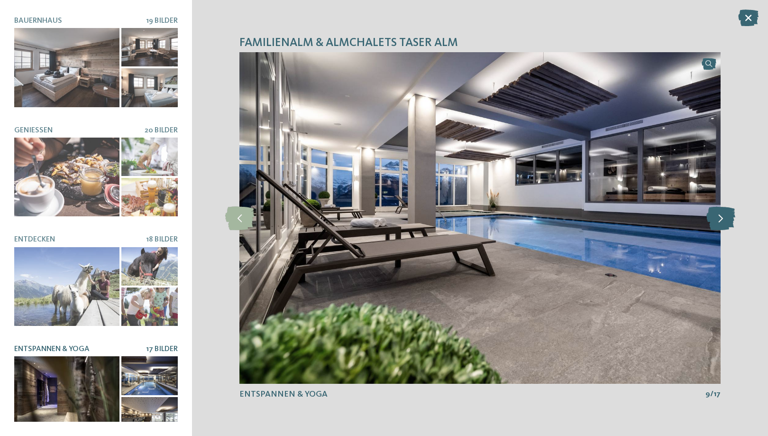
click at [722, 222] on icon at bounding box center [721, 218] width 29 height 24
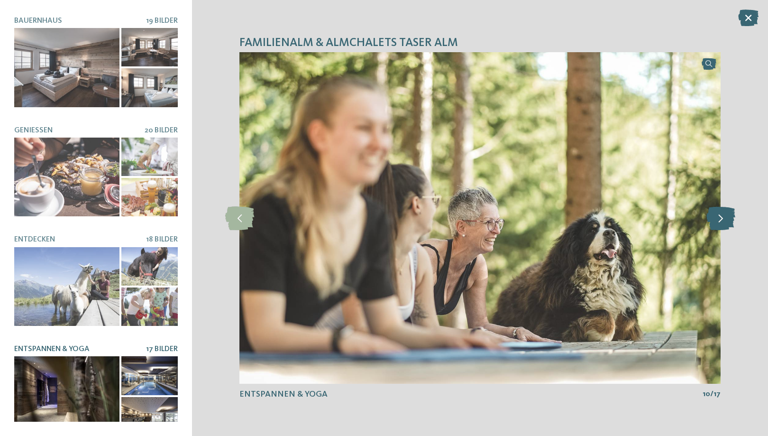
click at [722, 222] on icon at bounding box center [721, 218] width 29 height 24
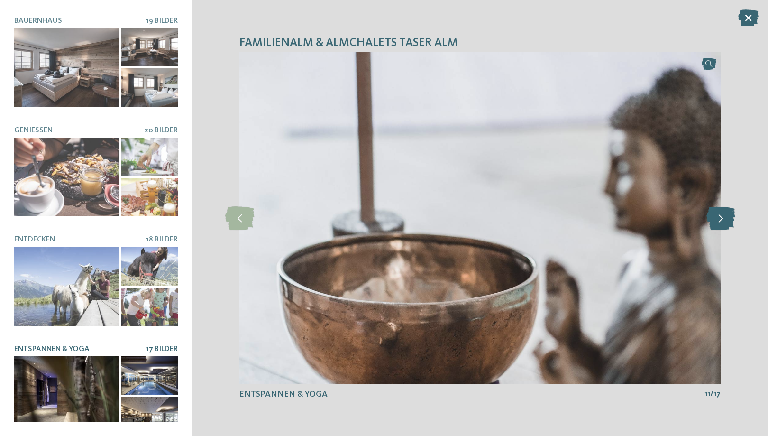
click at [722, 222] on icon at bounding box center [721, 218] width 29 height 24
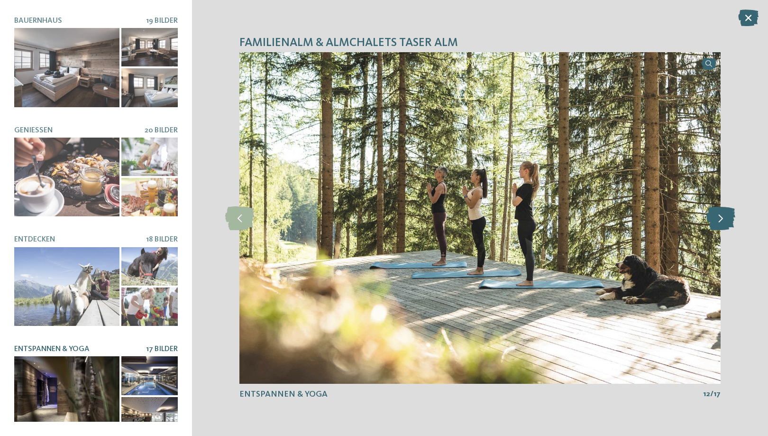
click at [722, 222] on icon at bounding box center [721, 218] width 29 height 24
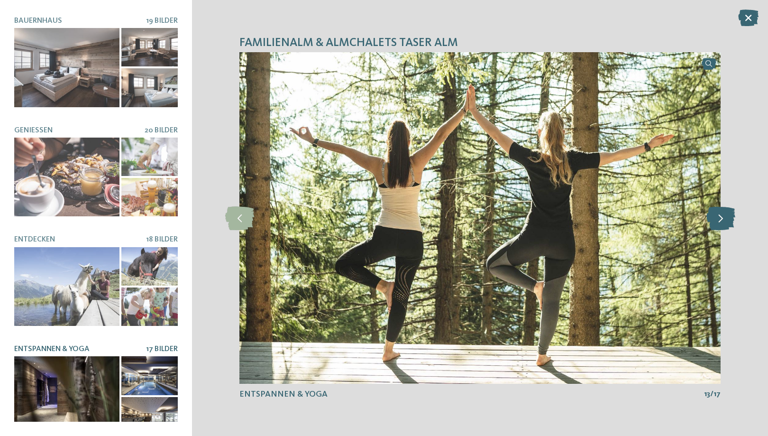
click at [722, 222] on icon at bounding box center [721, 218] width 29 height 24
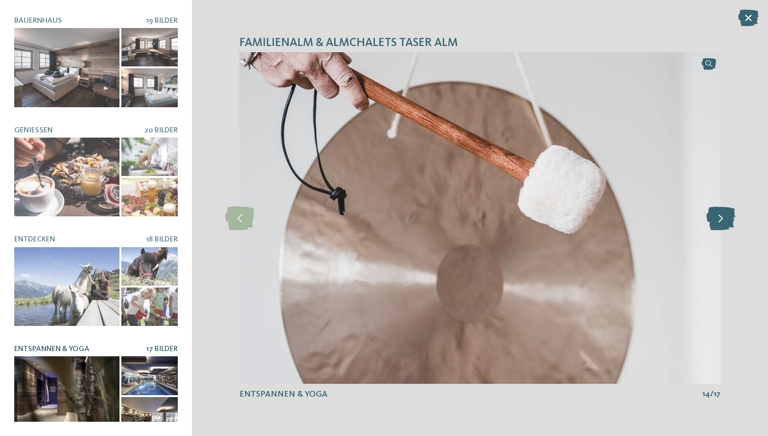
click at [722, 222] on icon at bounding box center [721, 218] width 29 height 24
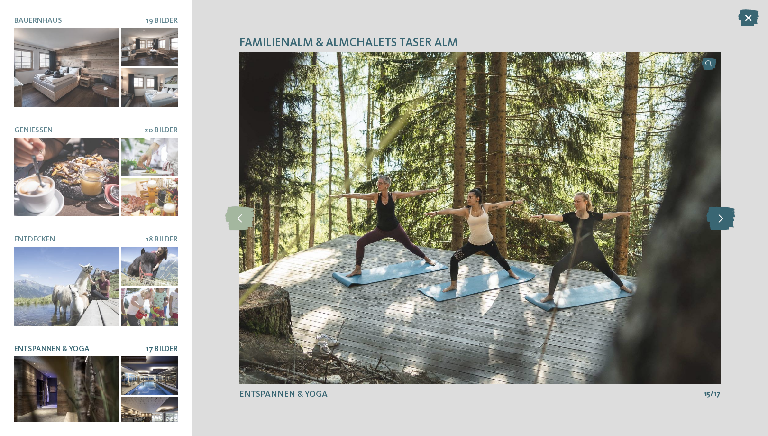
click at [722, 222] on icon at bounding box center [721, 218] width 29 height 24
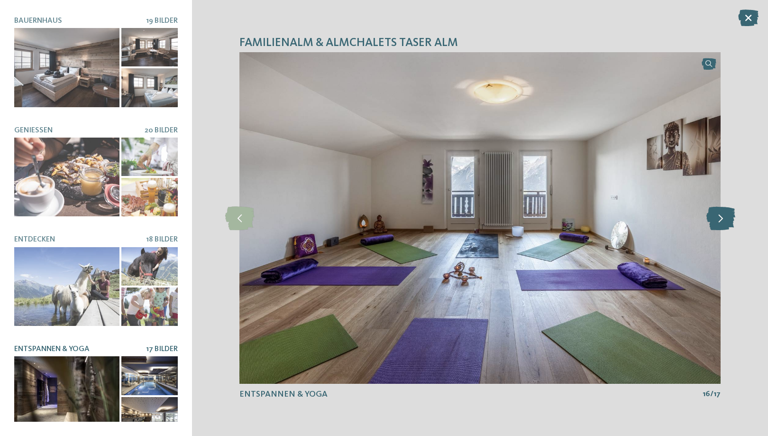
click at [722, 222] on icon at bounding box center [721, 218] width 29 height 24
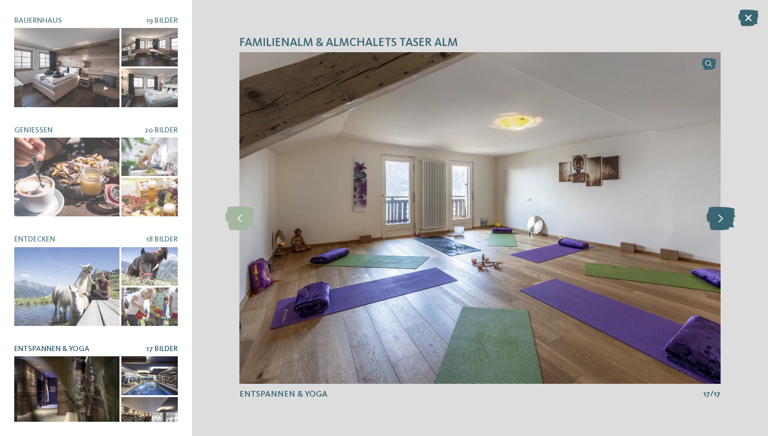
click at [722, 222] on icon at bounding box center [721, 218] width 29 height 24
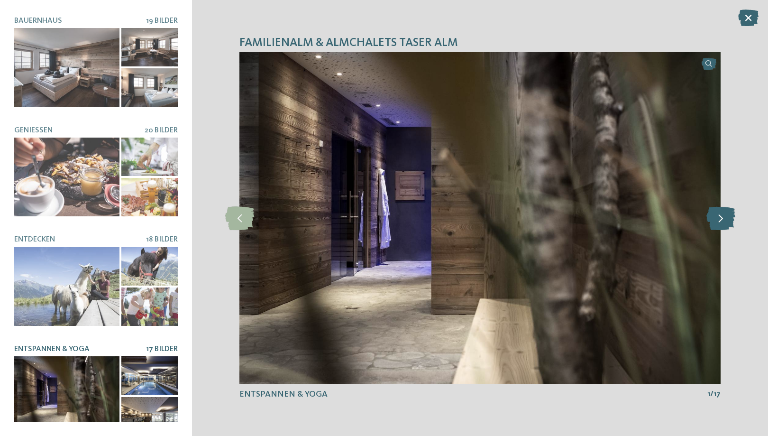
click at [722, 222] on icon at bounding box center [721, 218] width 29 height 24
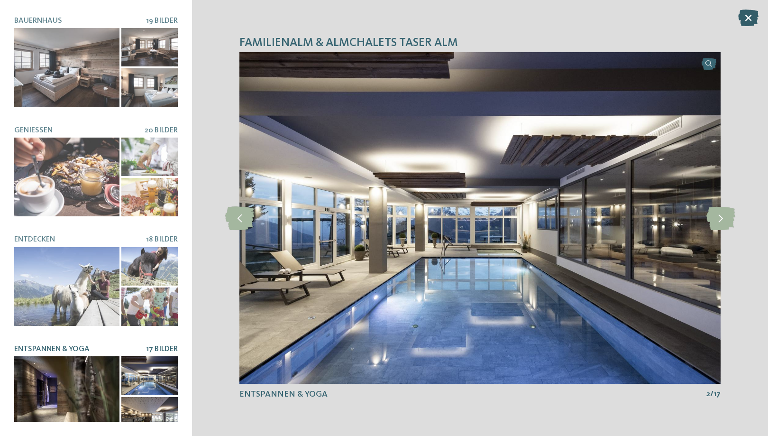
click at [745, 21] on icon at bounding box center [749, 17] width 20 height 17
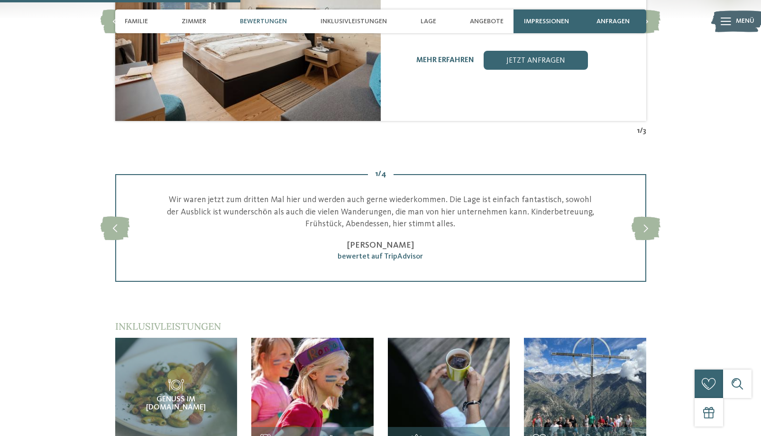
scroll to position [1158, 0]
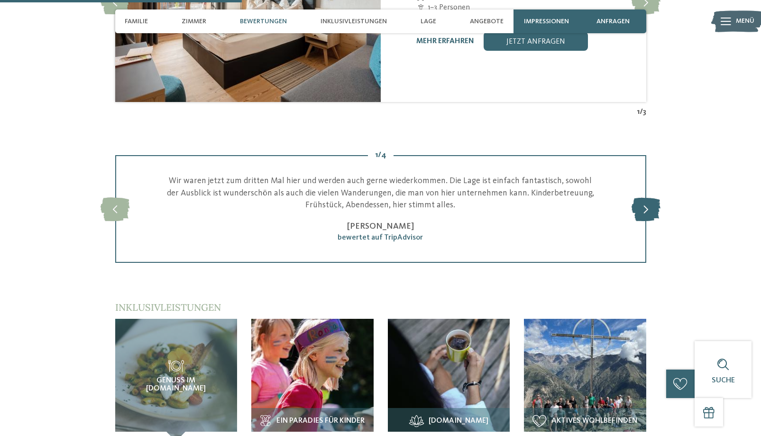
click at [648, 197] on icon at bounding box center [646, 209] width 29 height 24
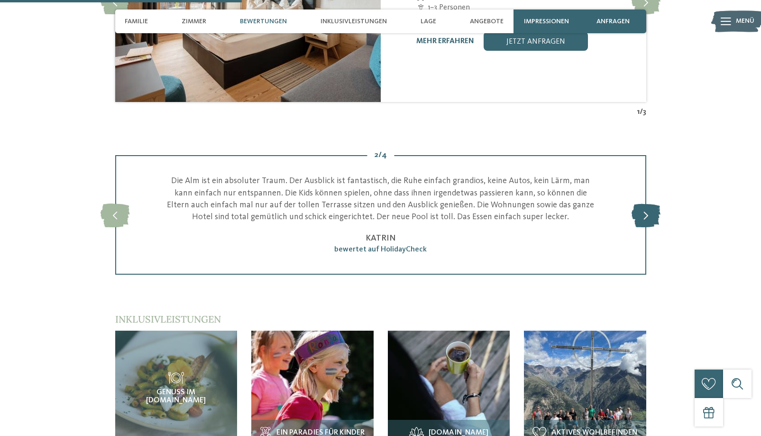
click at [648, 203] on icon at bounding box center [646, 215] width 29 height 24
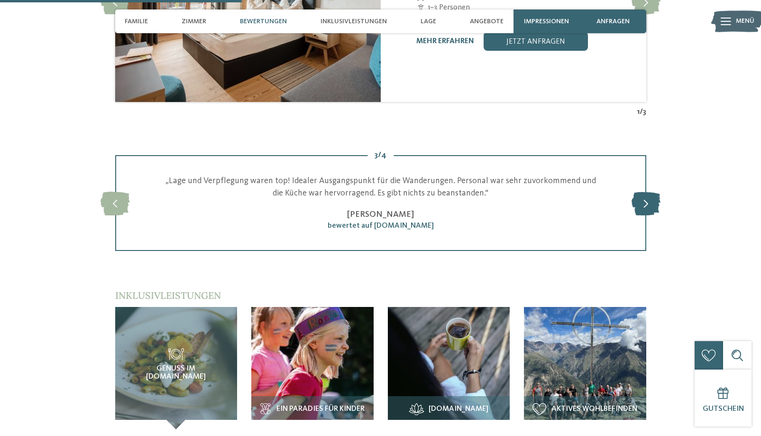
click at [644, 191] on icon at bounding box center [646, 203] width 29 height 24
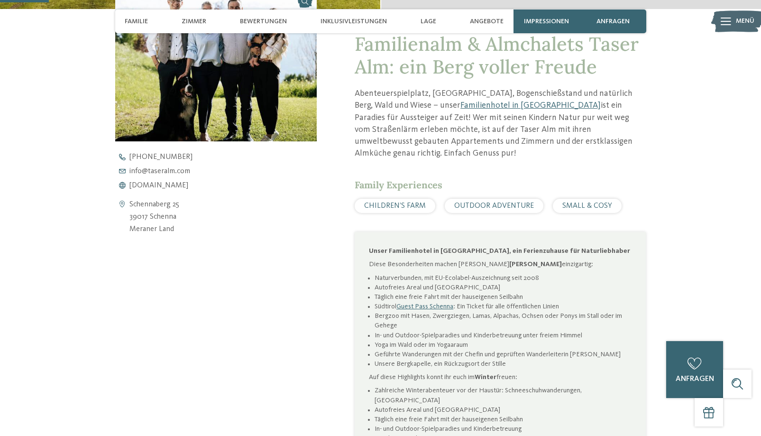
scroll to position [0, 0]
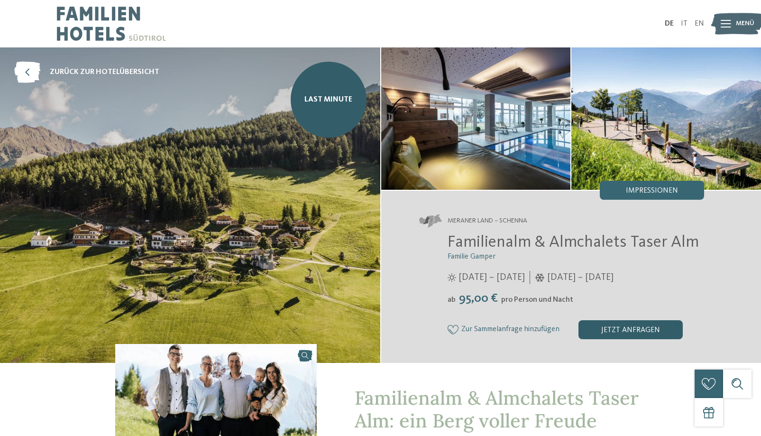
click at [626, 328] on div "jetzt anfragen" at bounding box center [631, 329] width 104 height 19
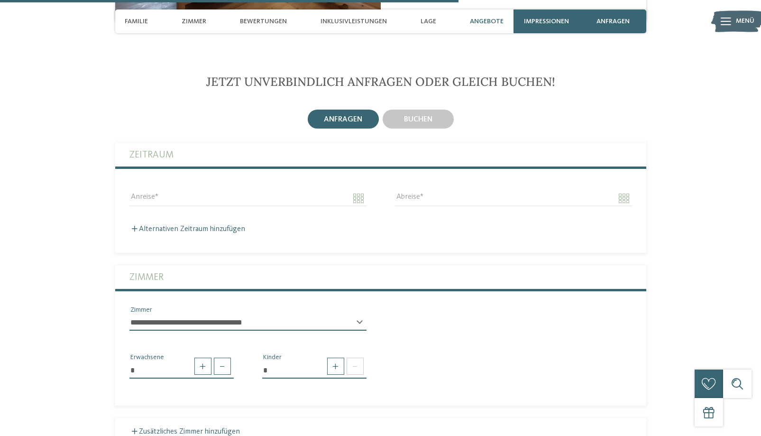
scroll to position [2197, 0]
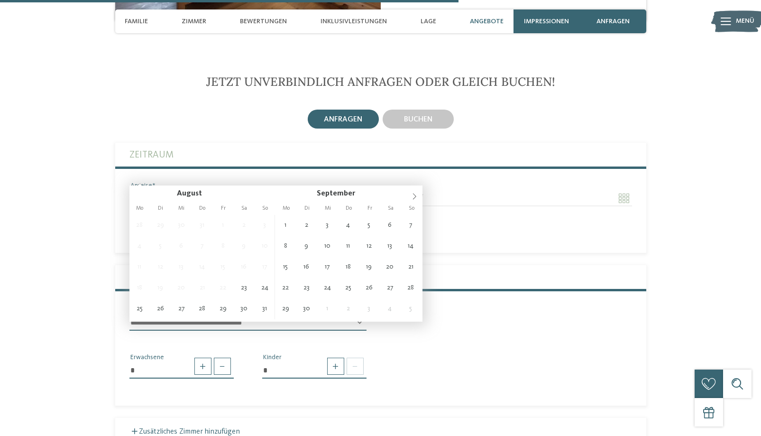
click at [211, 190] on input "Anreise" at bounding box center [248, 198] width 237 height 16
click at [414, 200] on span at bounding box center [415, 193] width 16 height 16
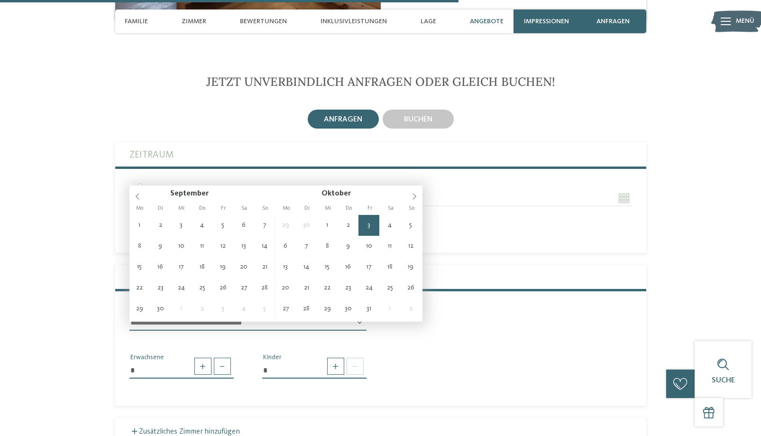
type input "**********"
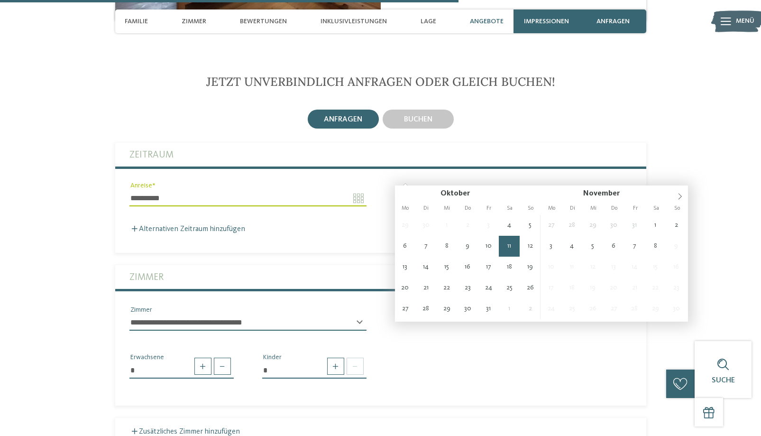
type input "**********"
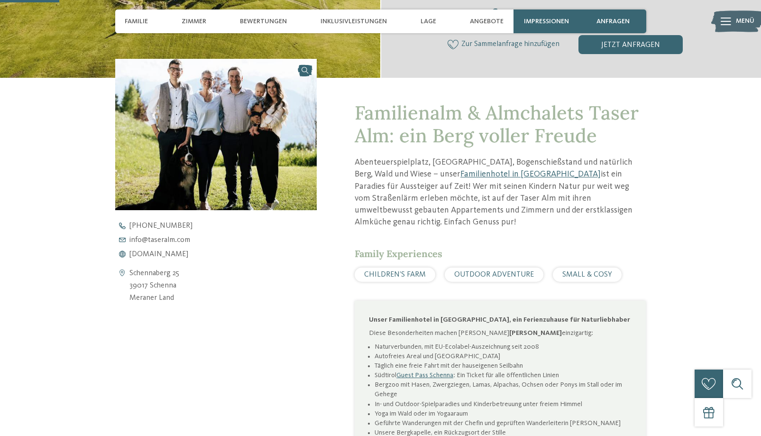
scroll to position [286, 0]
click at [167, 254] on span "www.taseralm.com" at bounding box center [159, 254] width 59 height 8
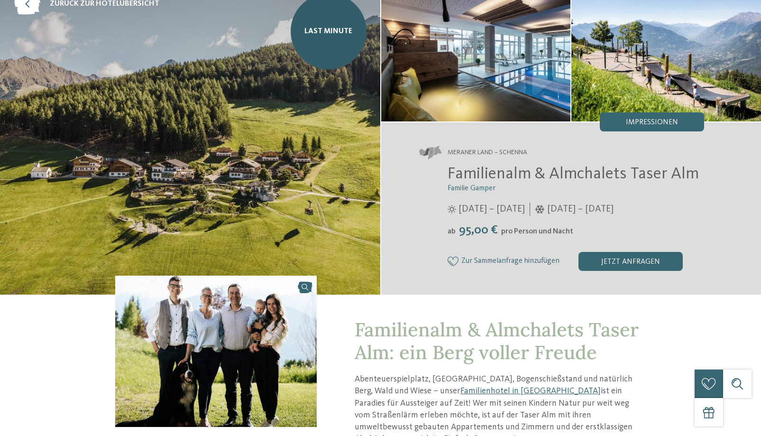
scroll to position [0, 0]
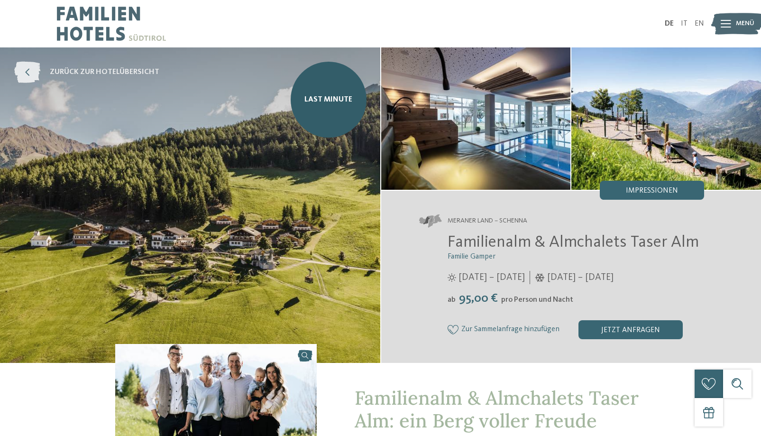
click at [23, 68] on icon at bounding box center [27, 72] width 26 height 21
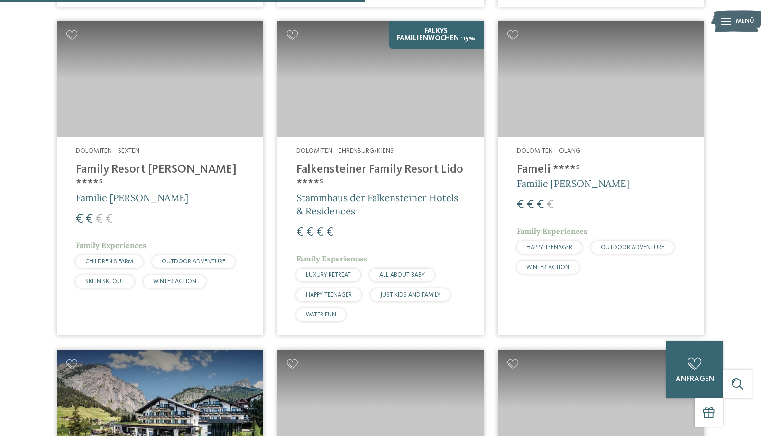
scroll to position [1533, 0]
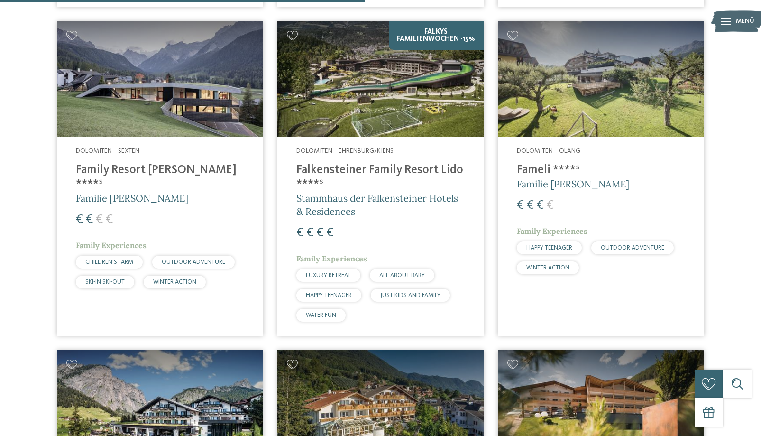
click at [160, 137] on div "Dolomiten – Sexten Family Resort [PERSON_NAME] ****ˢ Familie [PERSON_NAME] € € …" at bounding box center [160, 219] width 206 height 165
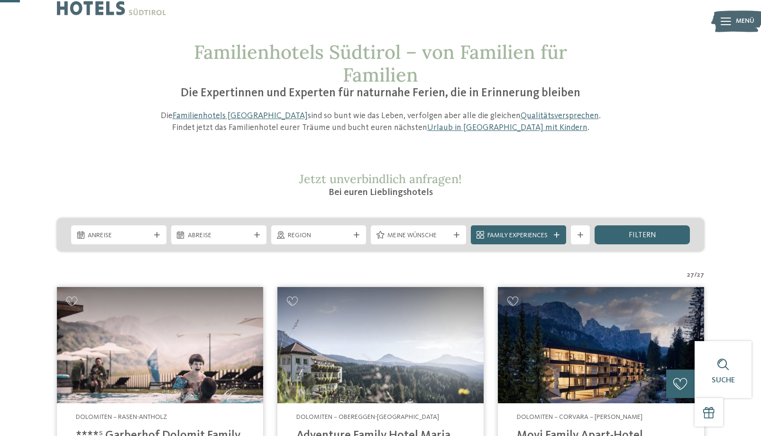
scroll to position [0, 0]
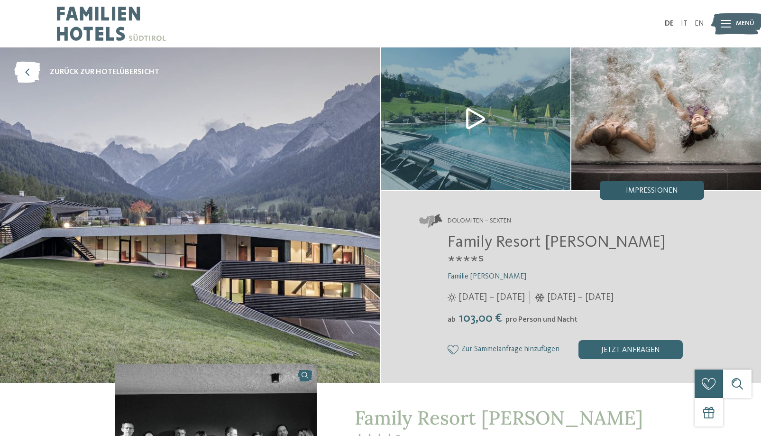
click at [638, 182] on div "Impressionen" at bounding box center [652, 190] width 104 height 19
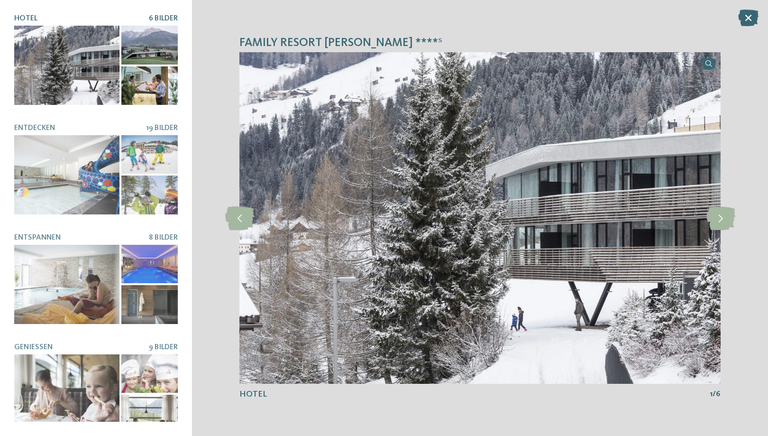
click at [104, 82] on div at bounding box center [66, 65] width 105 height 79
click at [722, 220] on icon at bounding box center [721, 218] width 29 height 24
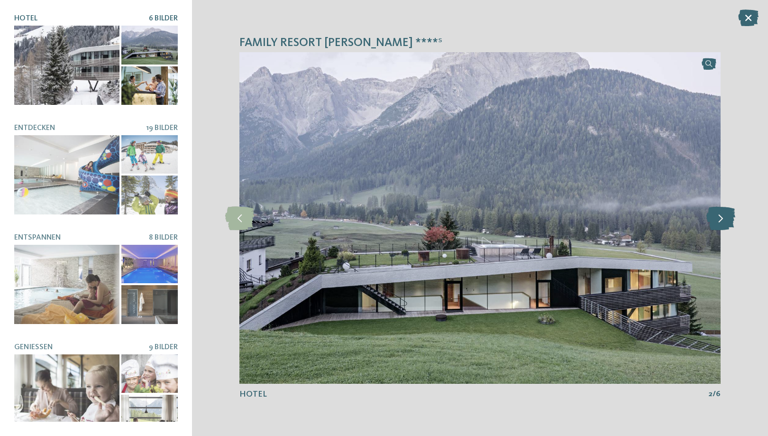
click at [722, 220] on icon at bounding box center [721, 218] width 29 height 24
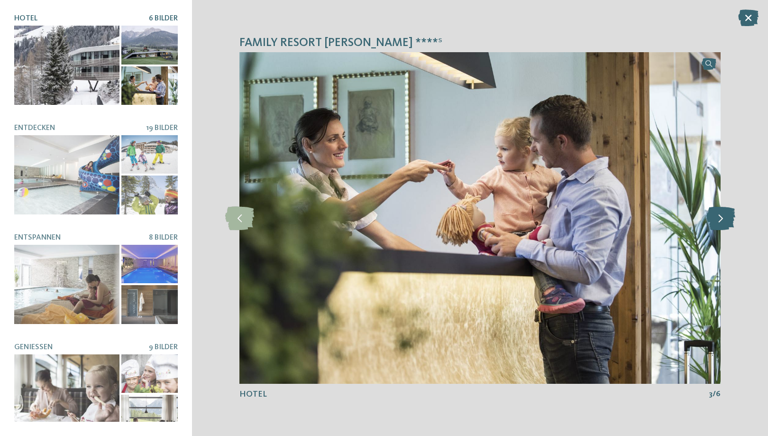
click at [722, 220] on icon at bounding box center [721, 218] width 29 height 24
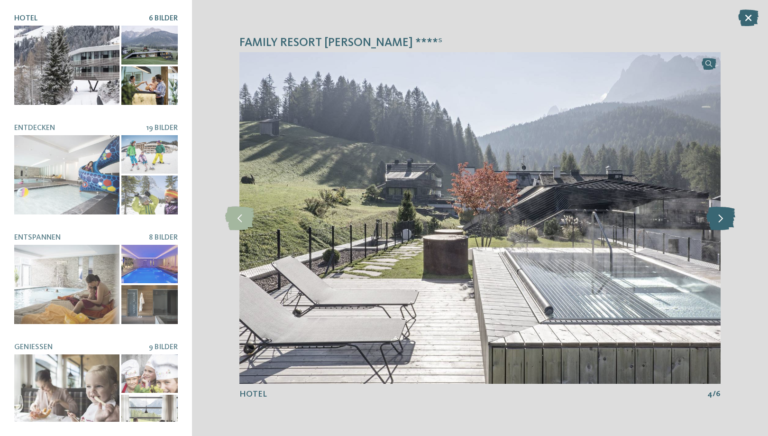
click at [722, 220] on icon at bounding box center [721, 218] width 29 height 24
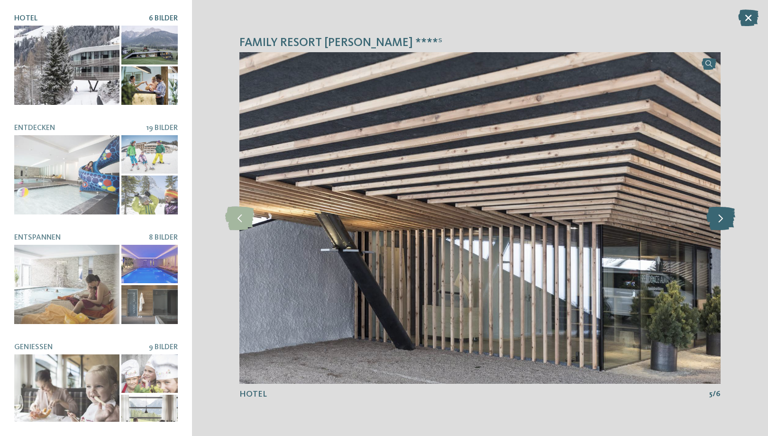
click at [722, 220] on icon at bounding box center [721, 218] width 29 height 24
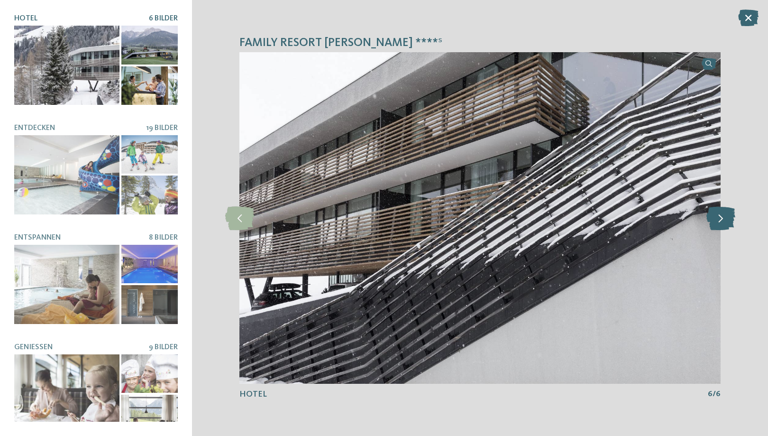
click at [722, 220] on icon at bounding box center [721, 218] width 29 height 24
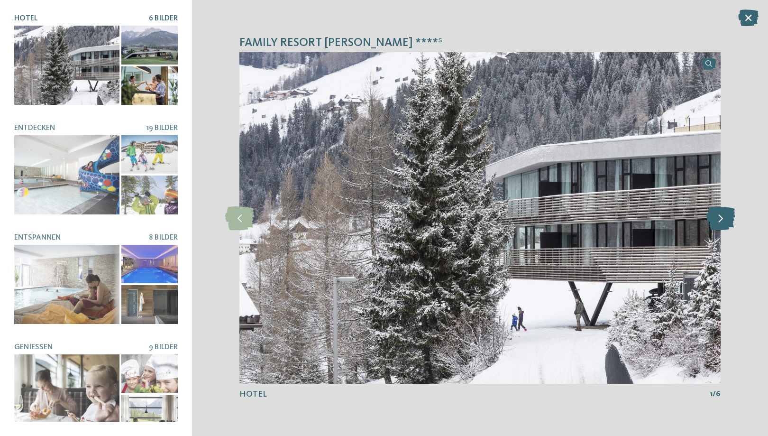
click at [722, 220] on icon at bounding box center [721, 218] width 29 height 24
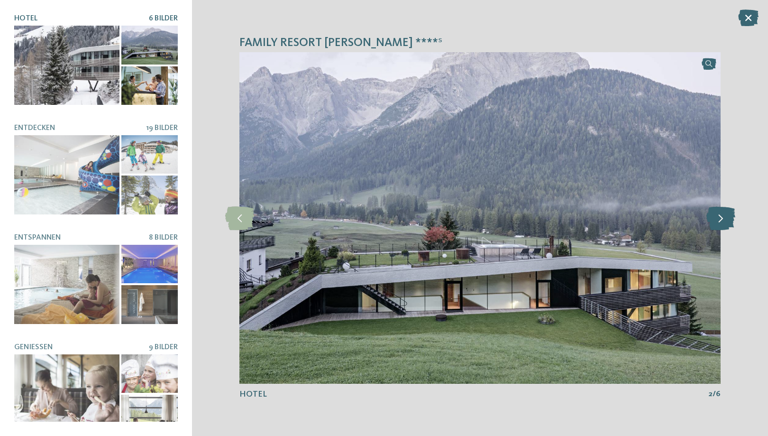
click at [722, 220] on icon at bounding box center [721, 218] width 29 height 24
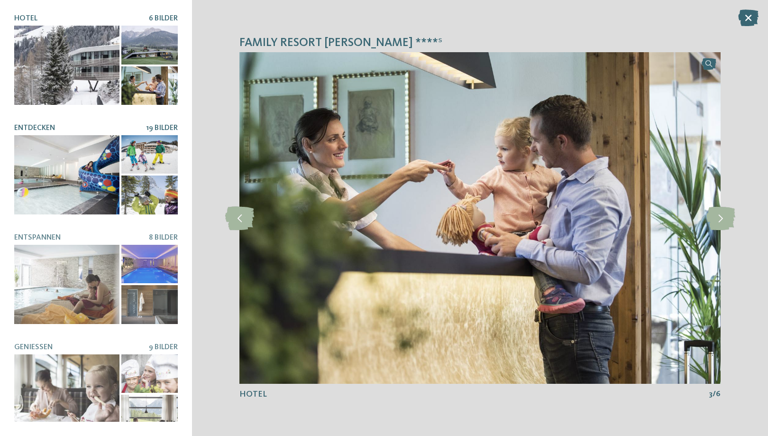
click at [90, 201] on div at bounding box center [66, 174] width 105 height 79
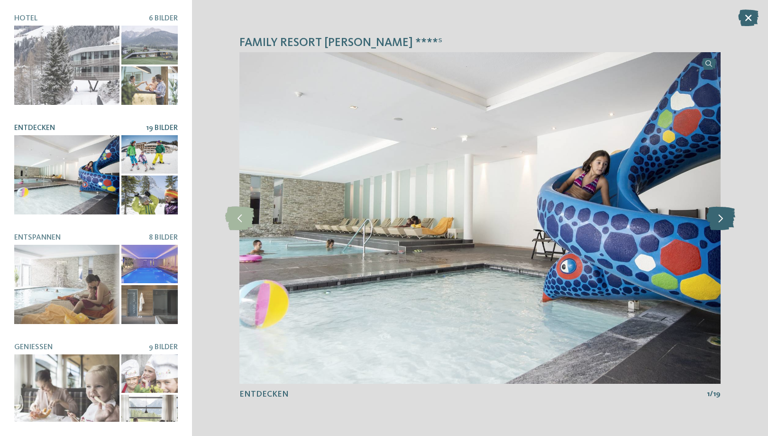
click at [715, 222] on icon at bounding box center [721, 218] width 29 height 24
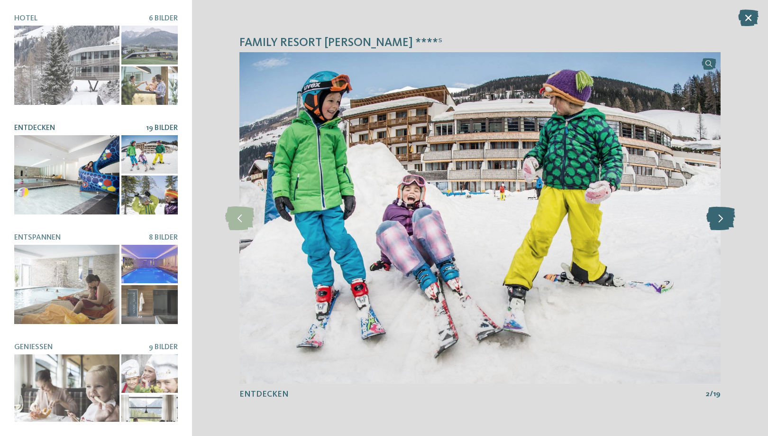
click at [715, 222] on icon at bounding box center [721, 218] width 29 height 24
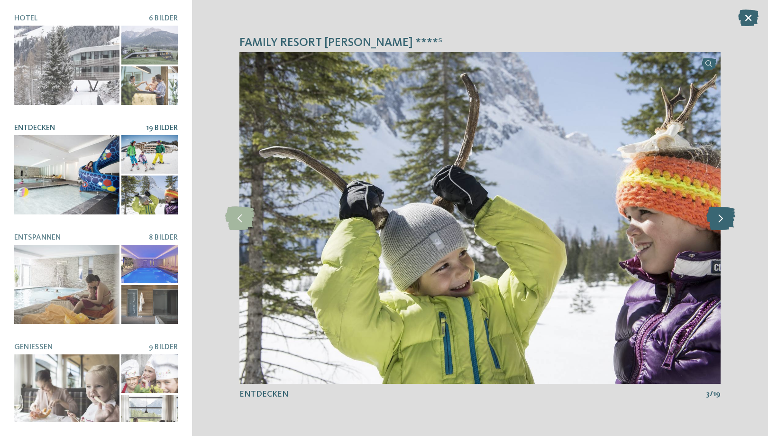
click at [715, 222] on icon at bounding box center [721, 218] width 29 height 24
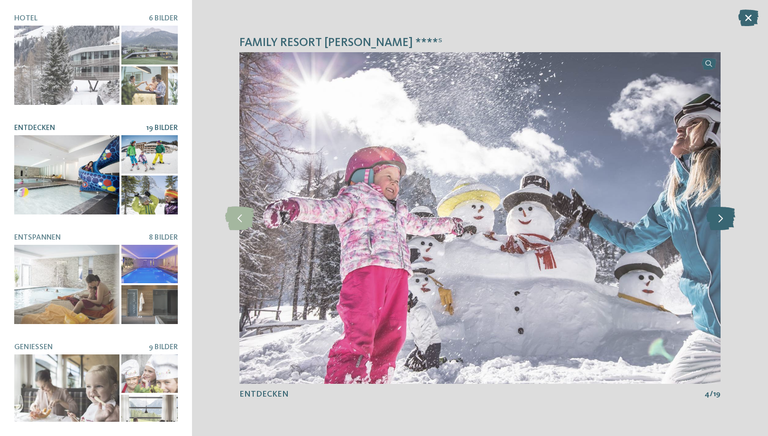
click at [715, 222] on icon at bounding box center [721, 218] width 29 height 24
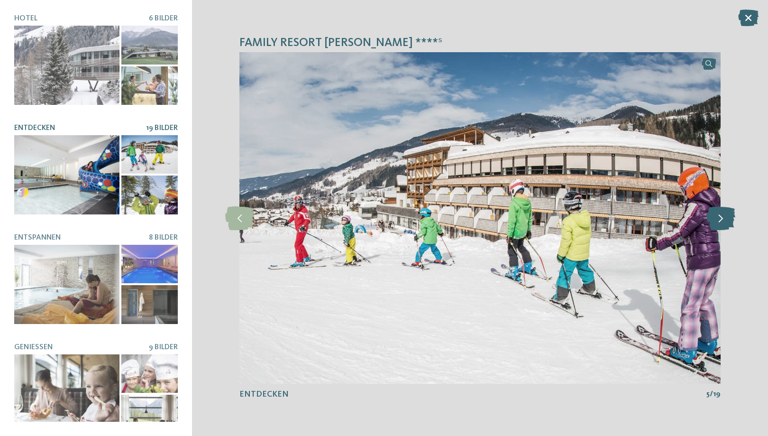
click at [715, 222] on icon at bounding box center [721, 218] width 29 height 24
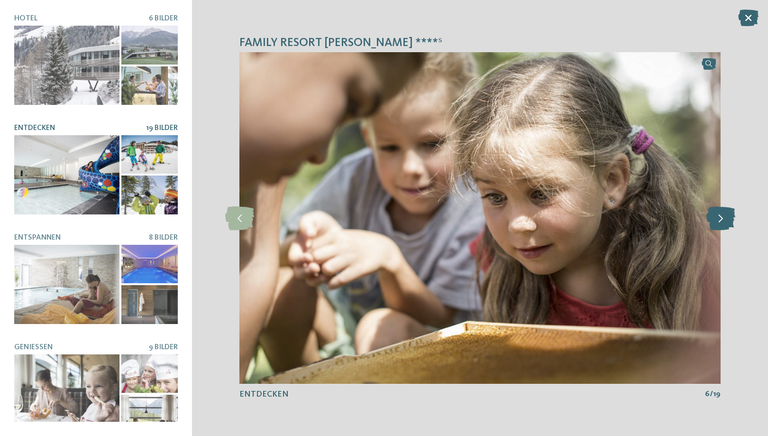
click at [715, 222] on icon at bounding box center [721, 218] width 29 height 24
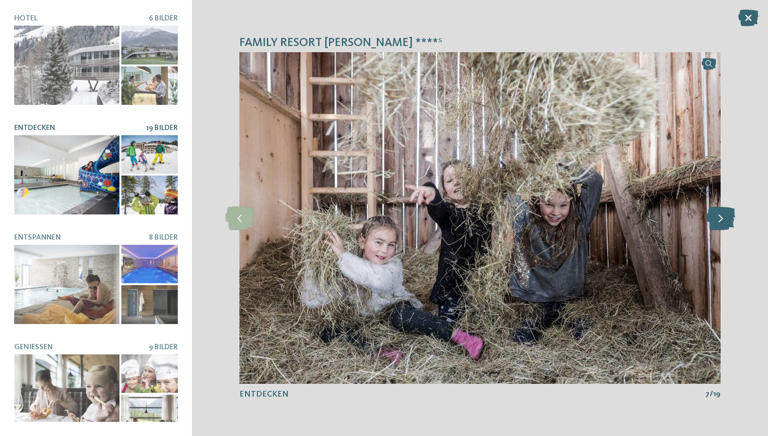
click at [715, 222] on icon at bounding box center [721, 218] width 29 height 24
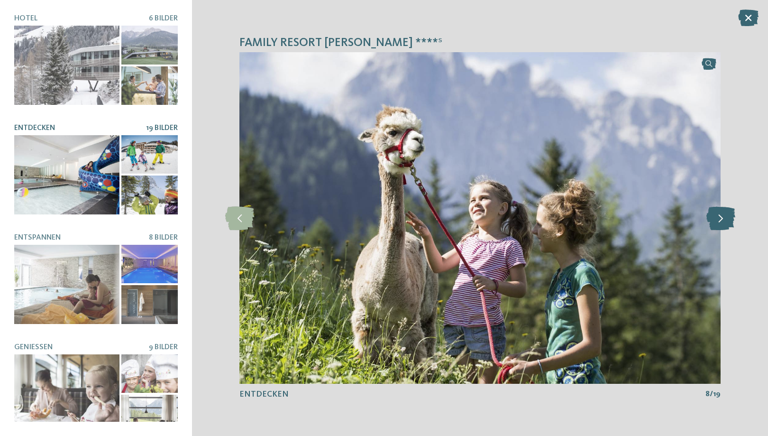
click at [715, 222] on icon at bounding box center [721, 218] width 29 height 24
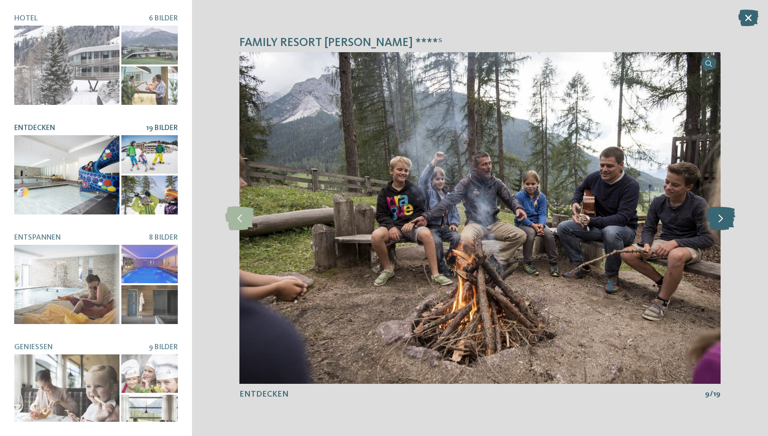
click at [715, 222] on icon at bounding box center [721, 218] width 29 height 24
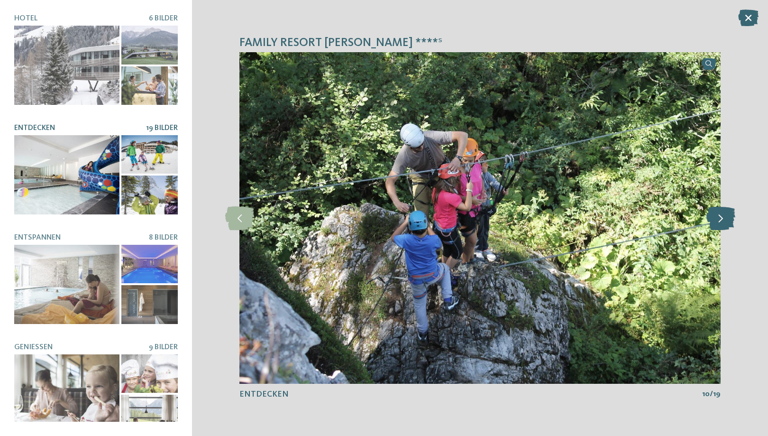
click at [715, 222] on icon at bounding box center [721, 218] width 29 height 24
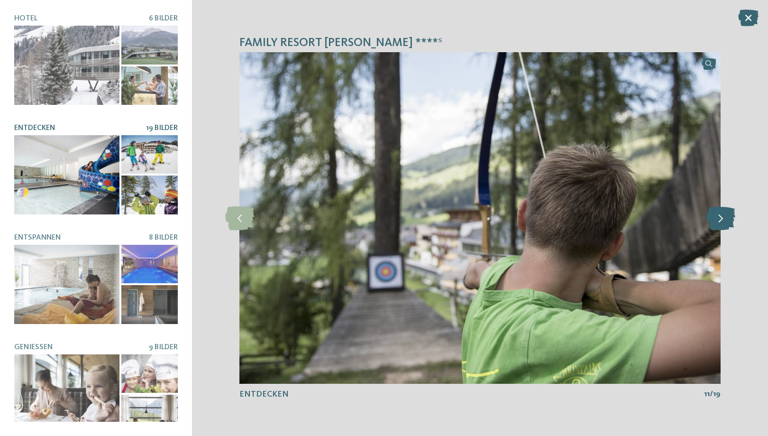
click at [715, 222] on icon at bounding box center [721, 218] width 29 height 24
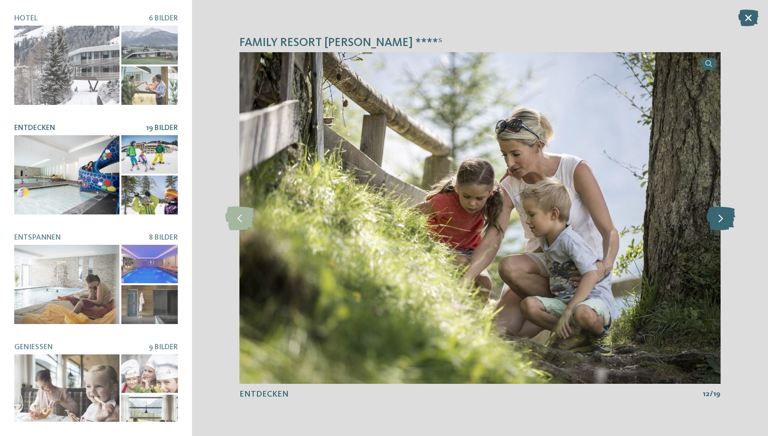
click at [715, 222] on icon at bounding box center [721, 218] width 29 height 24
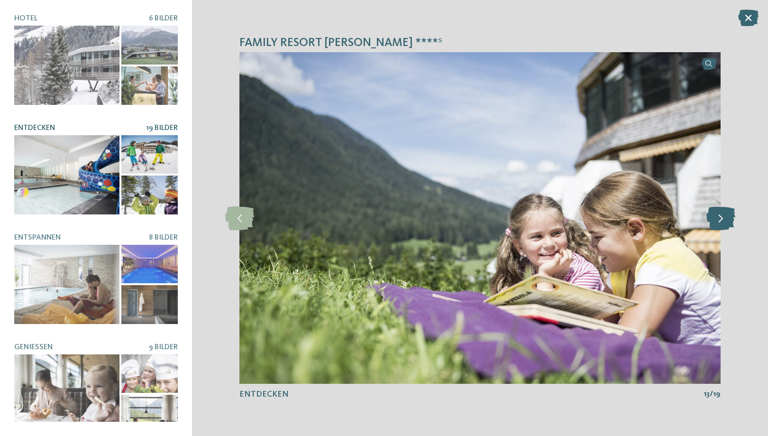
click at [715, 222] on icon at bounding box center [721, 218] width 29 height 24
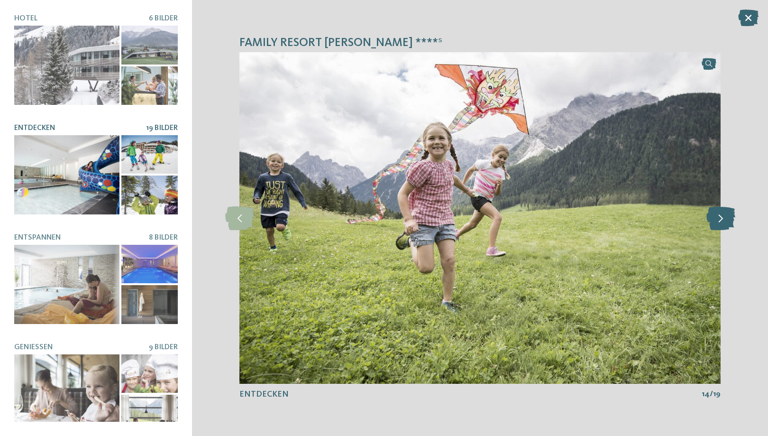
click at [715, 222] on icon at bounding box center [721, 218] width 29 height 24
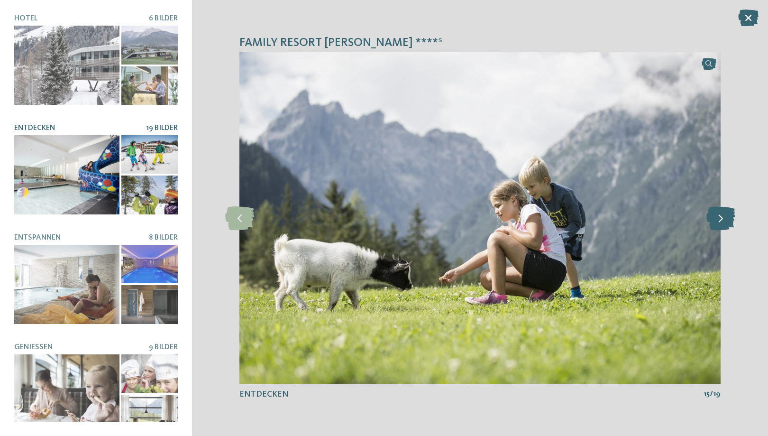
click at [715, 222] on icon at bounding box center [721, 218] width 29 height 24
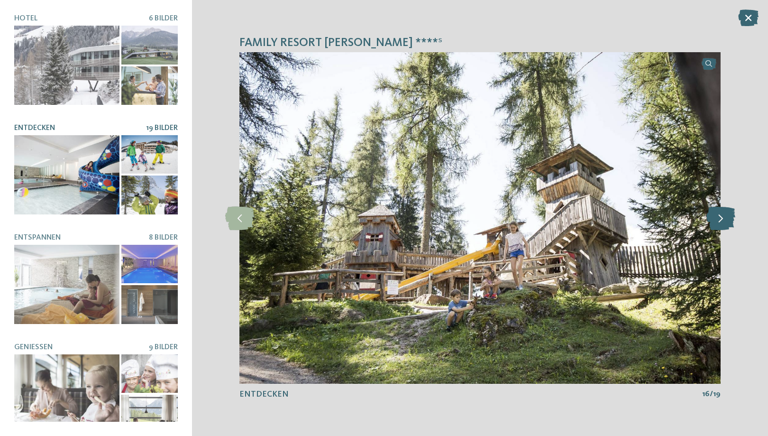
click at [715, 222] on icon at bounding box center [721, 218] width 29 height 24
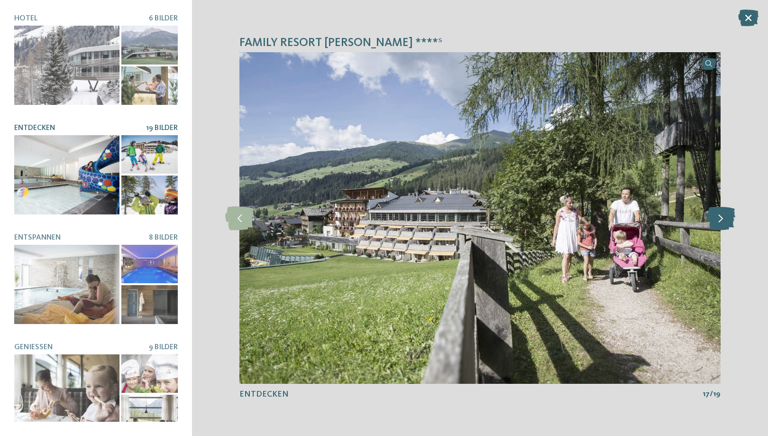
click at [715, 222] on icon at bounding box center [721, 218] width 29 height 24
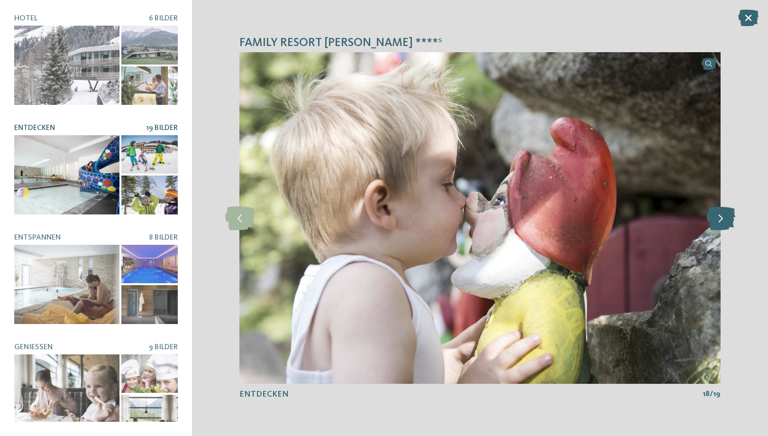
click at [715, 222] on icon at bounding box center [721, 218] width 29 height 24
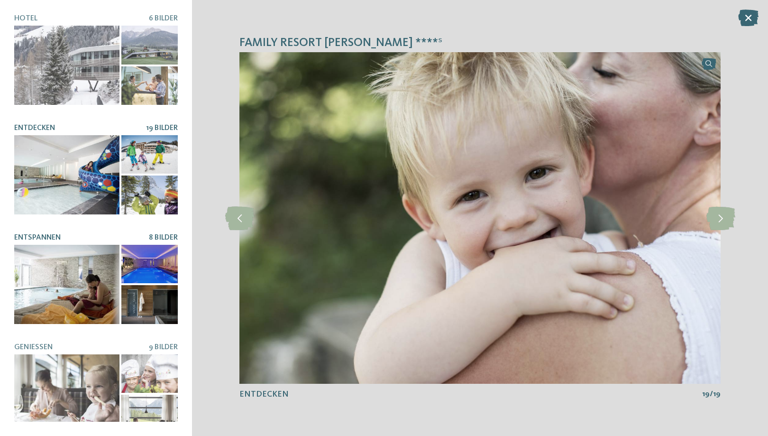
click at [76, 265] on div at bounding box center [66, 284] width 105 height 79
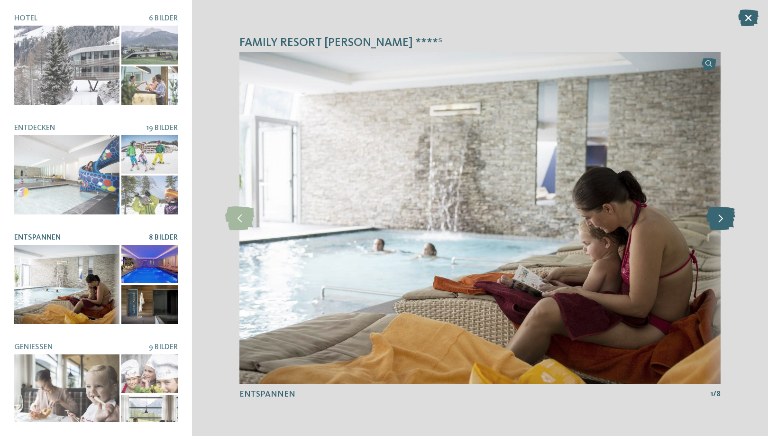
click at [721, 224] on icon at bounding box center [721, 218] width 29 height 24
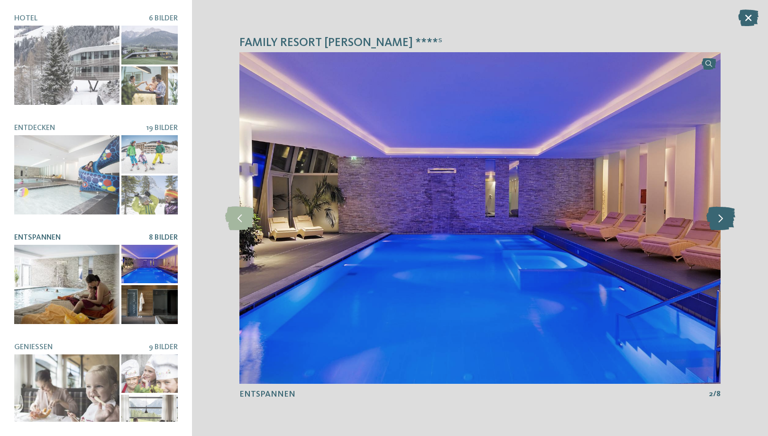
click at [721, 224] on icon at bounding box center [721, 218] width 29 height 24
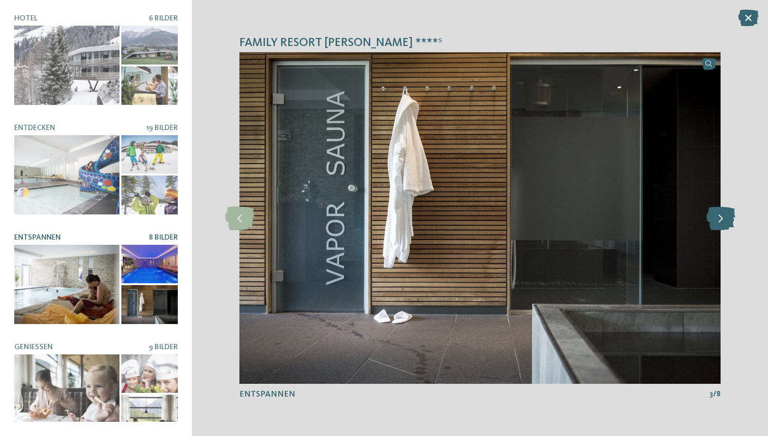
click at [721, 224] on icon at bounding box center [721, 218] width 29 height 24
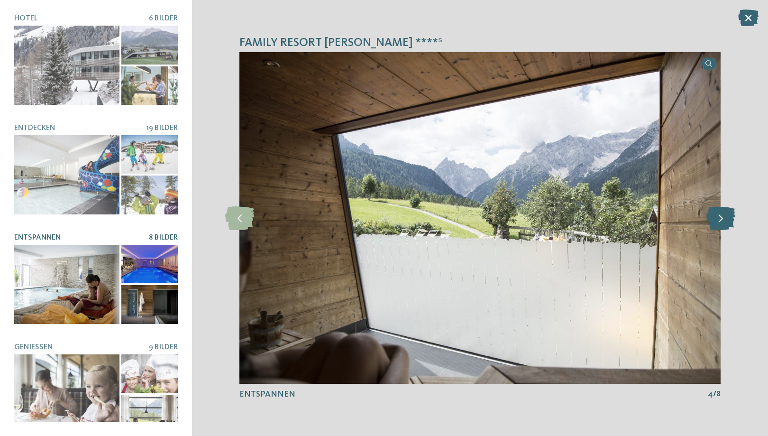
click at [721, 224] on icon at bounding box center [721, 218] width 29 height 24
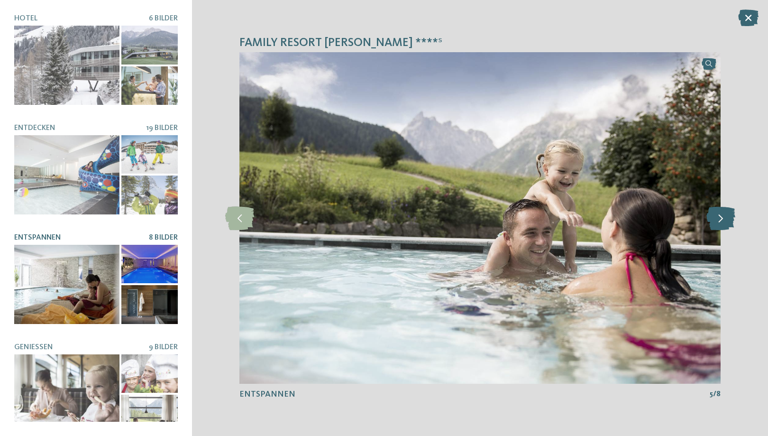
click at [721, 224] on icon at bounding box center [721, 218] width 29 height 24
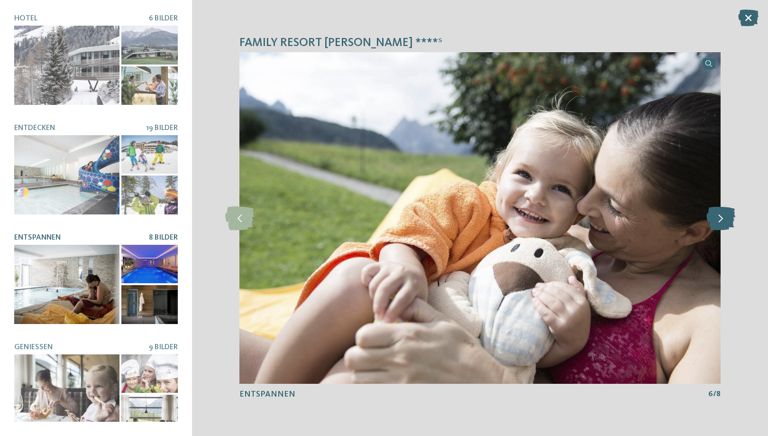
click at [721, 224] on icon at bounding box center [721, 218] width 29 height 24
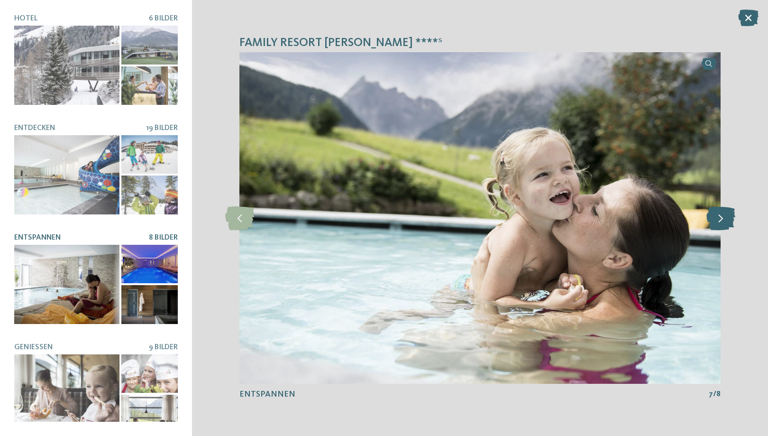
click at [721, 224] on icon at bounding box center [721, 218] width 29 height 24
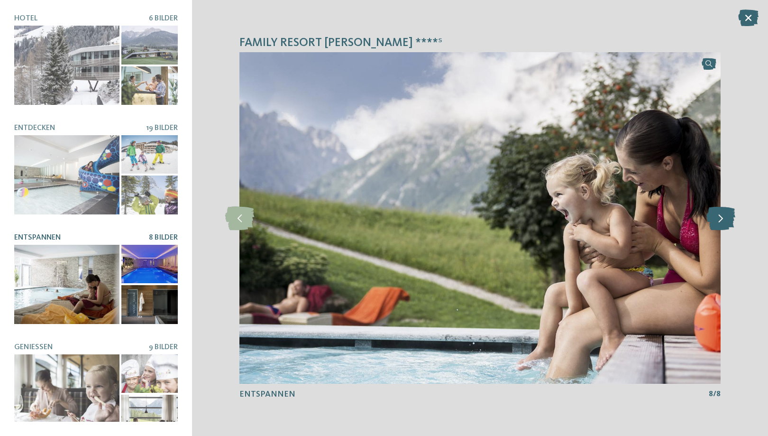
click at [721, 224] on icon at bounding box center [721, 218] width 29 height 24
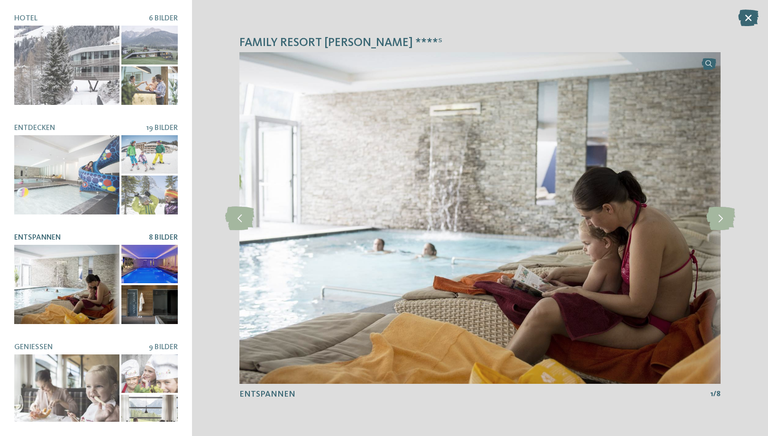
scroll to position [110, 0]
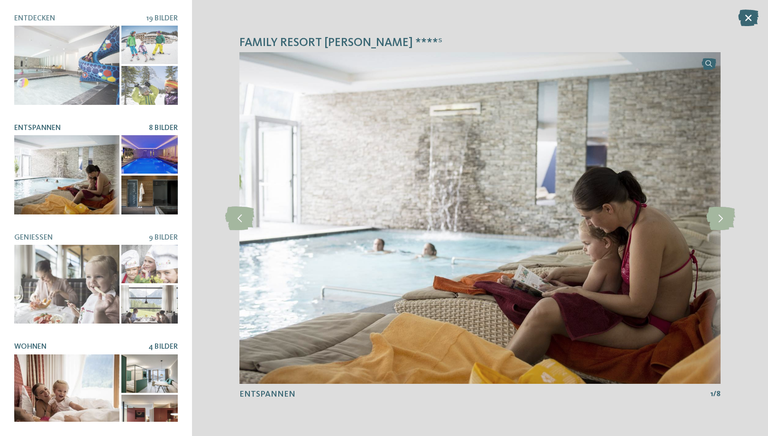
click at [73, 390] on div at bounding box center [66, 393] width 105 height 79
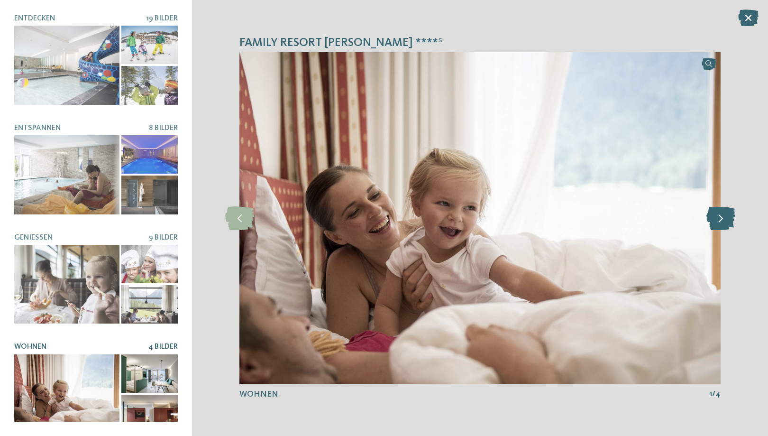
click at [720, 213] on icon at bounding box center [721, 218] width 29 height 24
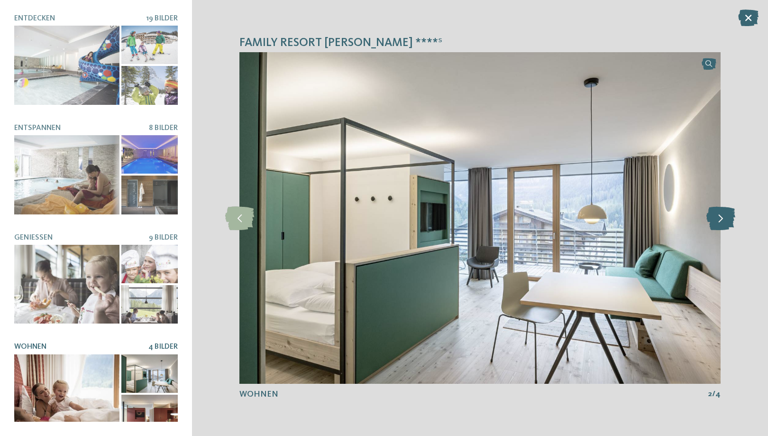
click at [720, 213] on icon at bounding box center [721, 218] width 29 height 24
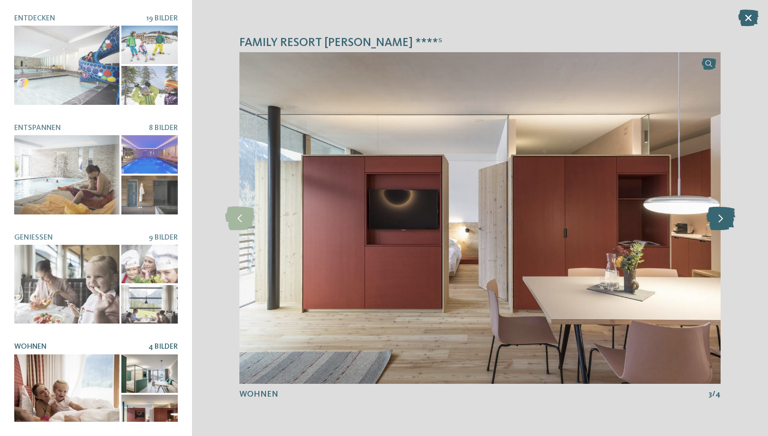
click at [720, 213] on icon at bounding box center [721, 218] width 29 height 24
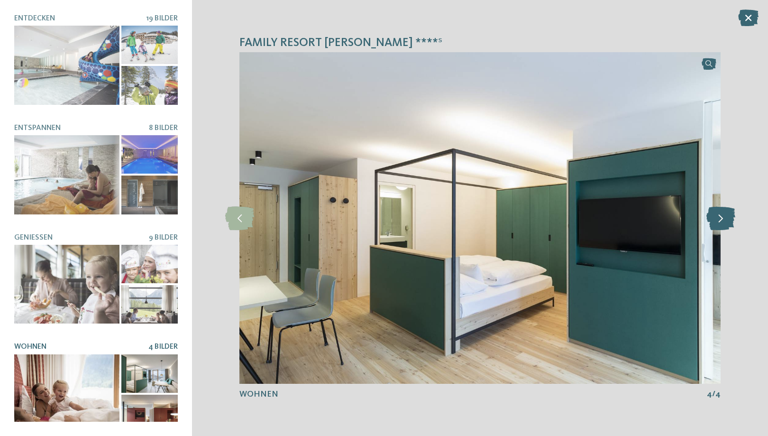
click at [720, 213] on icon at bounding box center [721, 218] width 29 height 24
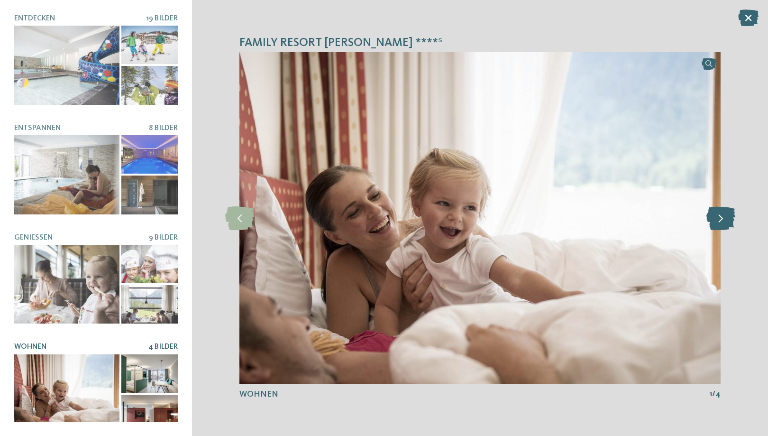
click at [720, 213] on icon at bounding box center [721, 218] width 29 height 24
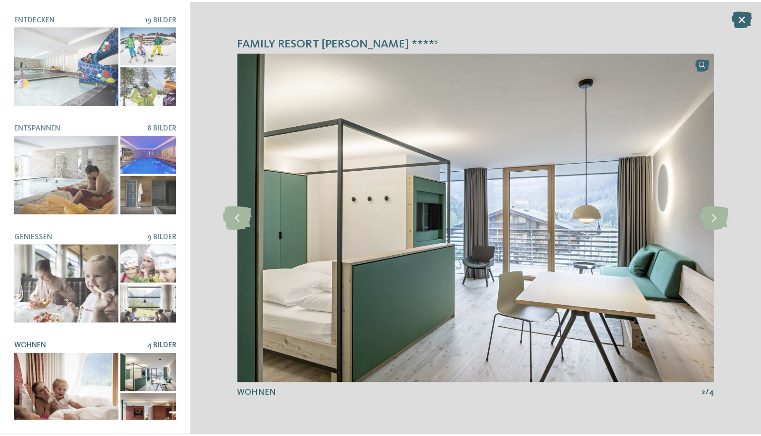
scroll to position [0, 0]
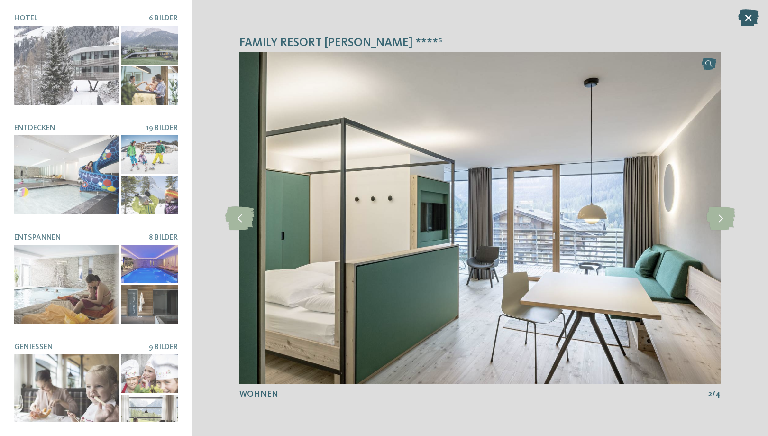
click at [749, 19] on icon at bounding box center [749, 17] width 20 height 17
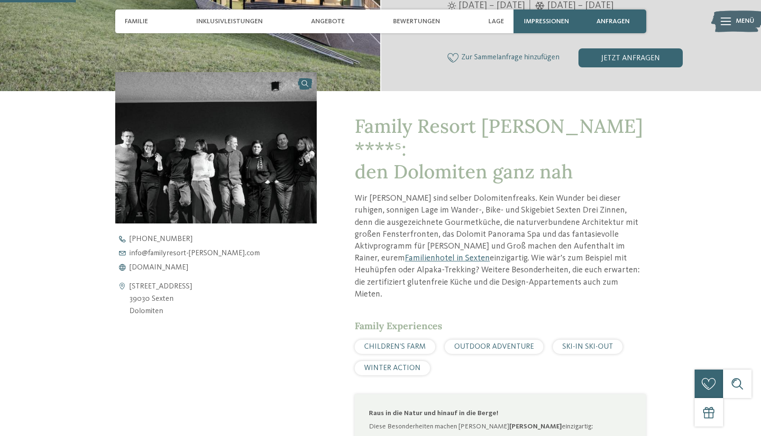
scroll to position [288, 0]
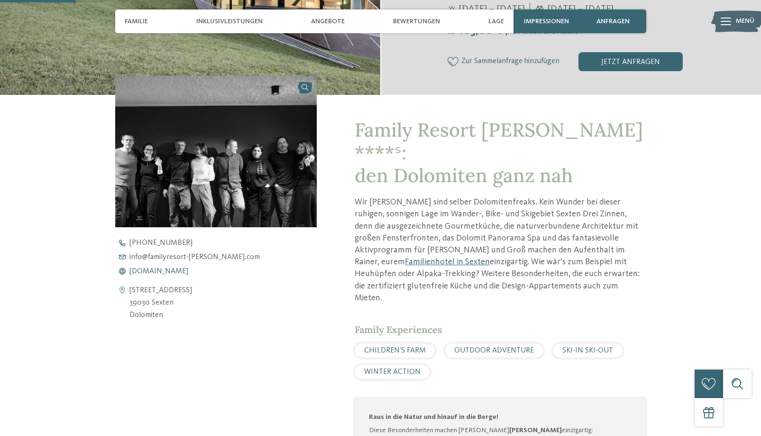
click at [178, 268] on span "[DOMAIN_NAME]" at bounding box center [159, 272] width 59 height 8
